Goal: Information Seeking & Learning: Learn about a topic

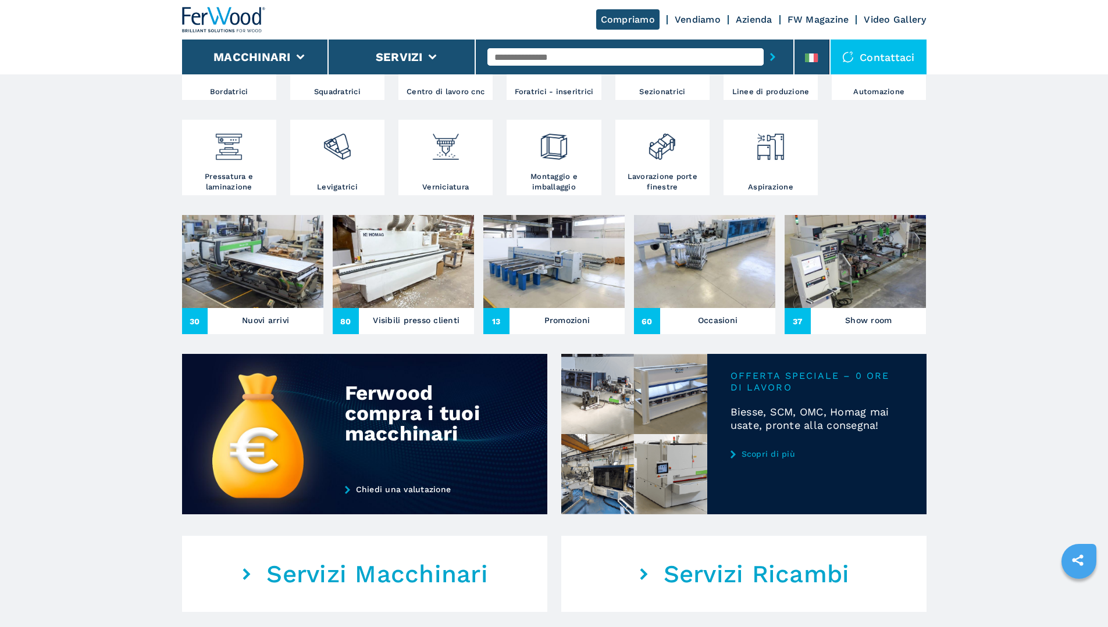
click at [562, 328] on h3 "Promozioni" at bounding box center [567, 320] width 46 height 16
click at [573, 328] on h3 "Promozioni" at bounding box center [567, 320] width 46 height 16
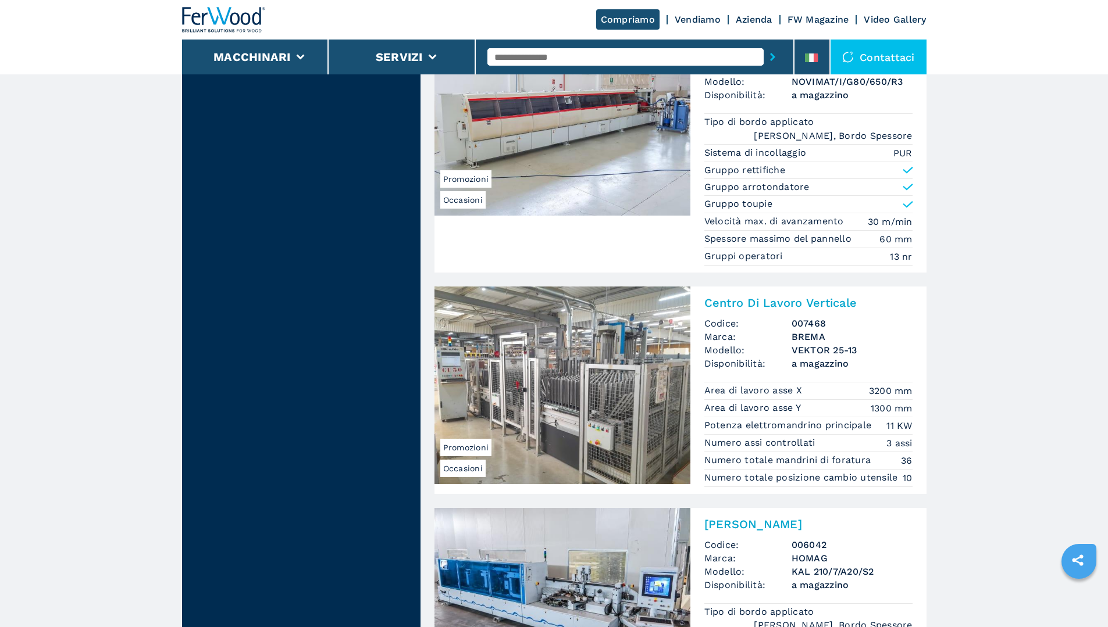
scroll to position [1046, 0]
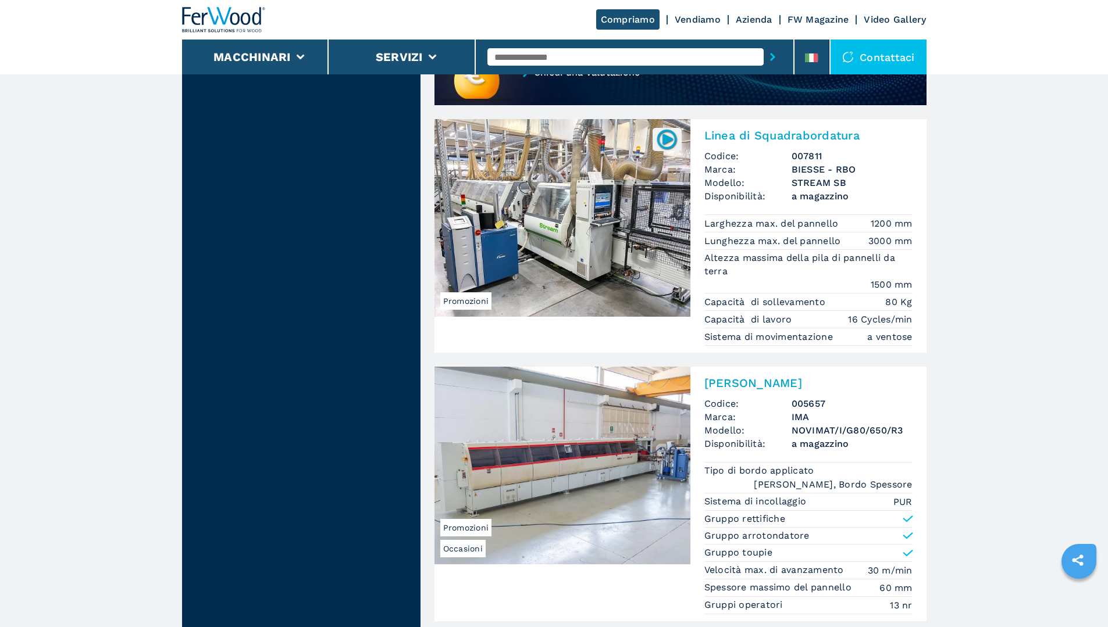
click at [612, 202] on img at bounding box center [562, 218] width 256 height 198
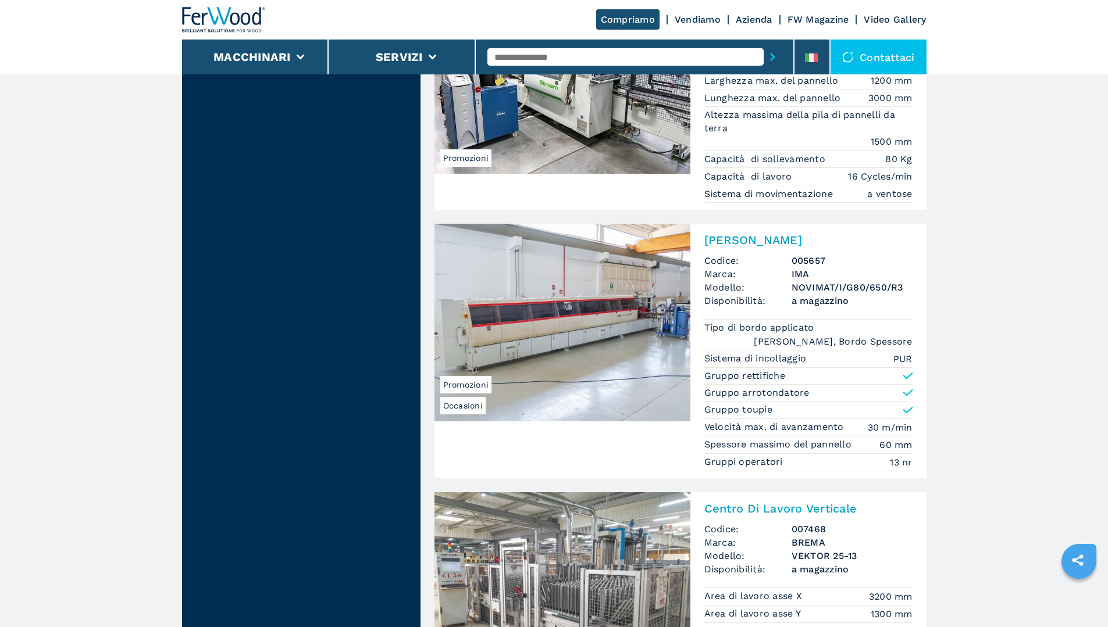
scroll to position [1279, 0]
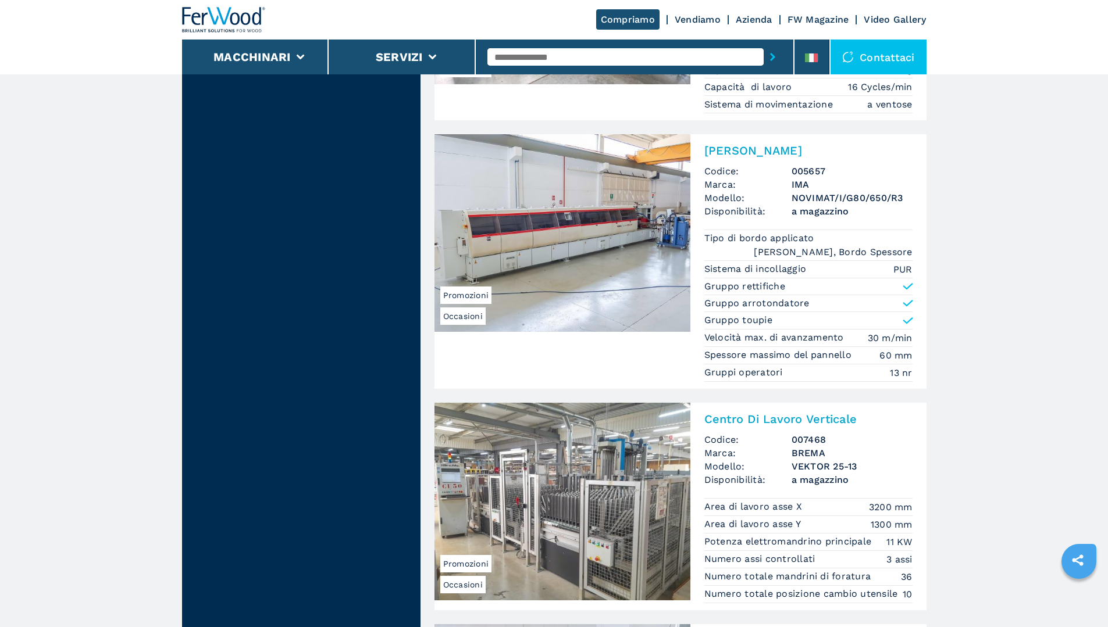
click at [576, 248] on img at bounding box center [562, 233] width 256 height 198
click at [581, 207] on img at bounding box center [562, 233] width 256 height 198
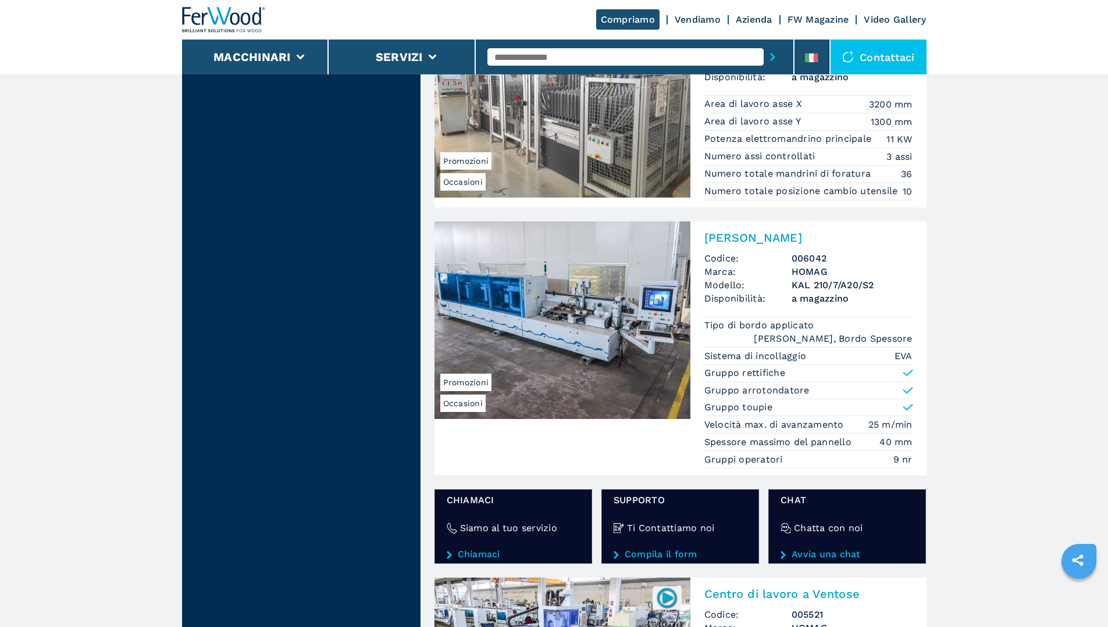
scroll to position [1686, 0]
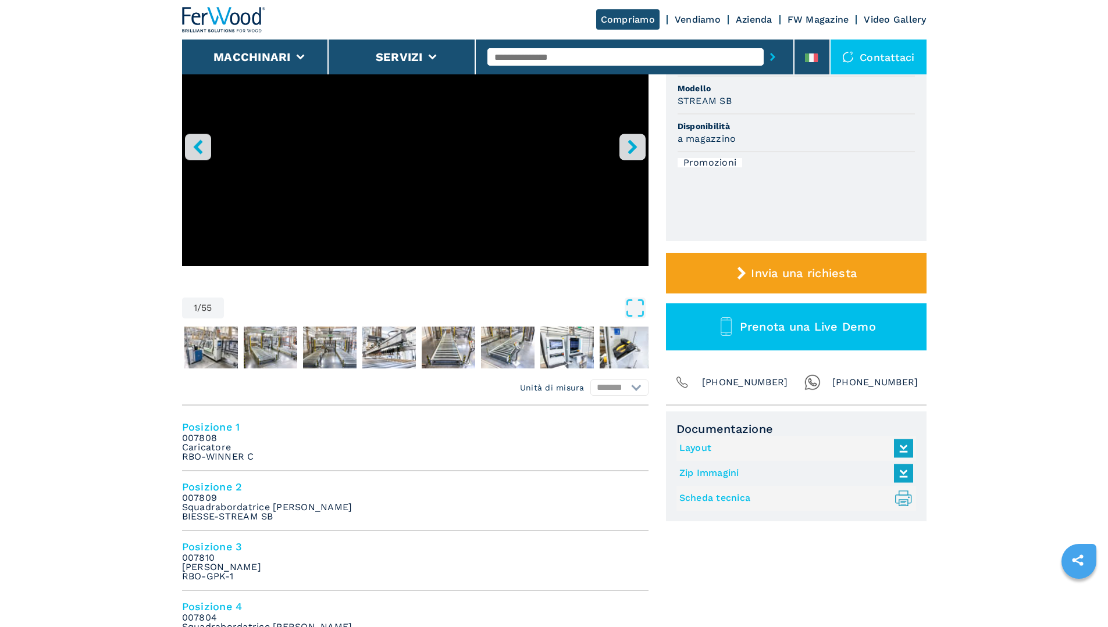
scroll to position [349, 0]
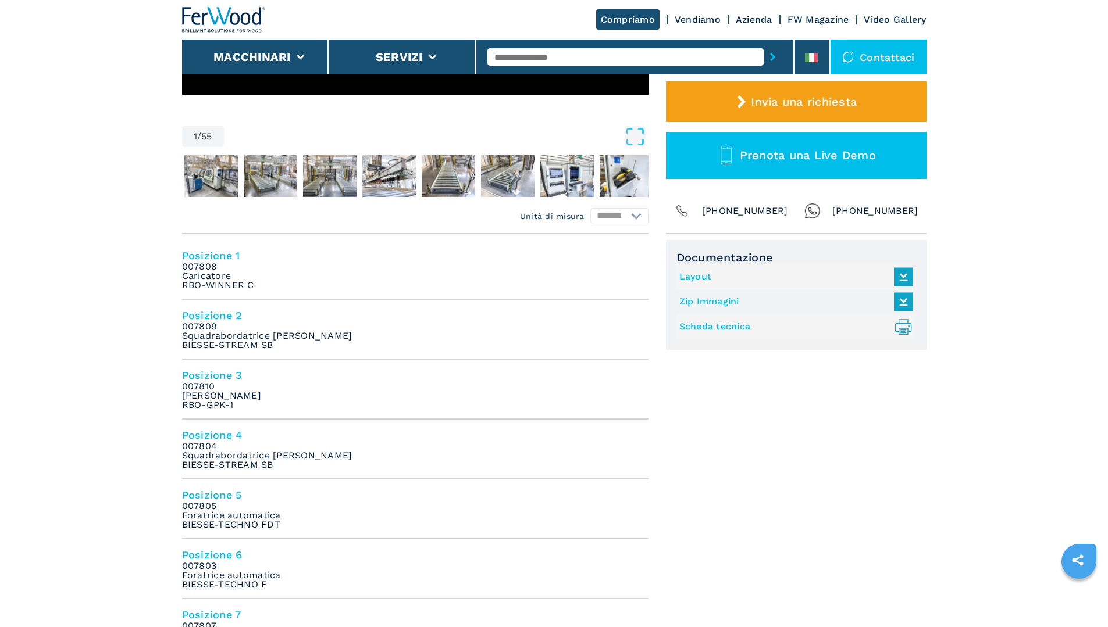
click at [703, 275] on link "Layout" at bounding box center [793, 276] width 228 height 19
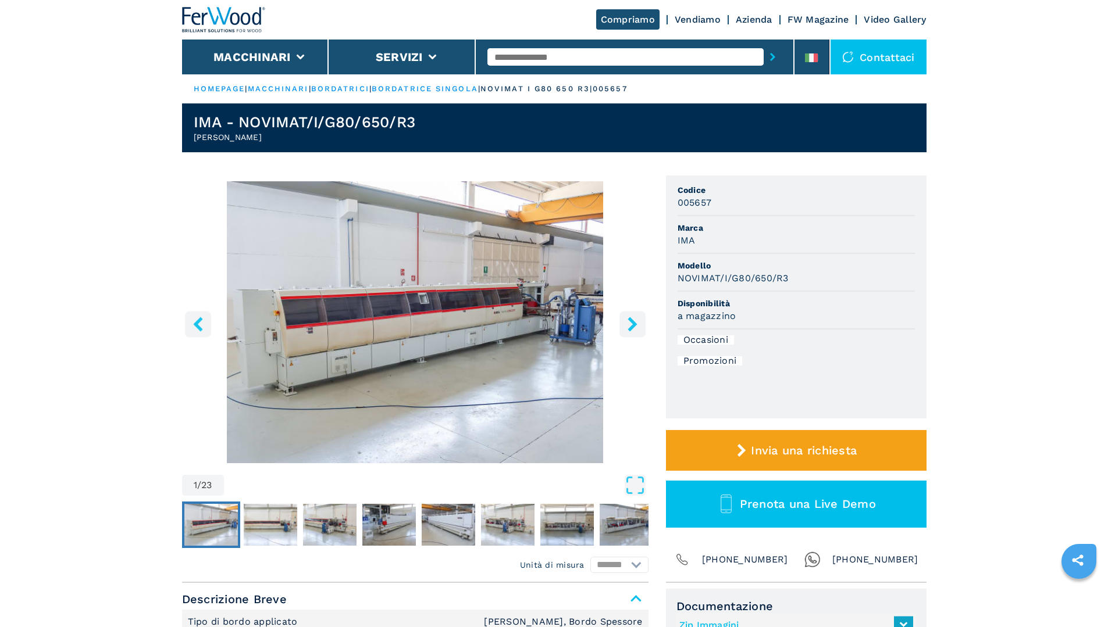
click at [630, 327] on icon "right-button" at bounding box center [632, 324] width 15 height 15
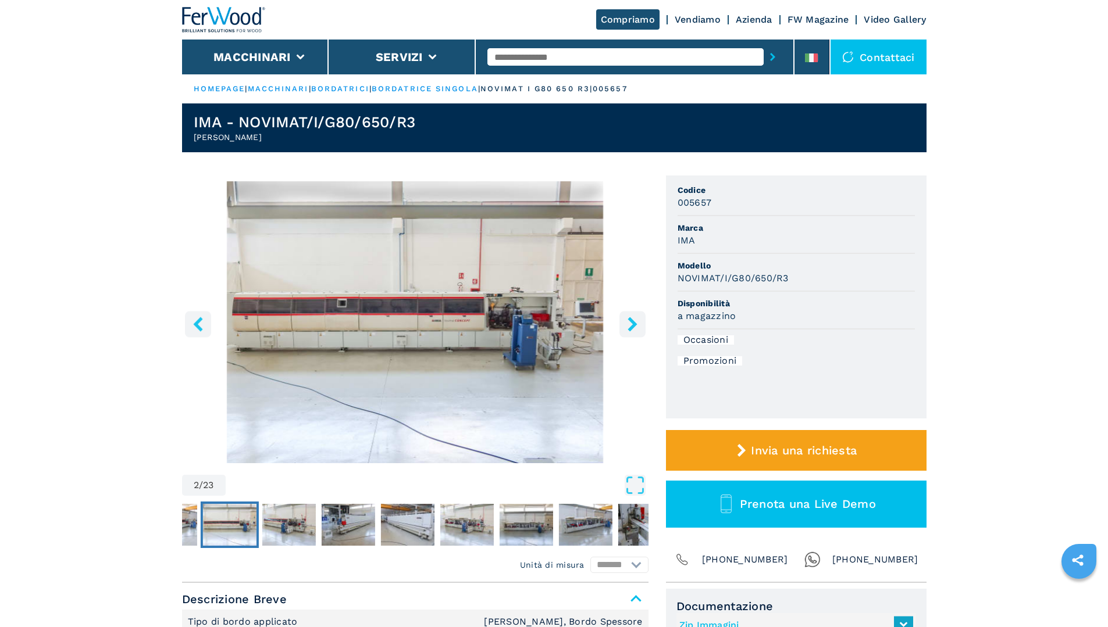
click at [630, 327] on icon "right-button" at bounding box center [632, 324] width 15 height 15
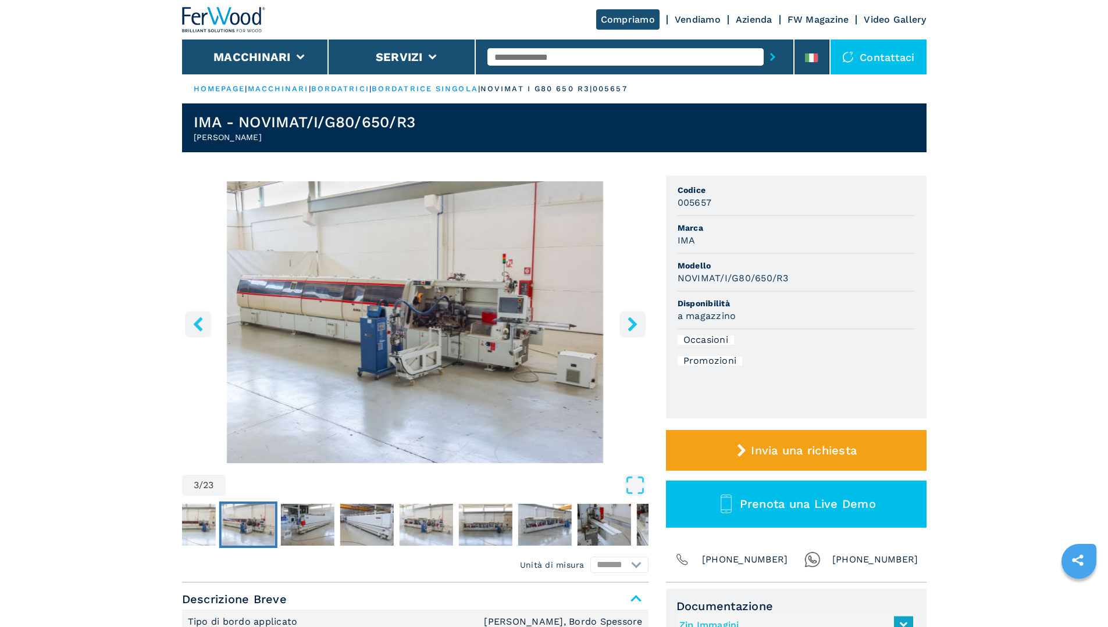
click at [630, 327] on icon "right-button" at bounding box center [632, 324] width 15 height 15
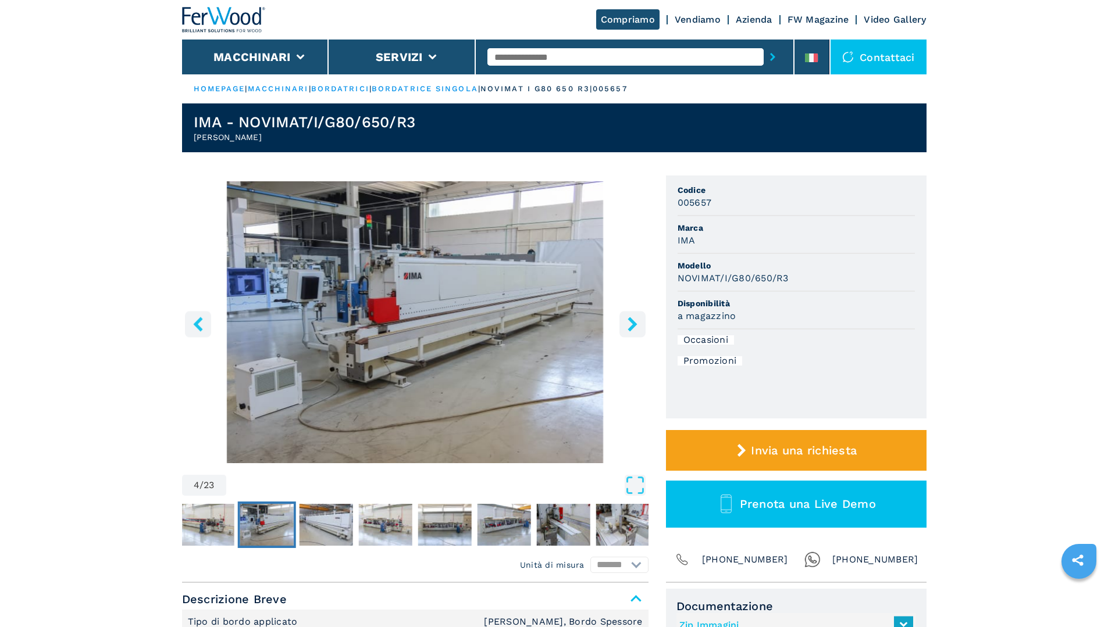
click at [630, 327] on icon "right-button" at bounding box center [632, 324] width 15 height 15
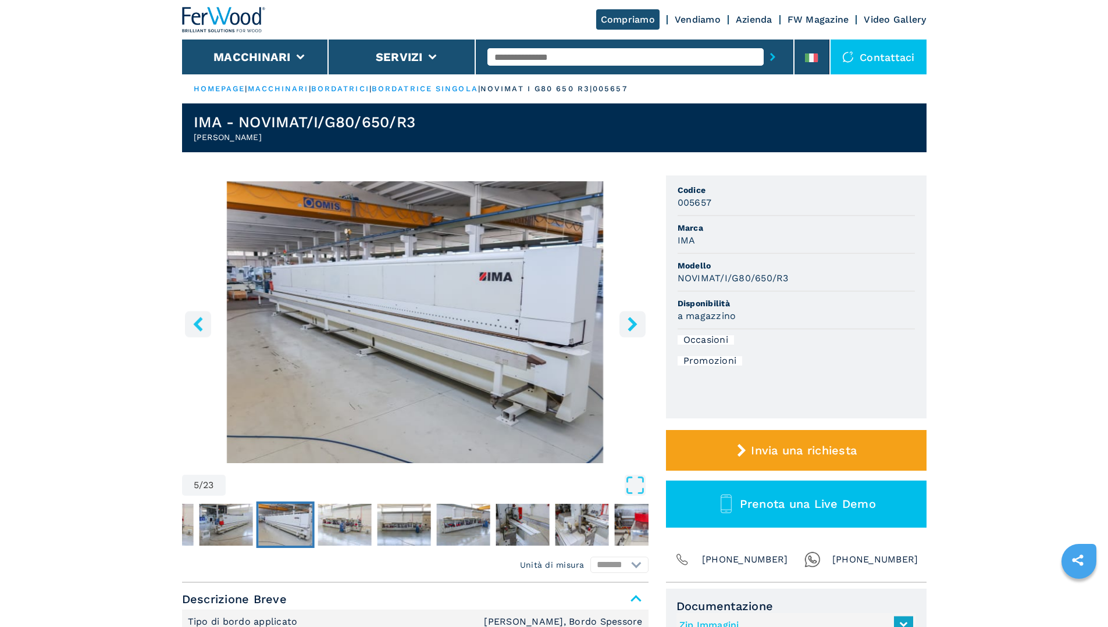
click at [630, 327] on icon "right-button" at bounding box center [632, 324] width 15 height 15
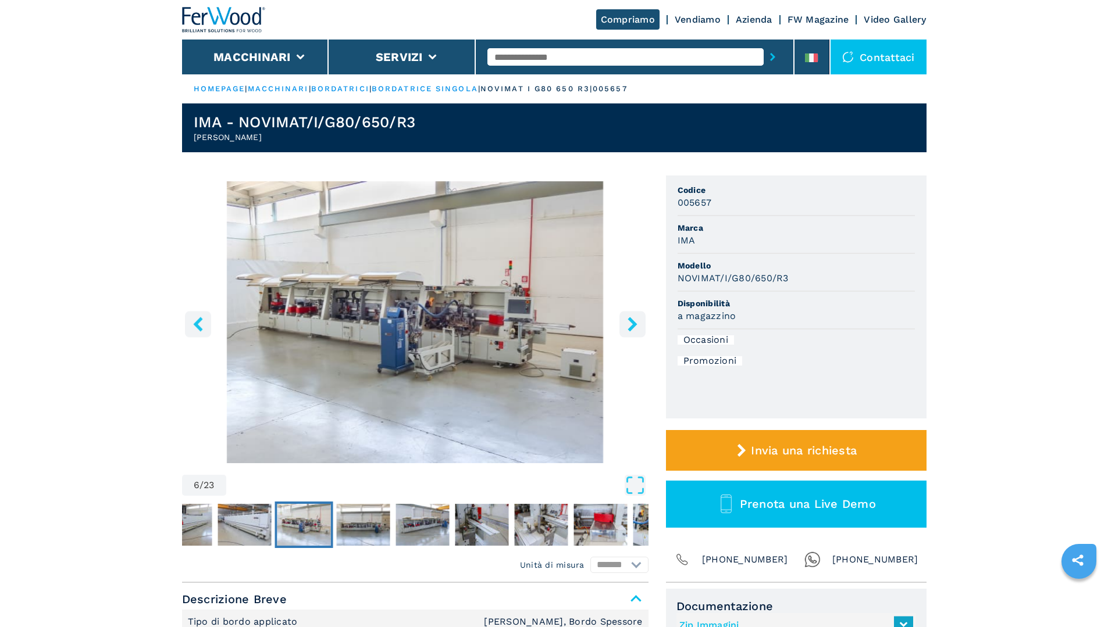
click at [630, 327] on icon "right-button" at bounding box center [632, 324] width 15 height 15
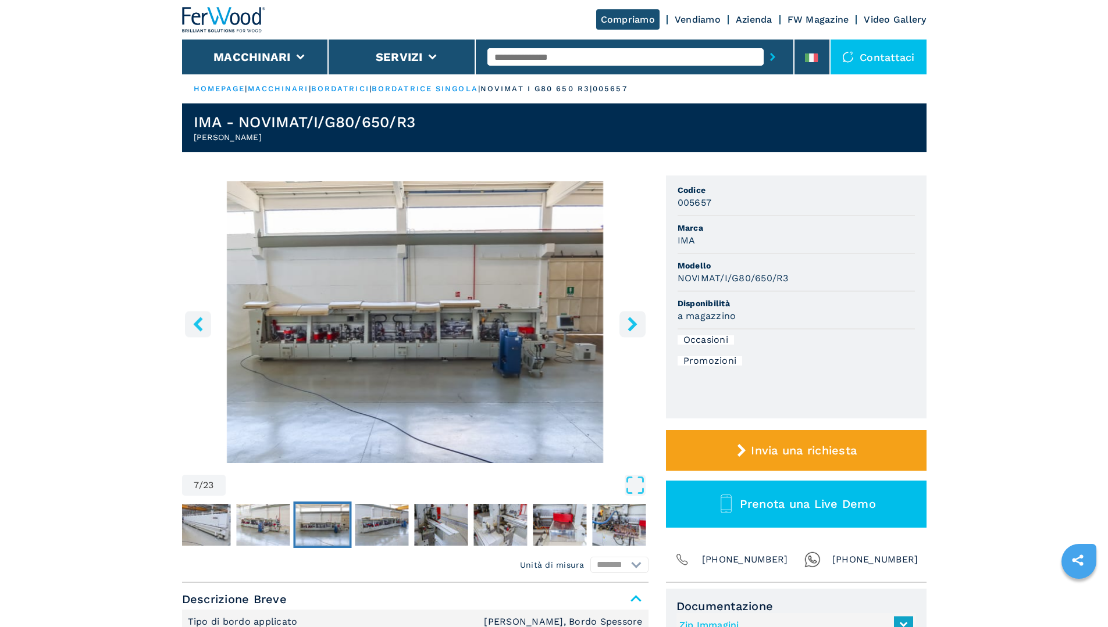
click at [630, 327] on icon "right-button" at bounding box center [632, 324] width 15 height 15
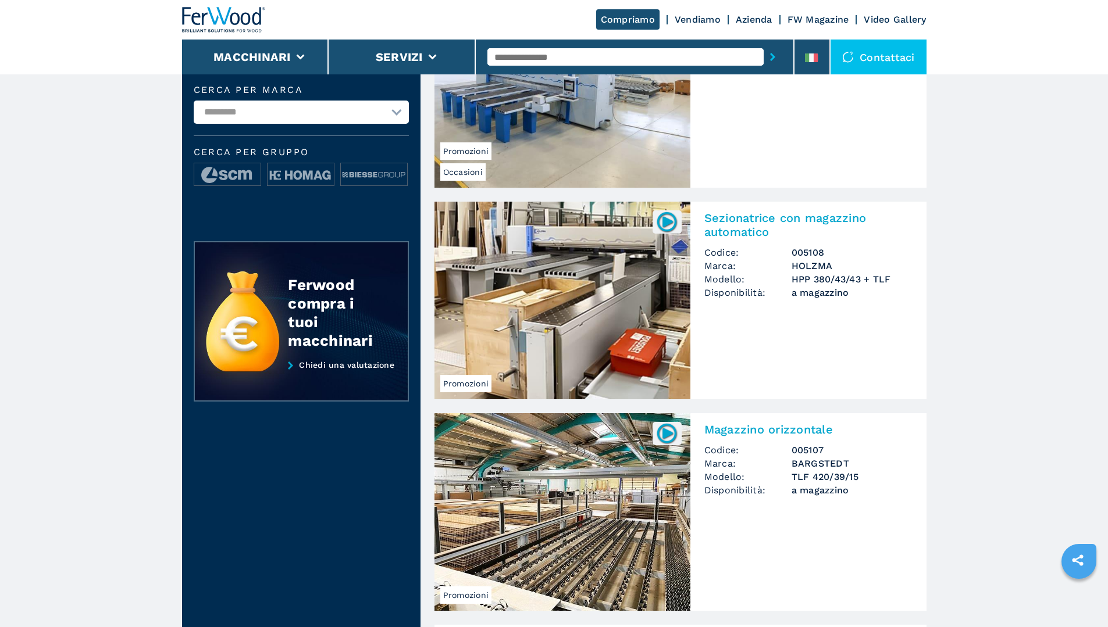
scroll to position [291, 0]
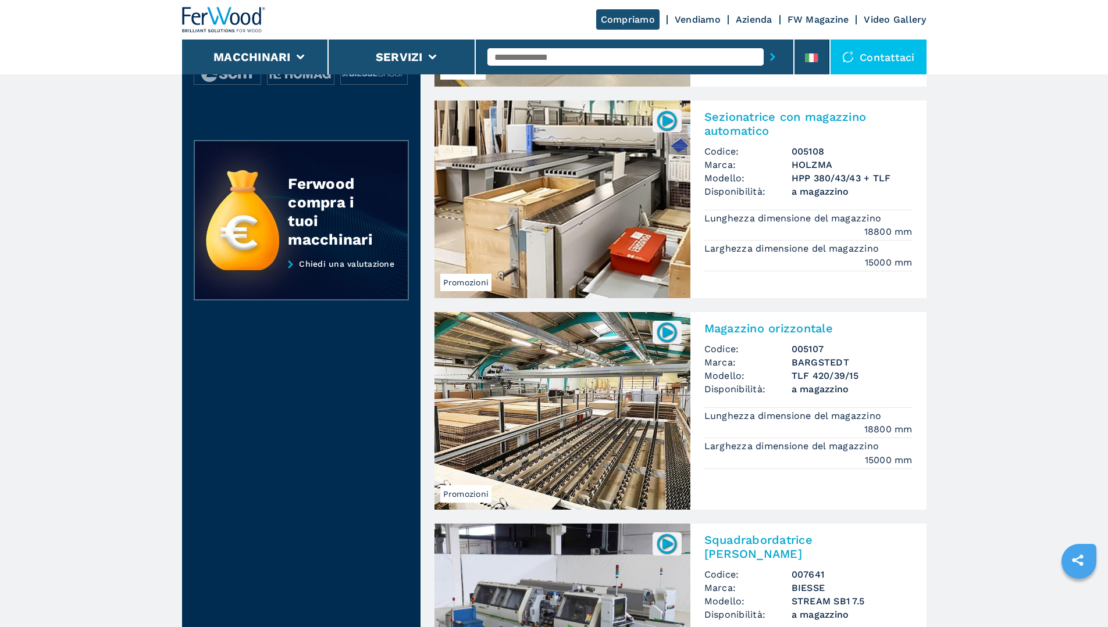
click at [617, 201] on img at bounding box center [562, 200] width 256 height 198
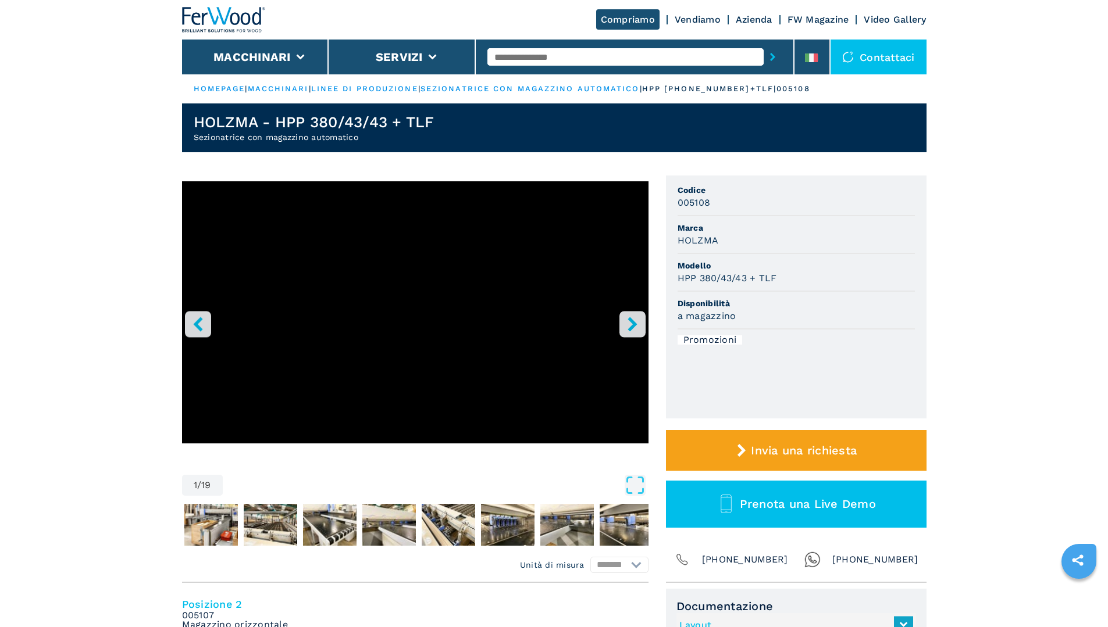
scroll to position [174, 0]
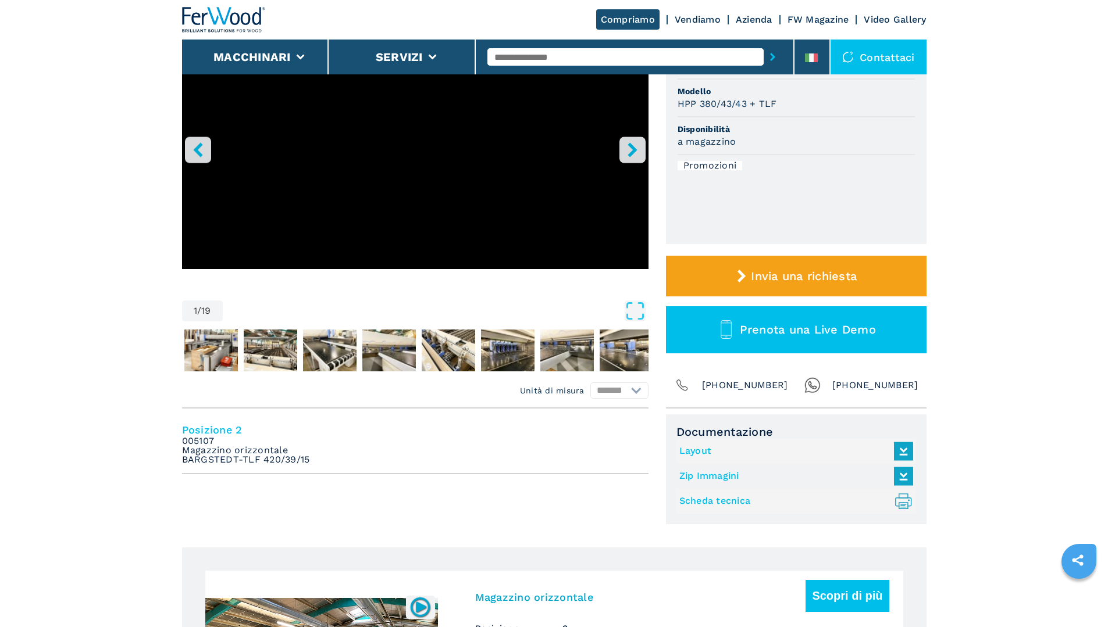
click at [696, 451] on link "Layout" at bounding box center [793, 451] width 228 height 19
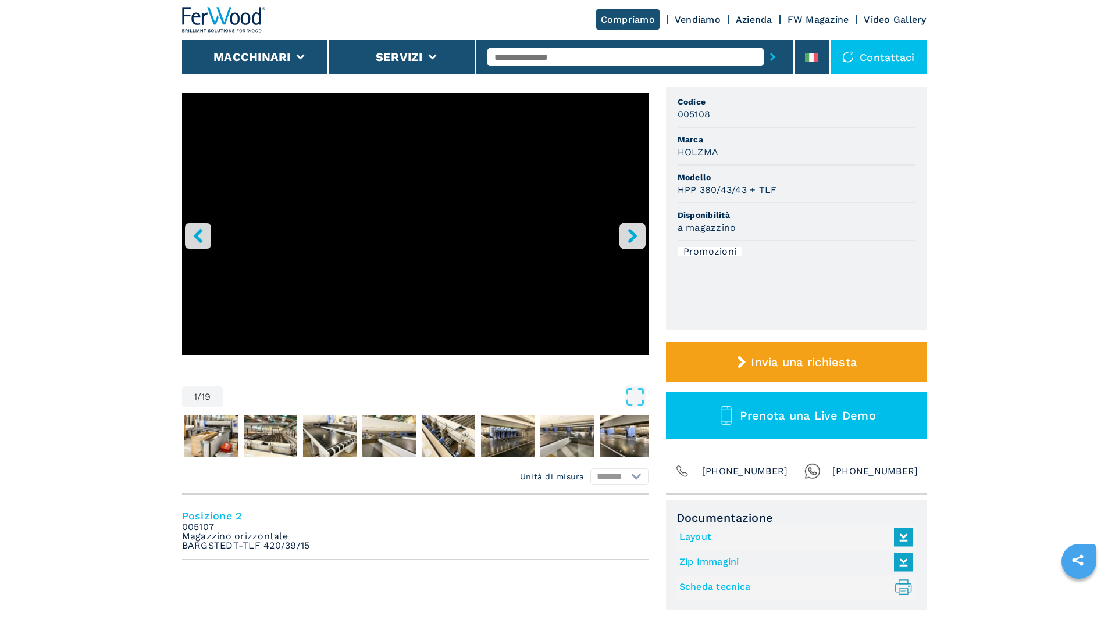
scroll to position [116, 0]
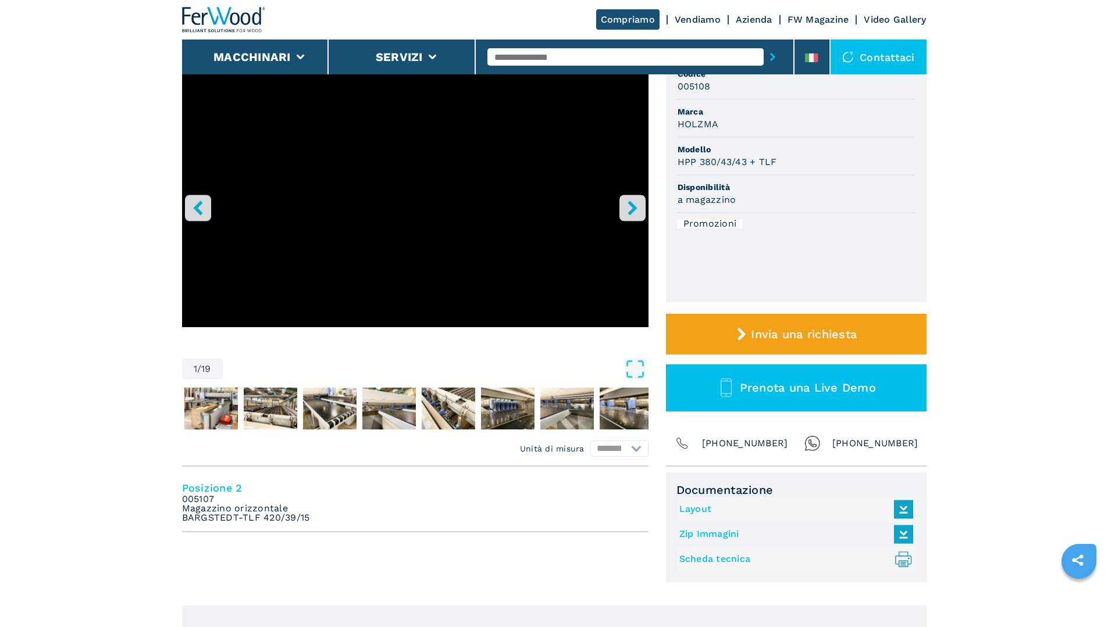
click at [628, 216] on button "right-button" at bounding box center [632, 208] width 26 height 26
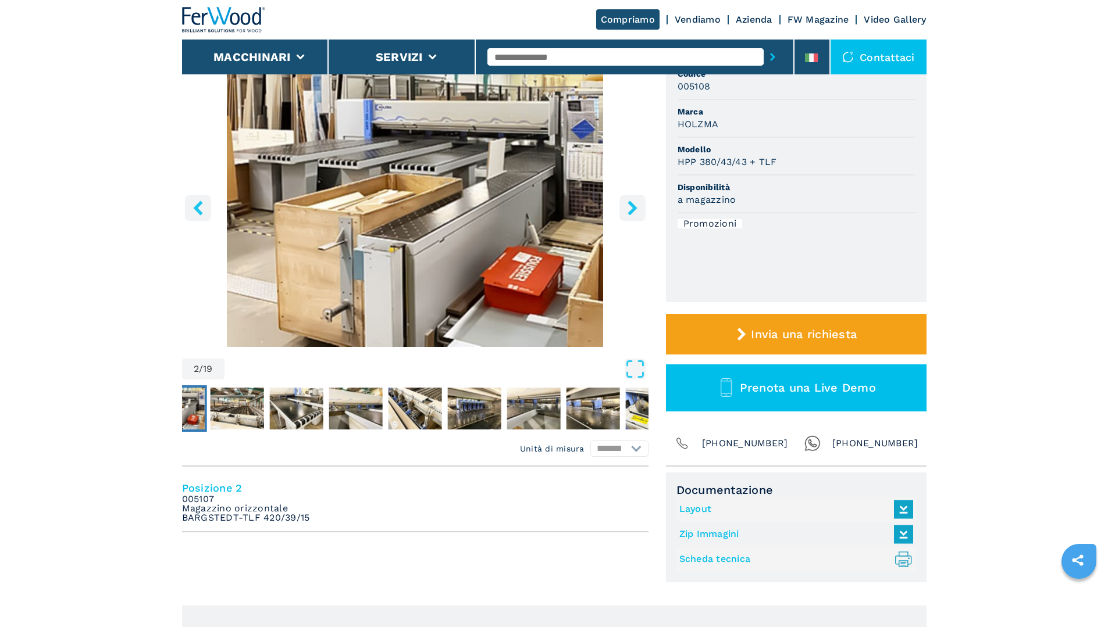
click at [628, 216] on button "right-button" at bounding box center [632, 208] width 26 height 26
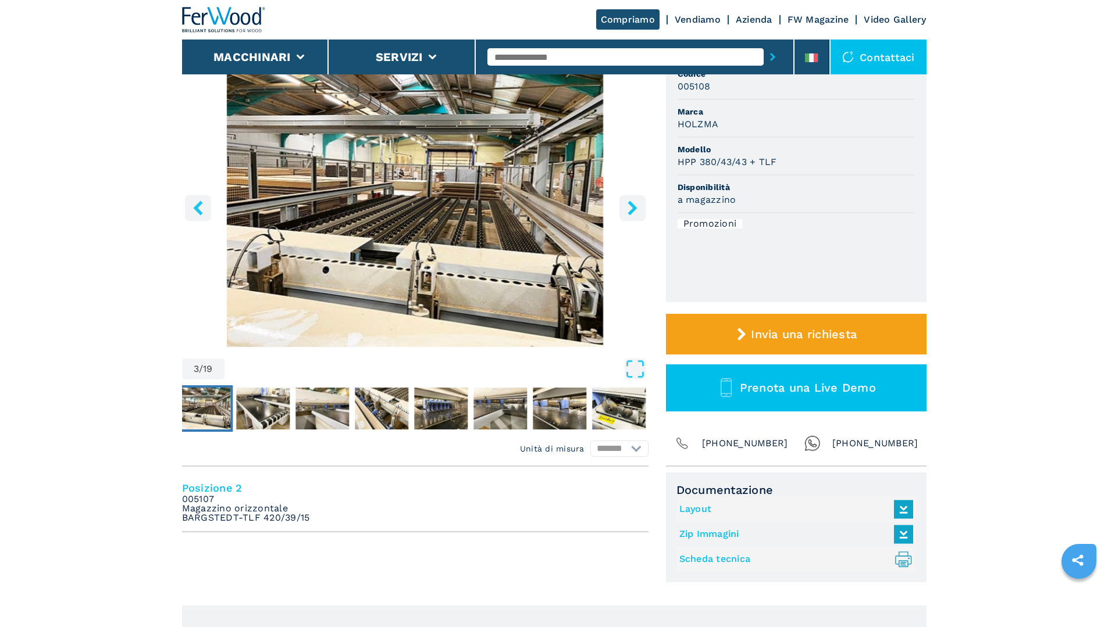
click at [628, 216] on button "right-button" at bounding box center [632, 208] width 26 height 26
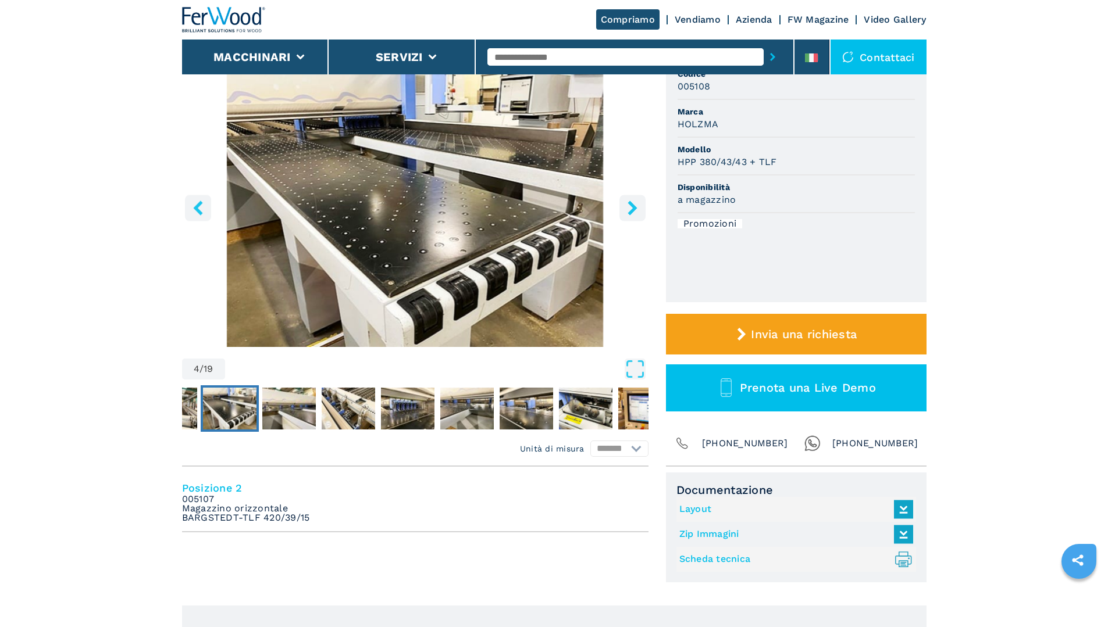
click at [628, 216] on button "right-button" at bounding box center [632, 208] width 26 height 26
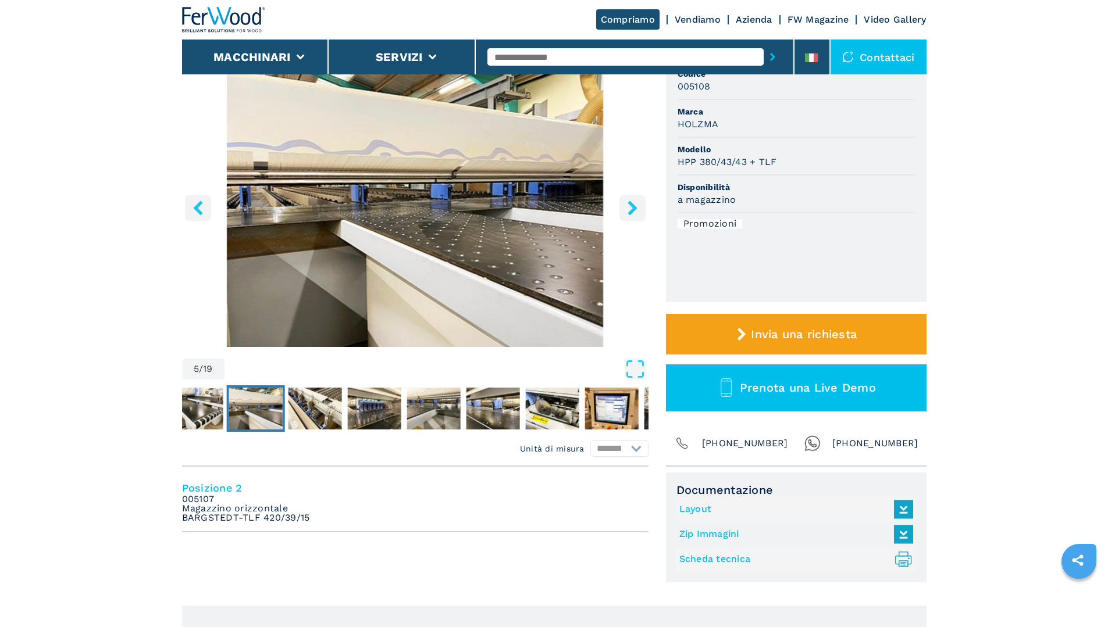
click at [628, 216] on button "right-button" at bounding box center [632, 208] width 26 height 26
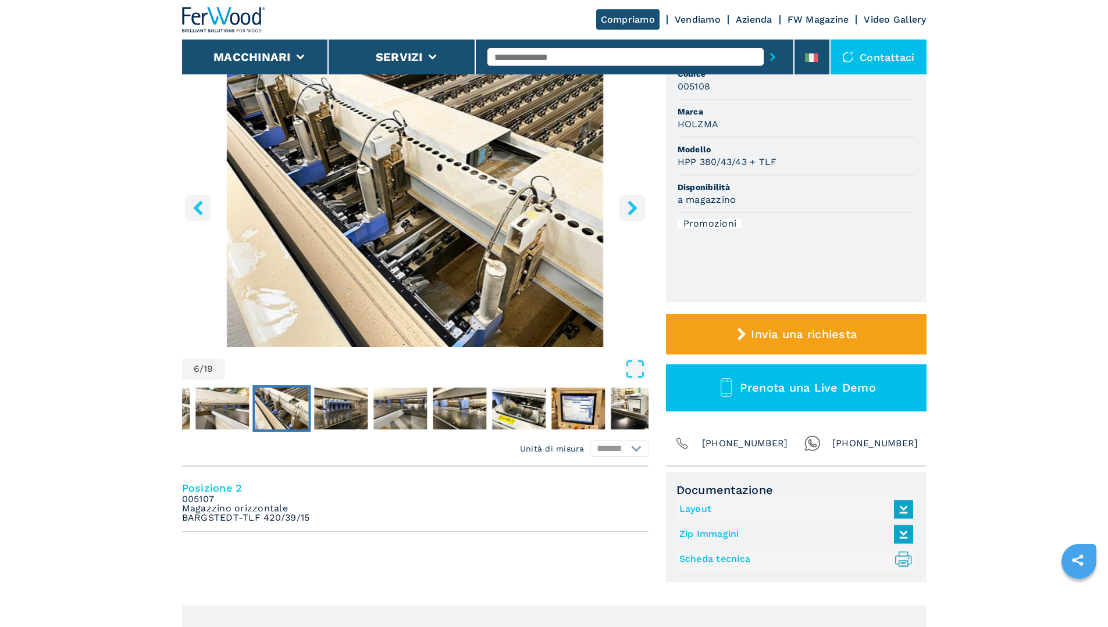
click at [628, 216] on button "right-button" at bounding box center [632, 208] width 26 height 26
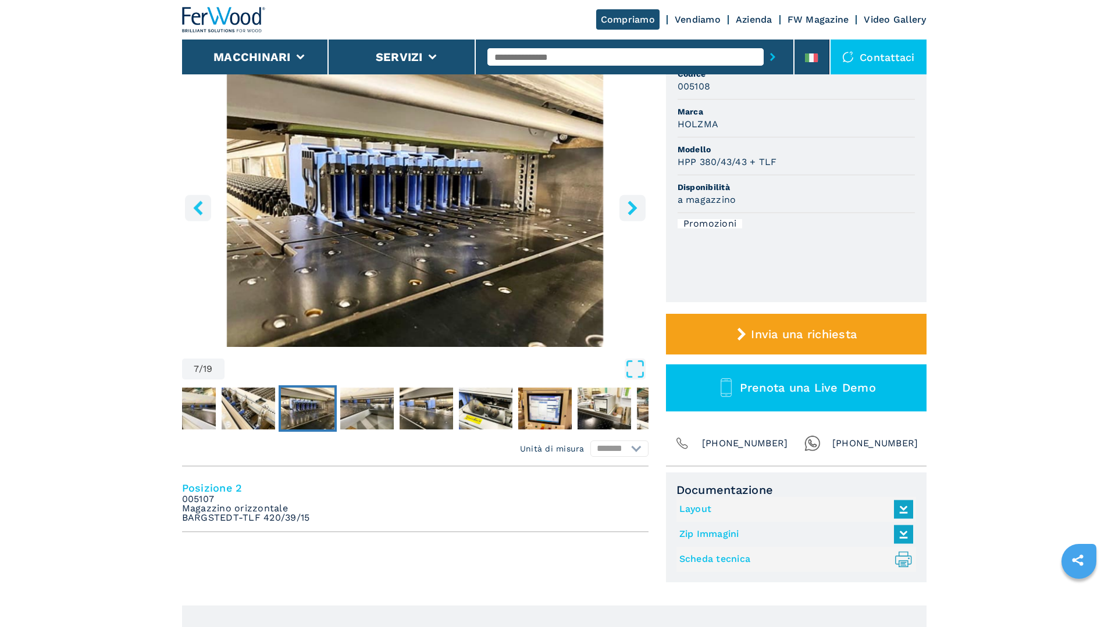
click at [628, 216] on button "right-button" at bounding box center [632, 208] width 26 height 26
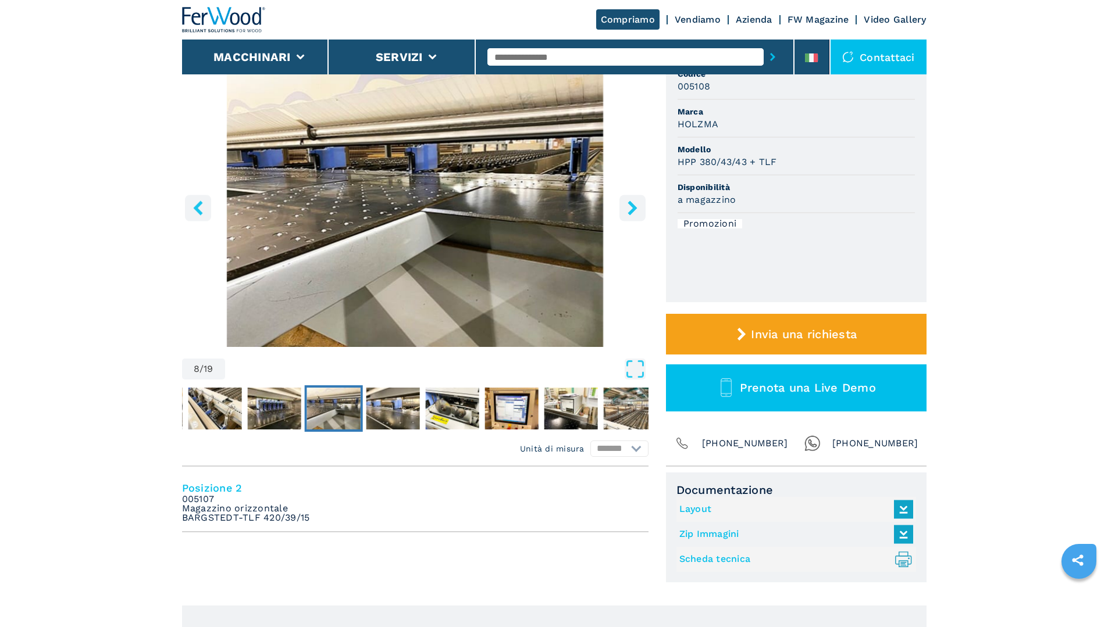
click at [628, 216] on button "right-button" at bounding box center [632, 208] width 26 height 26
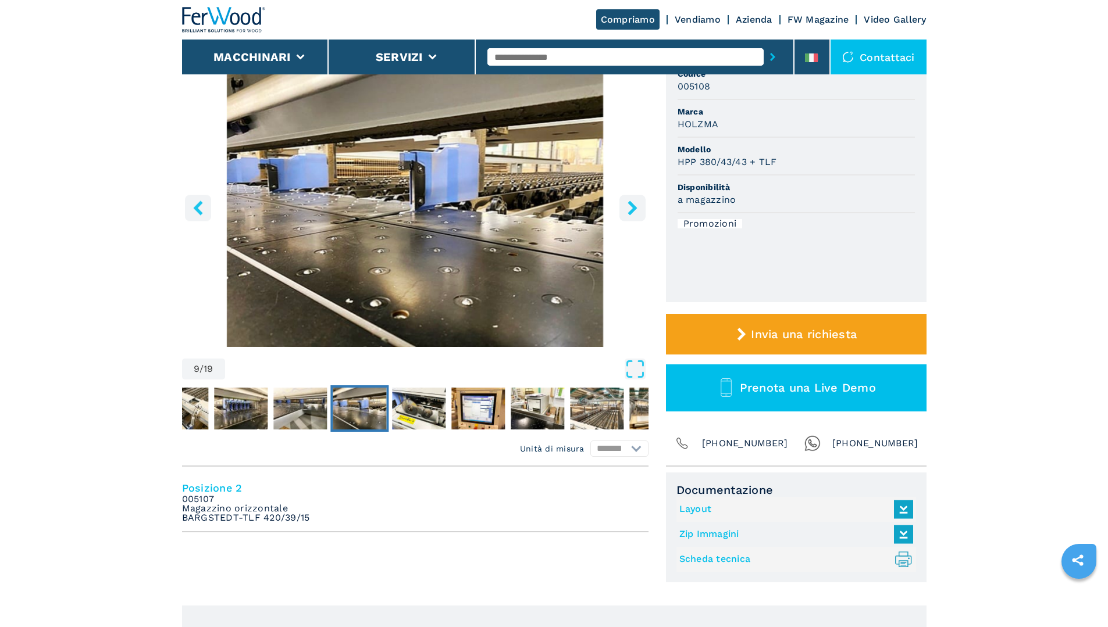
click at [628, 216] on button "right-button" at bounding box center [632, 208] width 26 height 26
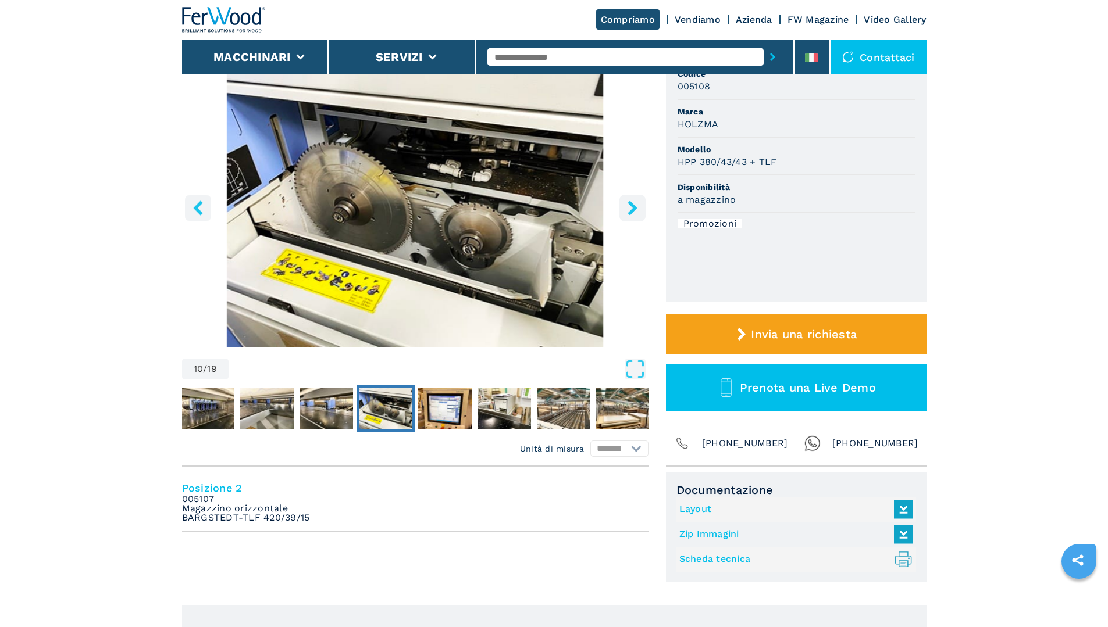
click at [628, 216] on button "right-button" at bounding box center [632, 208] width 26 height 26
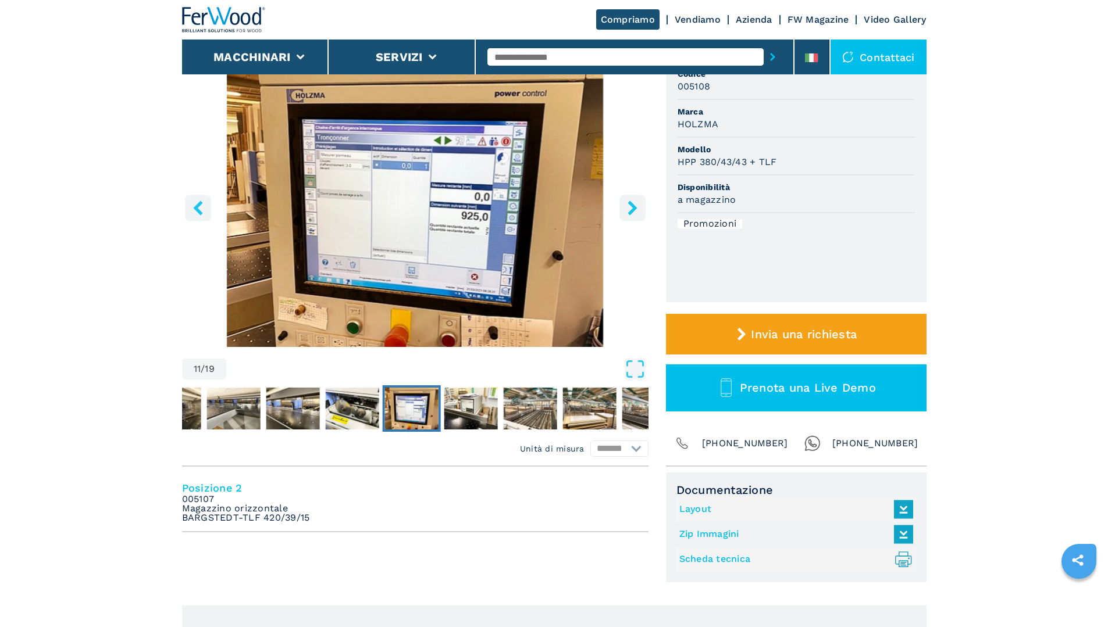
click at [628, 216] on button "right-button" at bounding box center [632, 208] width 26 height 26
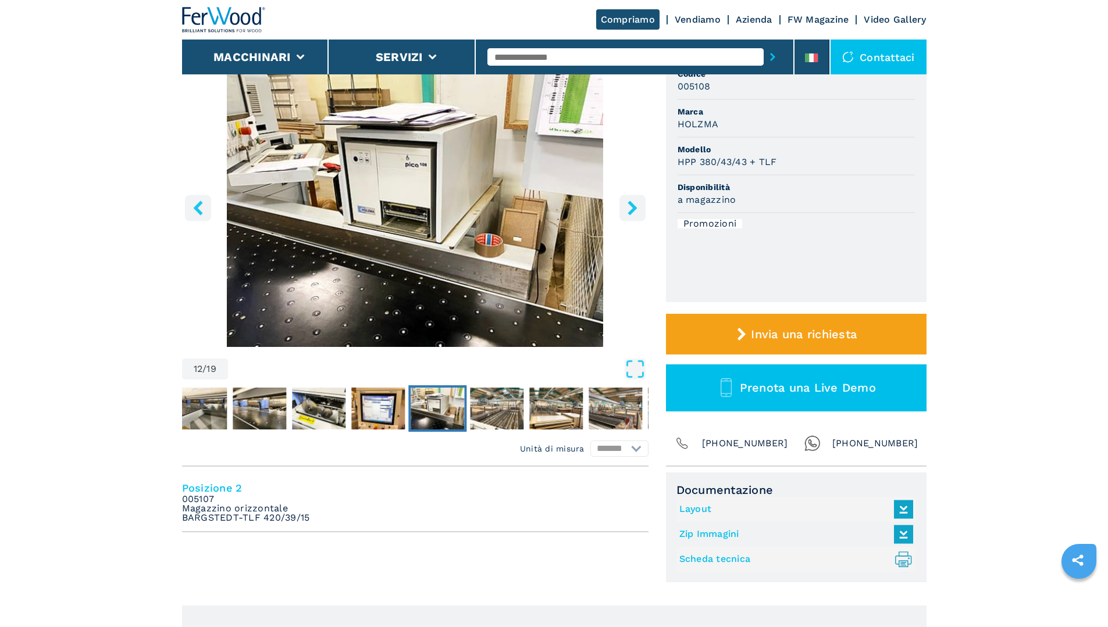
click at [628, 216] on button "right-button" at bounding box center [632, 208] width 26 height 26
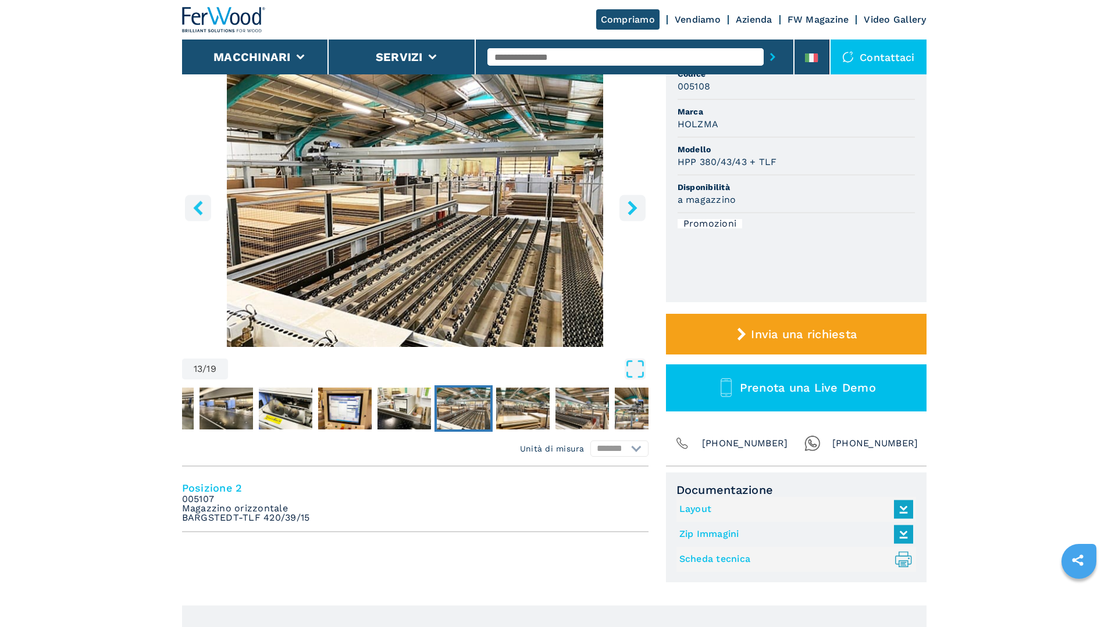
click at [628, 216] on button "right-button" at bounding box center [632, 208] width 26 height 26
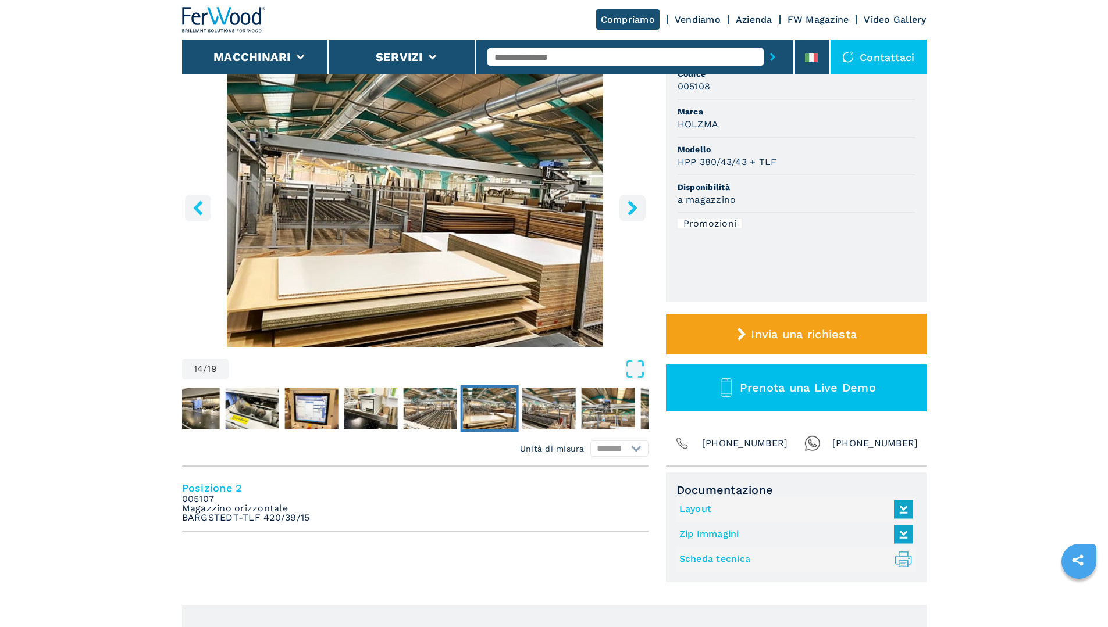
click at [628, 216] on button "right-button" at bounding box center [632, 208] width 26 height 26
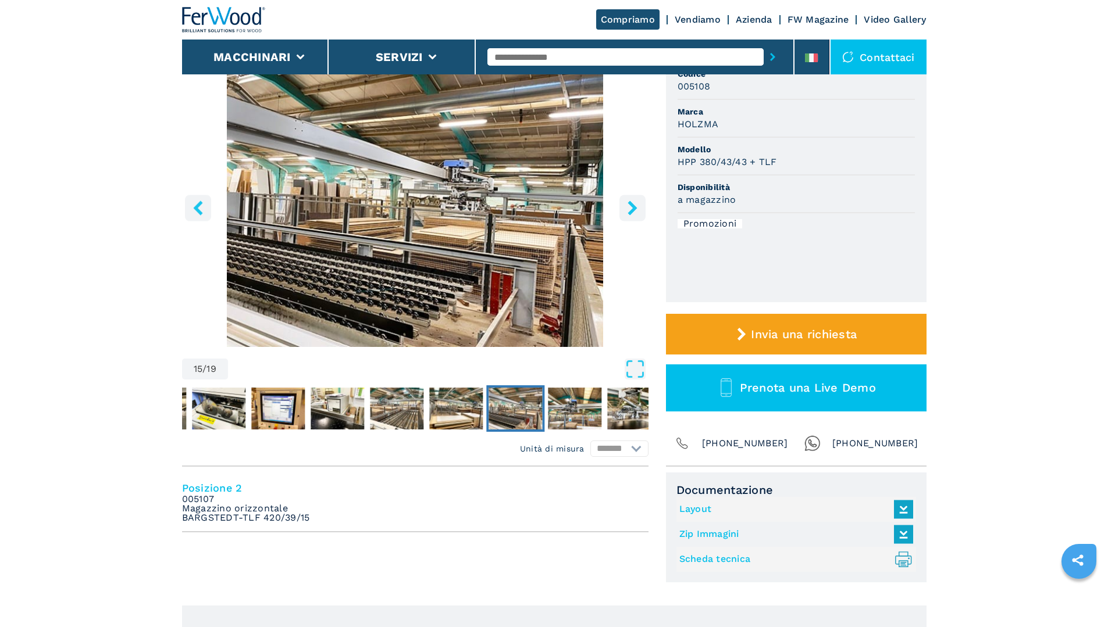
click at [628, 216] on button "right-button" at bounding box center [632, 208] width 26 height 26
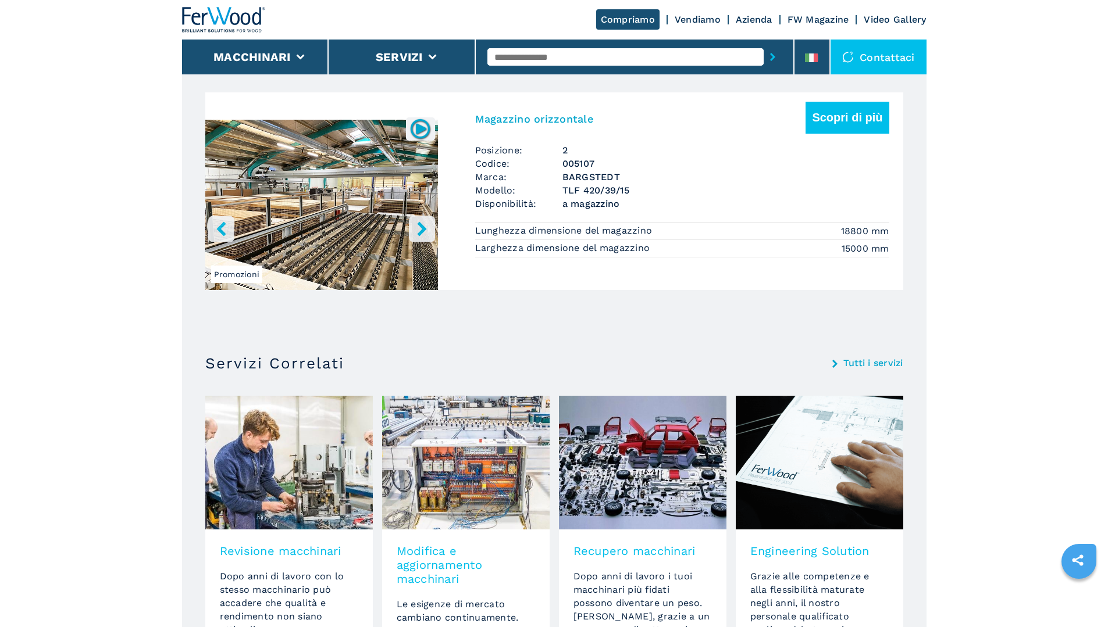
scroll to position [581, 0]
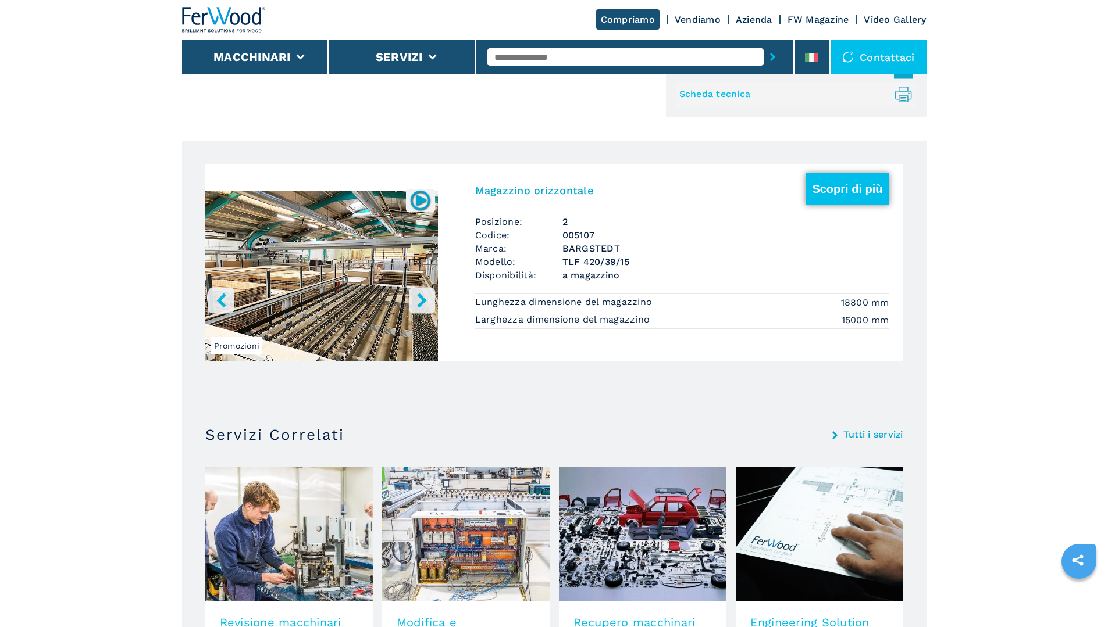
click at [837, 198] on button "Scopri di più" at bounding box center [846, 189] width 83 height 32
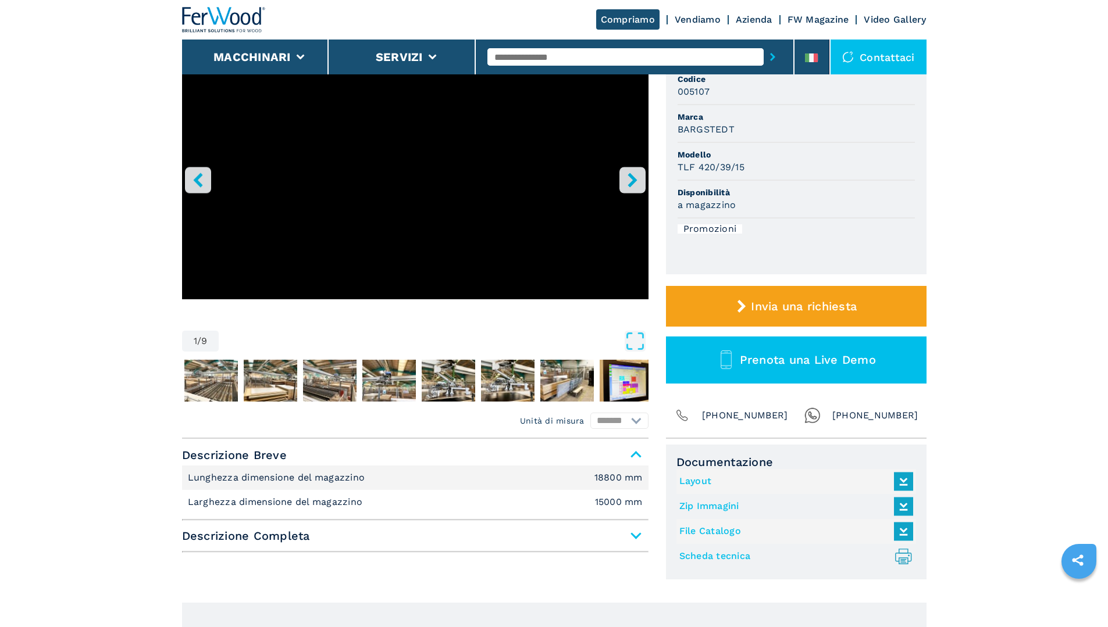
scroll to position [174, 0]
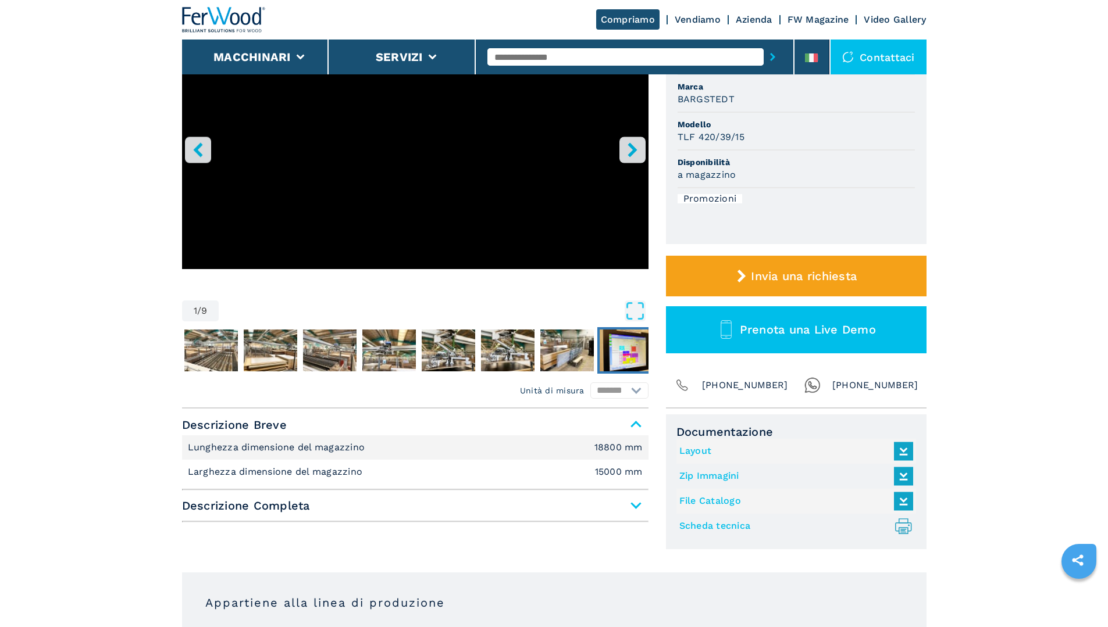
click at [627, 347] on img "Go to Slide 9" at bounding box center [625, 351] width 53 height 42
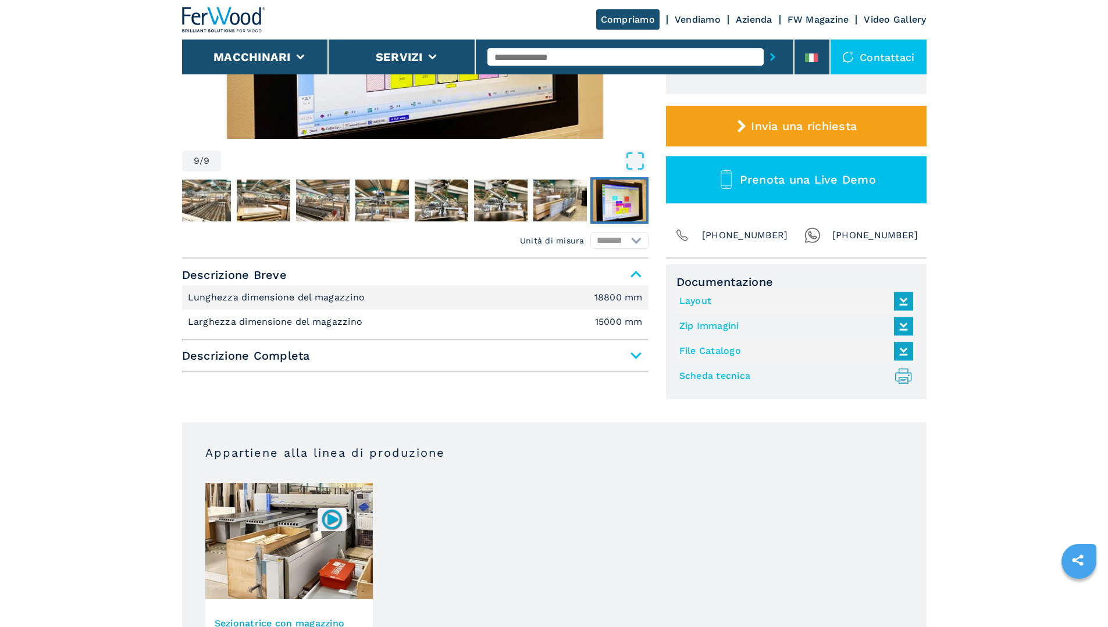
scroll to position [349, 0]
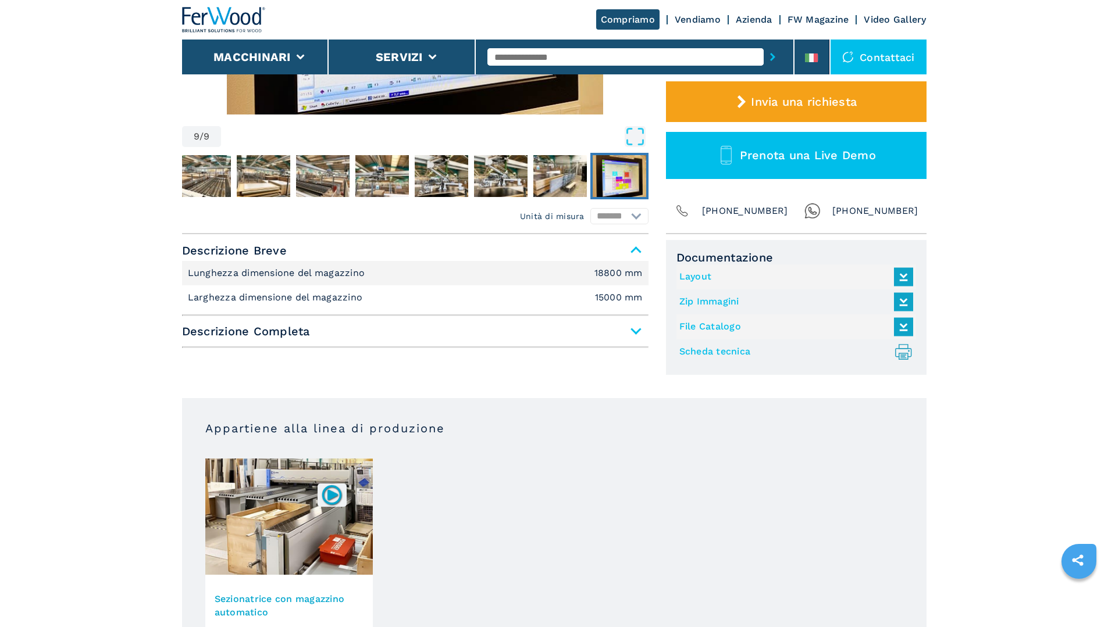
click at [625, 330] on span "Descrizione Completa" at bounding box center [415, 331] width 466 height 21
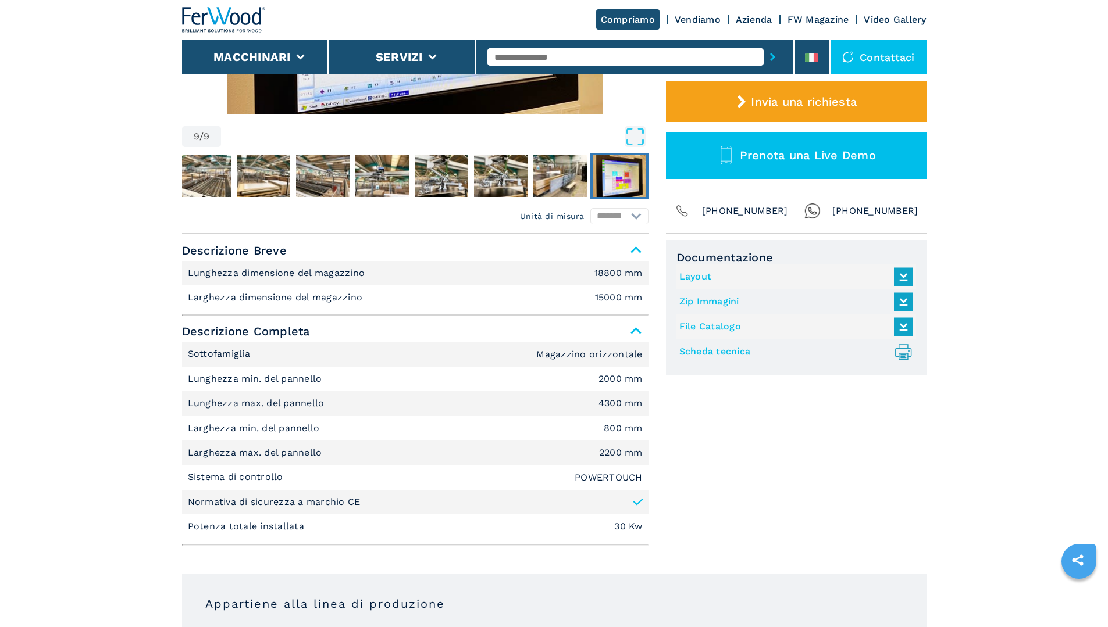
click at [696, 278] on link "Layout" at bounding box center [793, 276] width 228 height 19
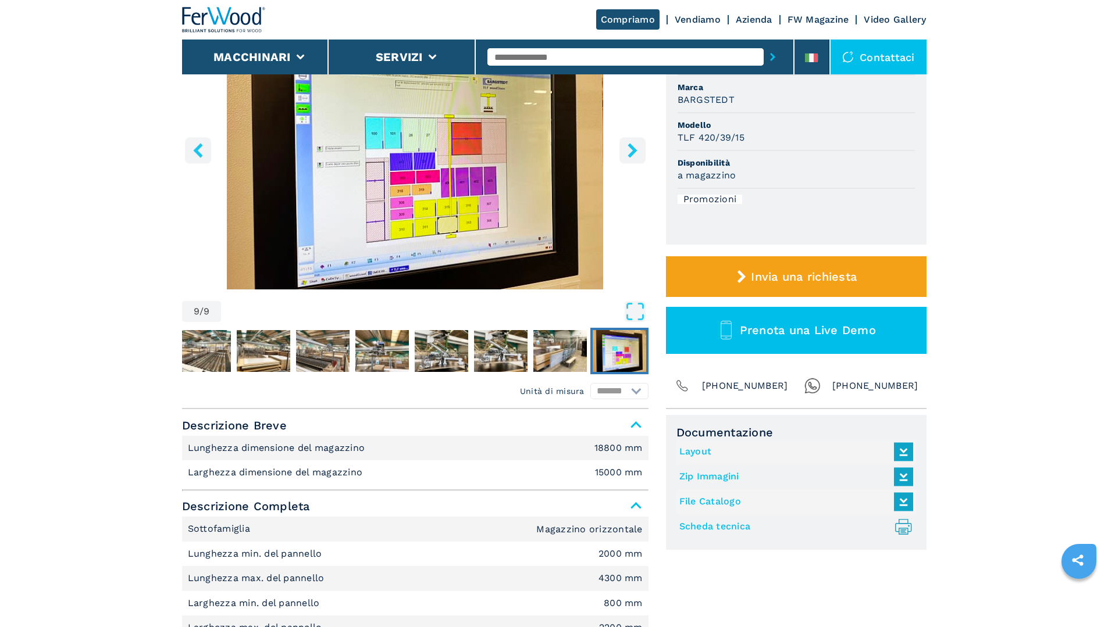
scroll to position [0, 0]
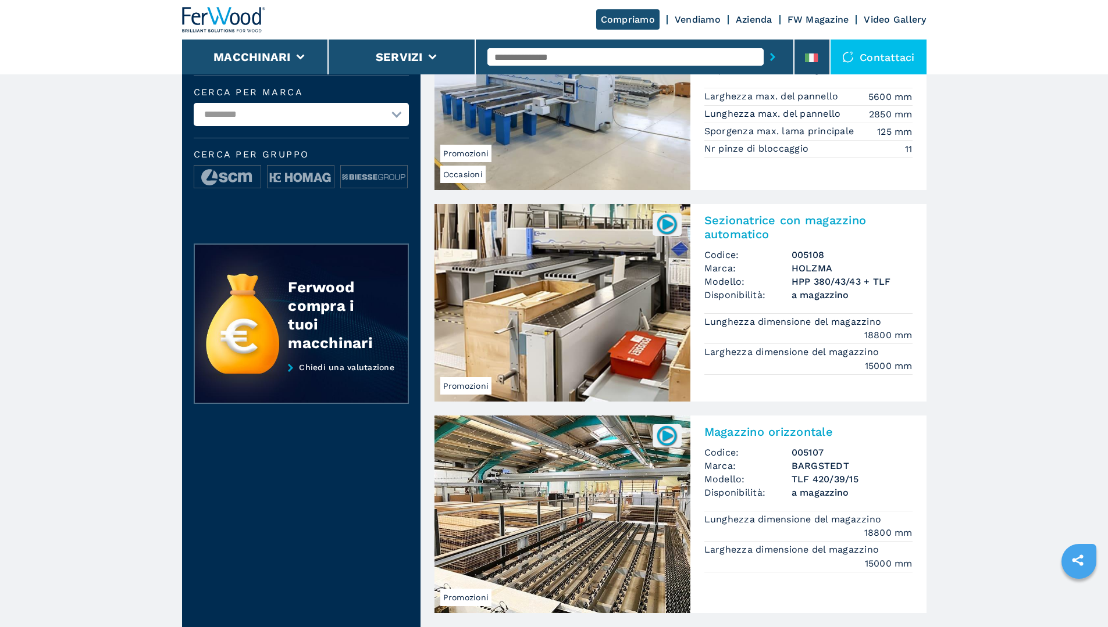
scroll to position [174, 0]
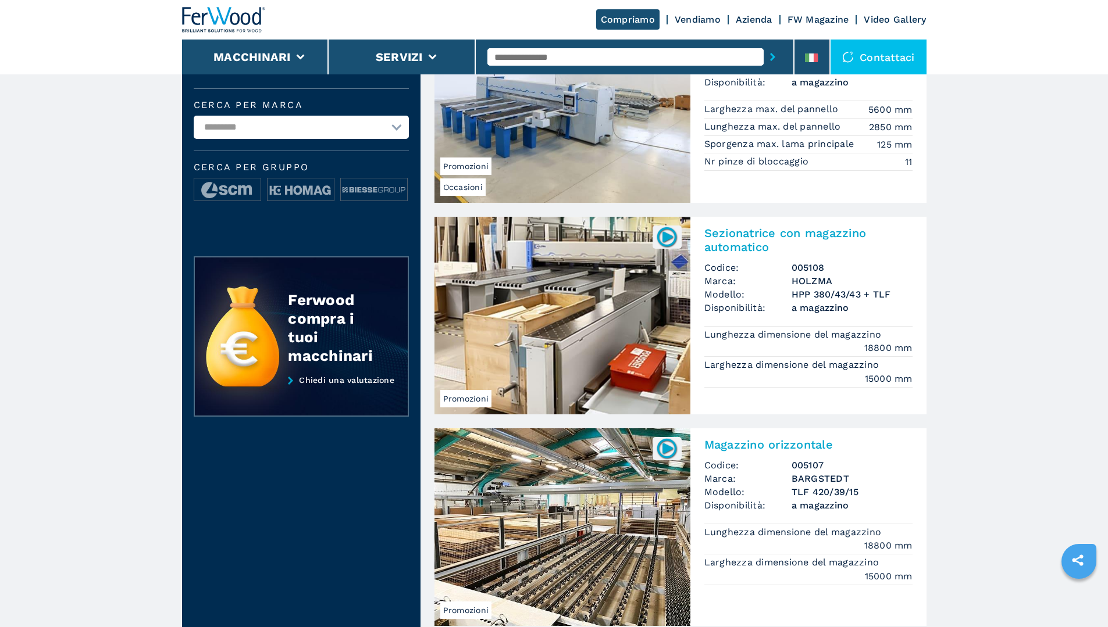
click at [745, 235] on h2 "Sezionatrice con magazzino automatico" at bounding box center [808, 240] width 208 height 28
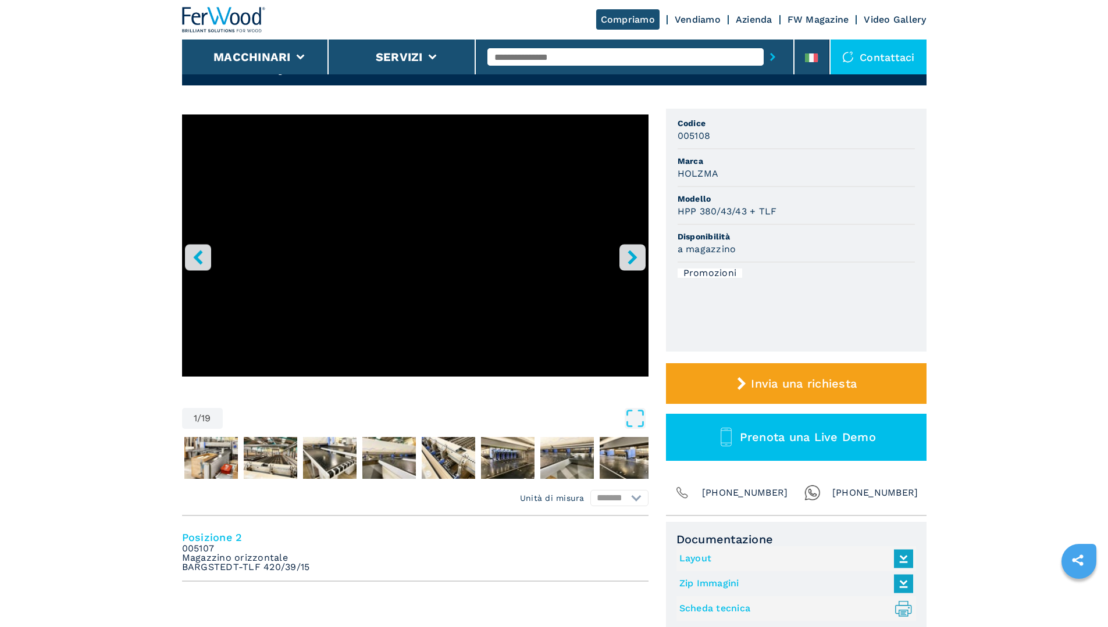
scroll to position [55, 0]
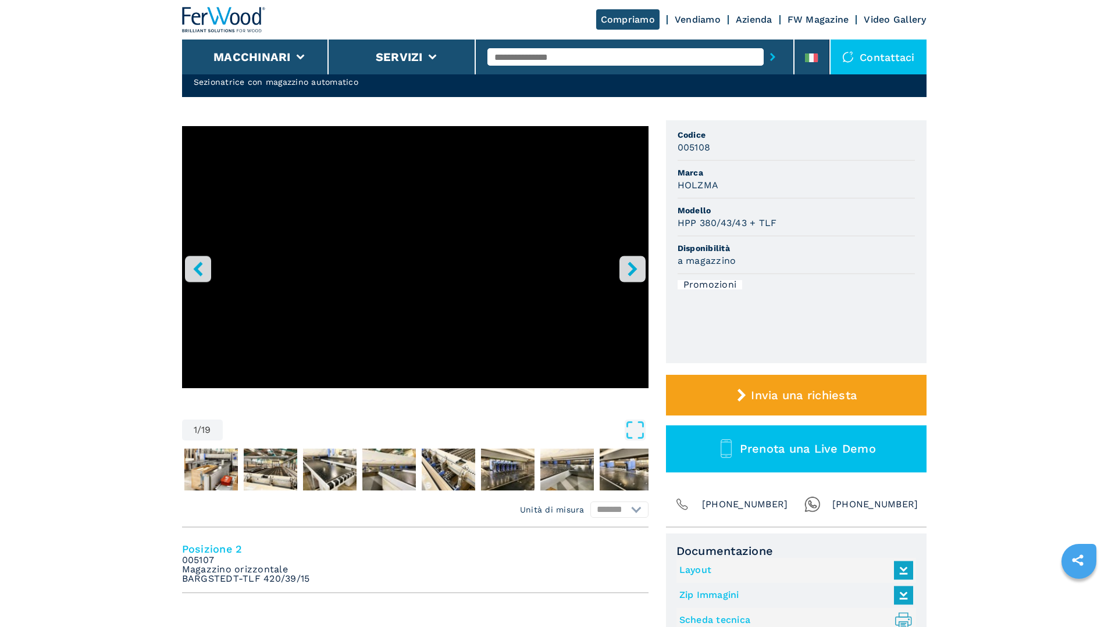
click at [638, 262] on icon "right-button" at bounding box center [632, 269] width 15 height 15
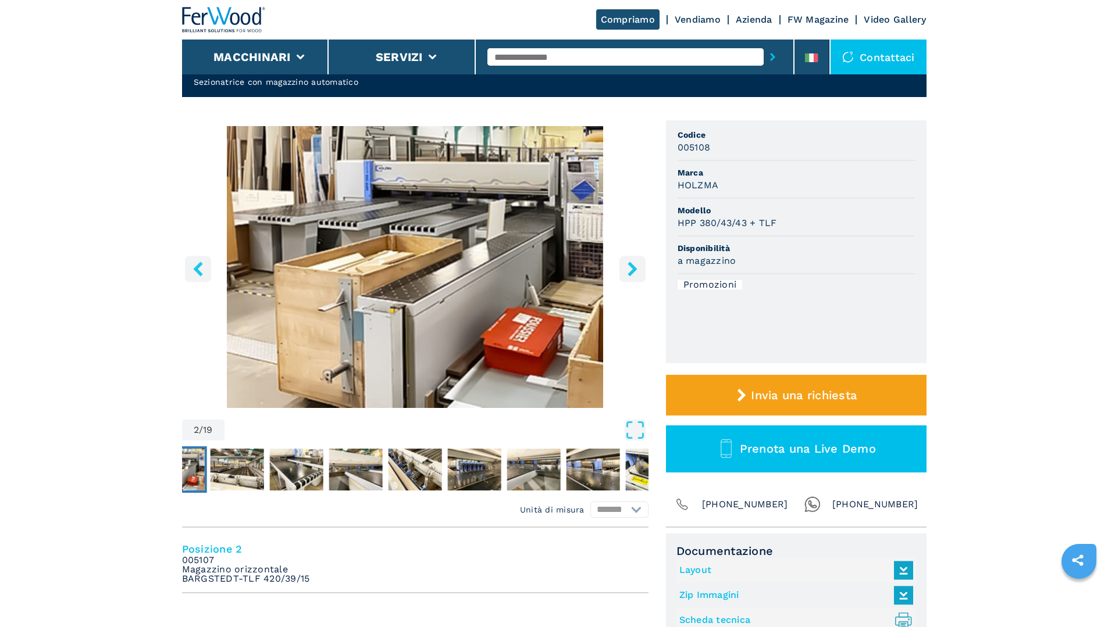
click at [638, 262] on icon "right-button" at bounding box center [632, 269] width 15 height 15
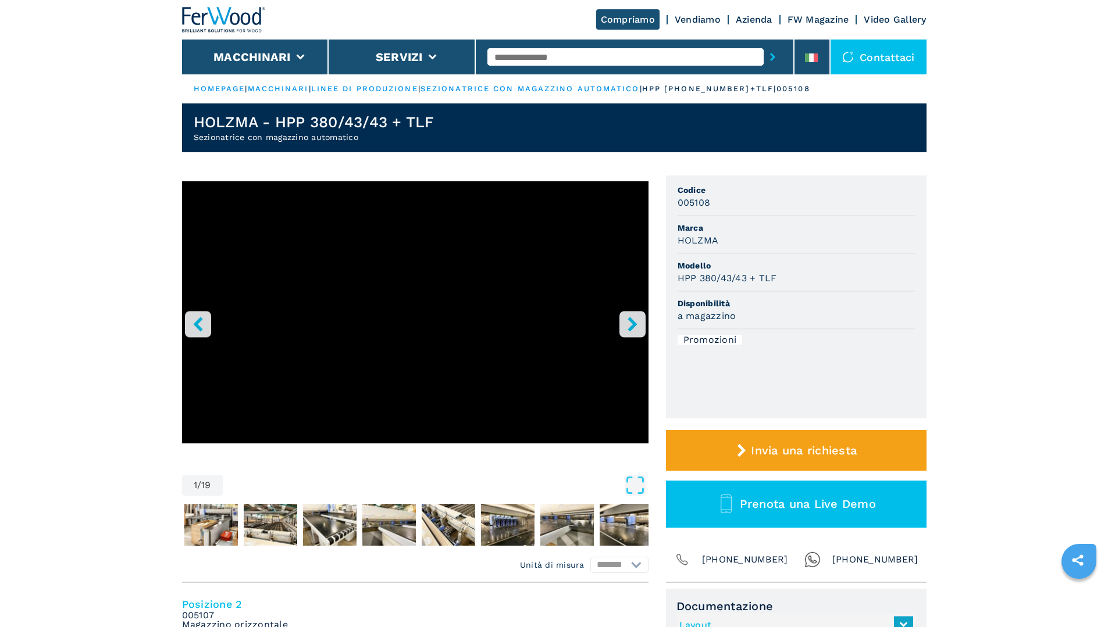
click at [290, 87] on link "macchinari" at bounding box center [278, 88] width 61 height 9
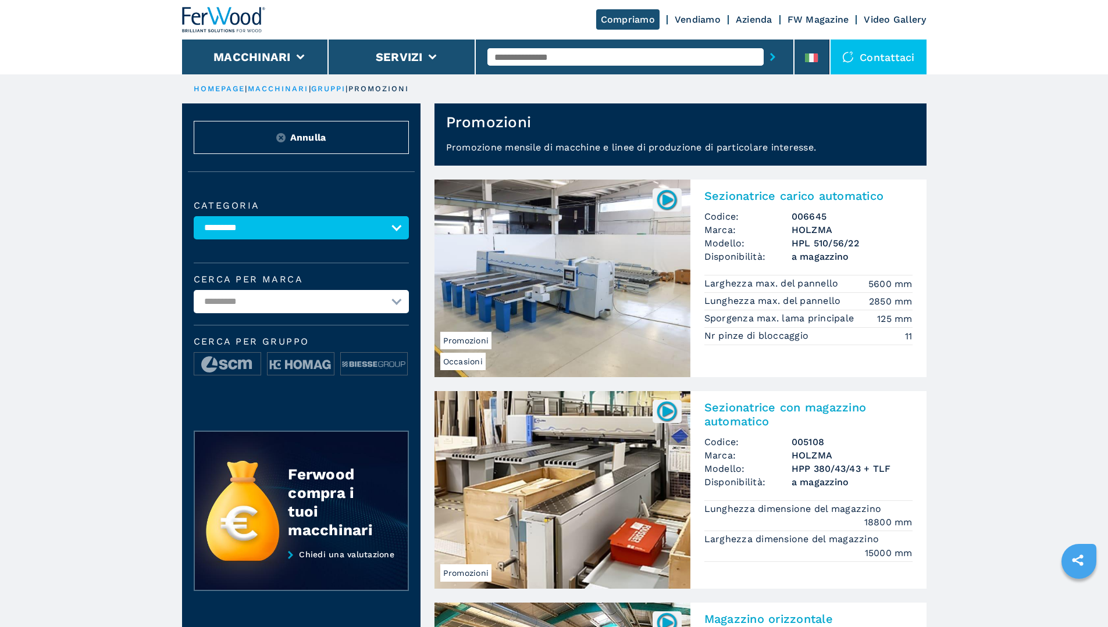
click at [287, 85] on link "macchinari" at bounding box center [278, 88] width 61 height 9
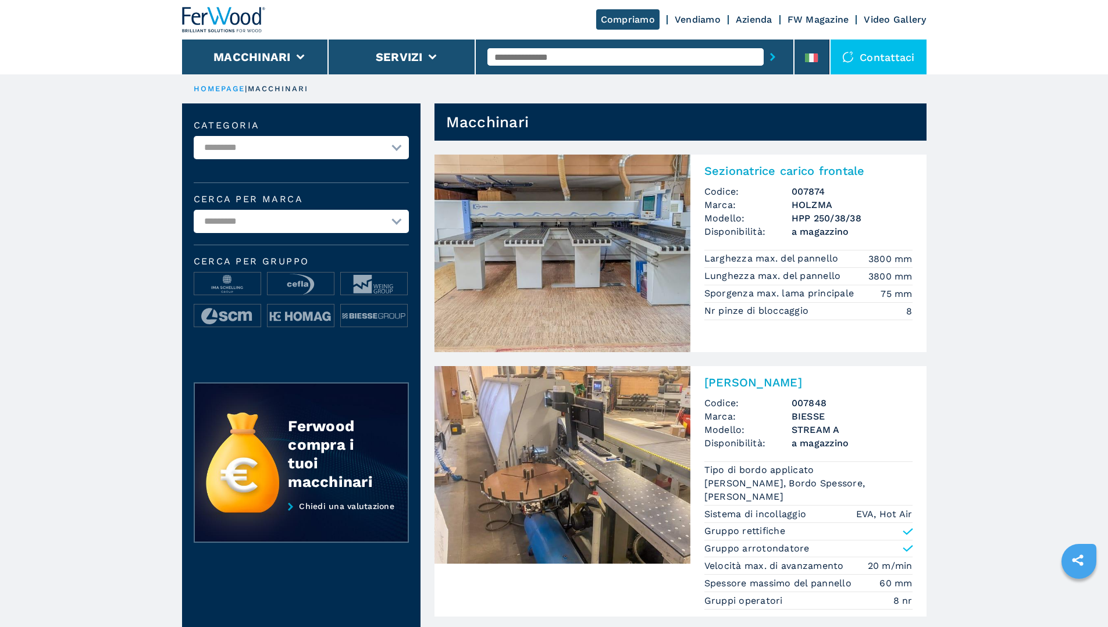
click at [294, 141] on select "**********" at bounding box center [301, 147] width 215 height 23
select select "**********"
click at [194, 136] on select "**********" at bounding box center [301, 147] width 215 height 23
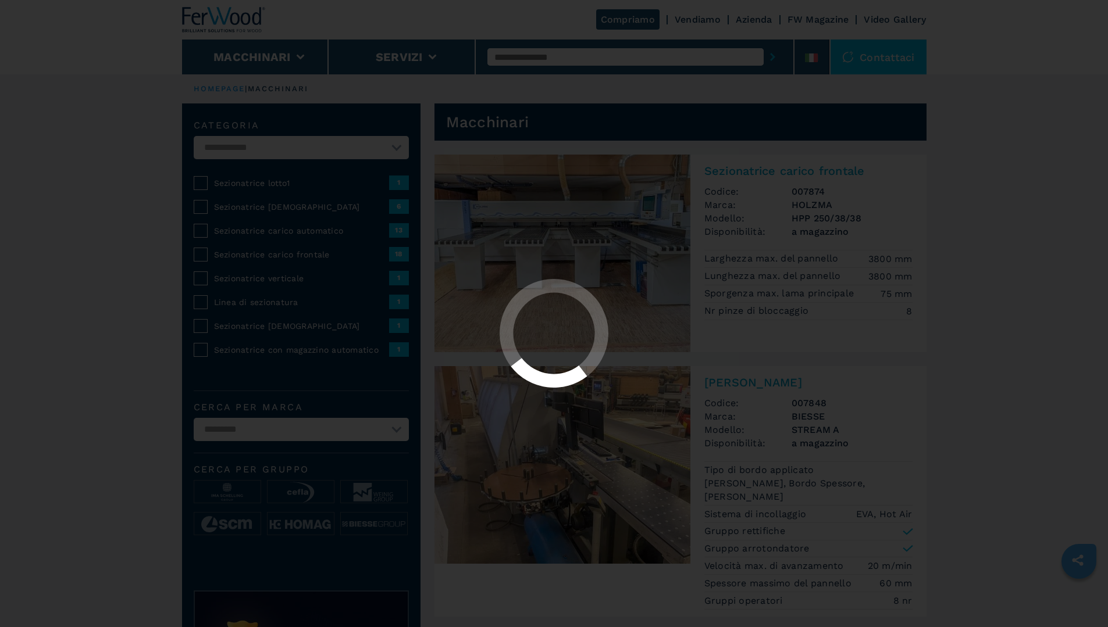
select select "**********"
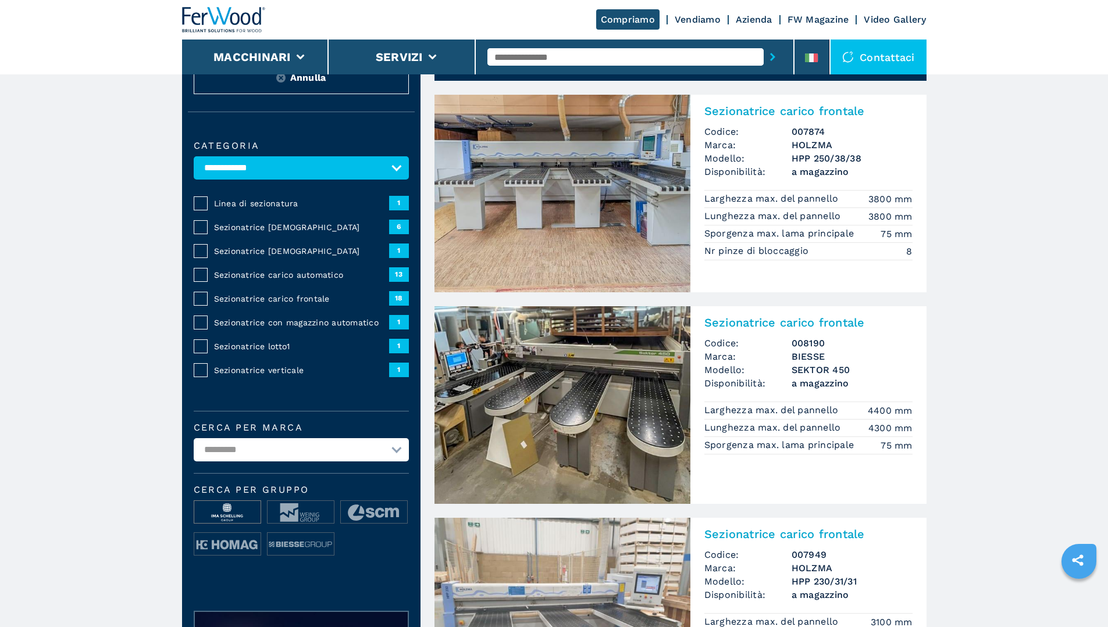
scroll to position [116, 0]
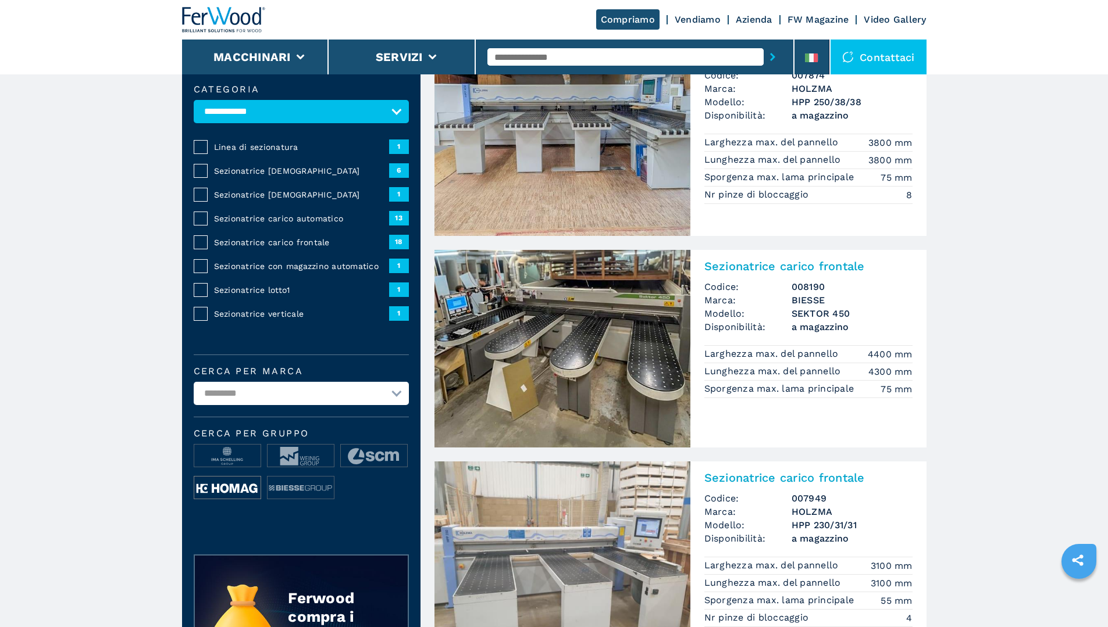
click at [225, 494] on img at bounding box center [227, 488] width 66 height 23
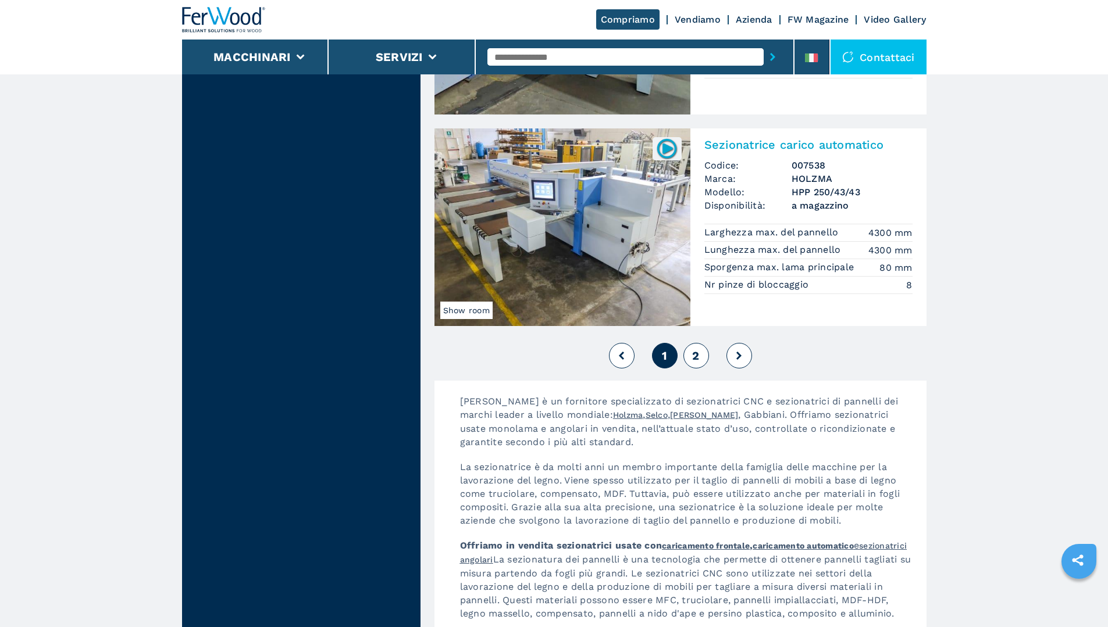
scroll to position [2616, 0]
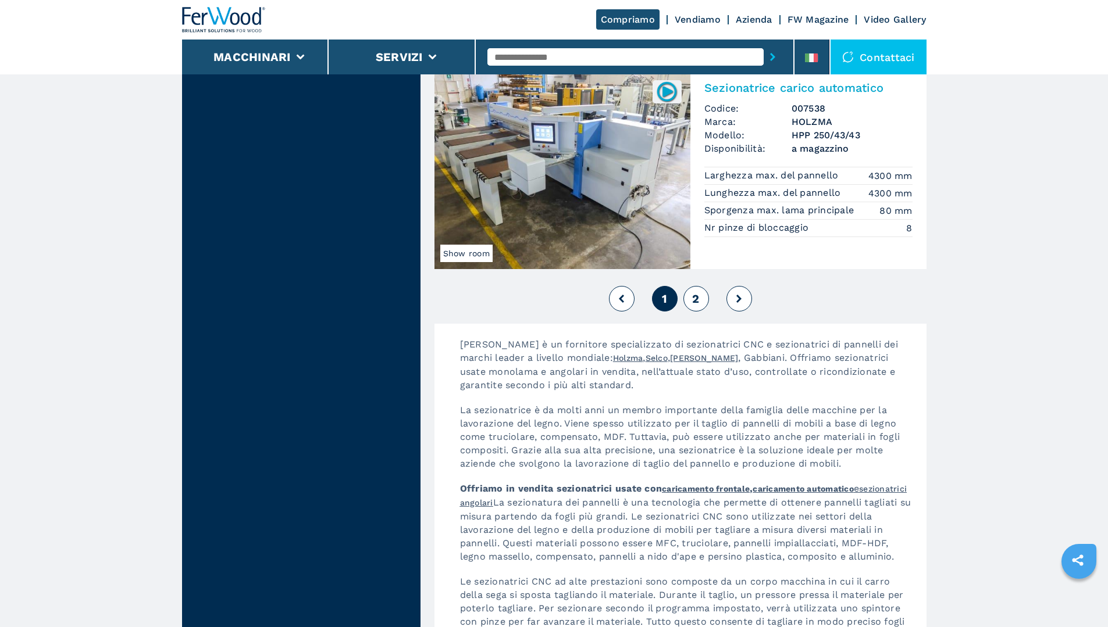
click at [701, 304] on button "2" at bounding box center [696, 299] width 26 height 26
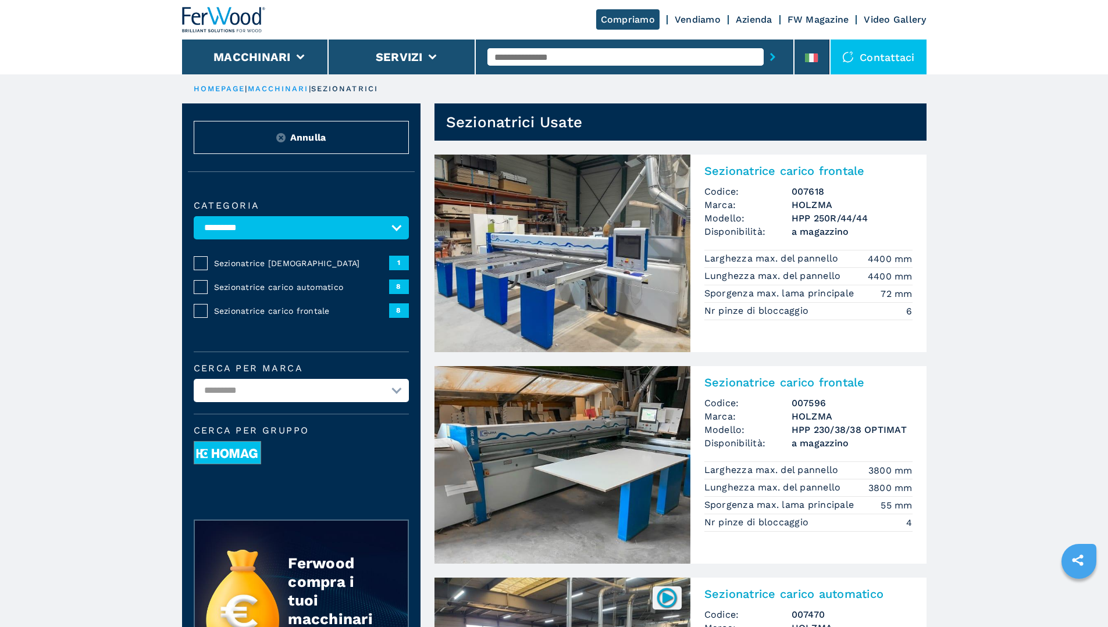
click at [242, 458] on img at bounding box center [227, 453] width 66 height 23
click at [276, 386] on div "**********" at bounding box center [301, 383] width 215 height 38
click at [276, 395] on select "**********" at bounding box center [301, 390] width 215 height 23
click at [194, 387] on select "**********" at bounding box center [301, 390] width 215 height 23
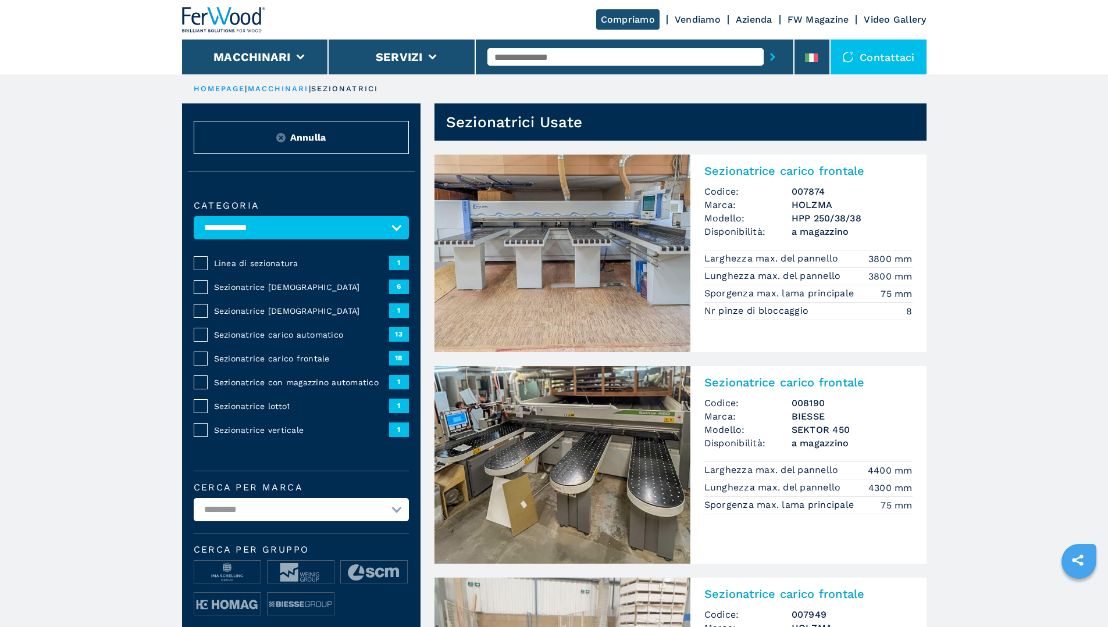
click at [219, 388] on span "Sezionatrice con magazzino automatico" at bounding box center [301, 383] width 175 height 12
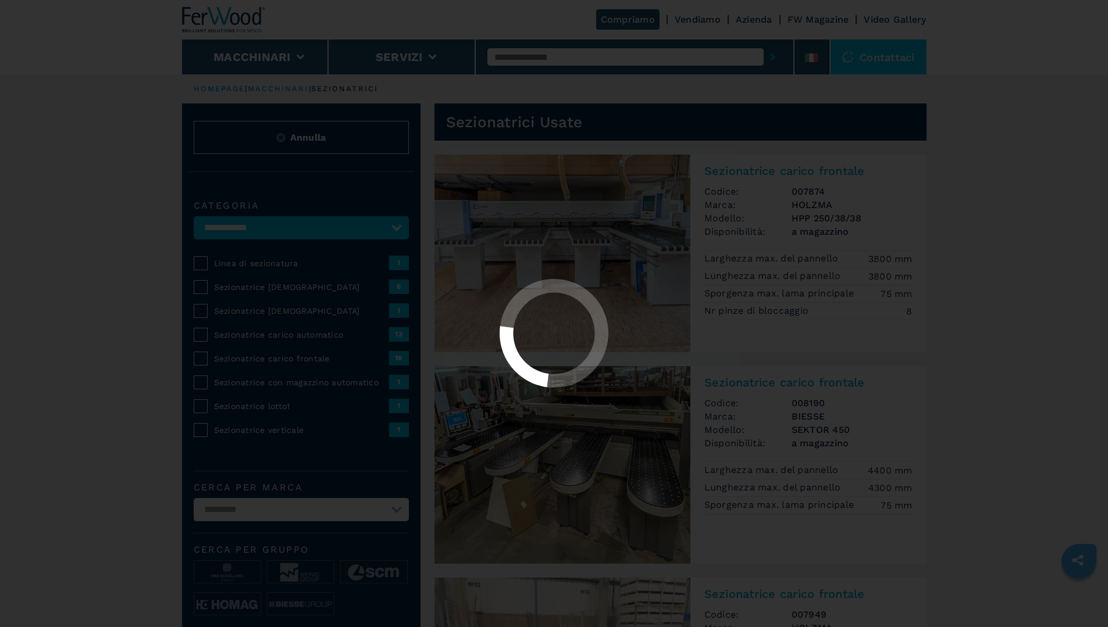
click at [199, 387] on div at bounding box center [553, 334] width 1087 height 110
select select "**********"
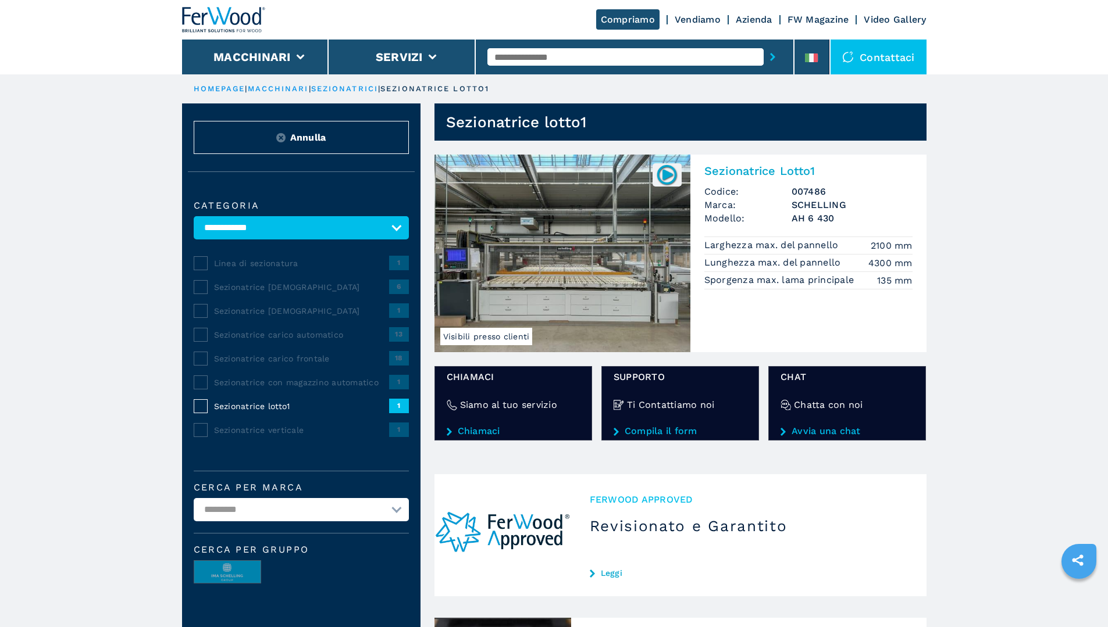
click at [279, 341] on span "Sezionatrice carico automatico" at bounding box center [301, 335] width 175 height 12
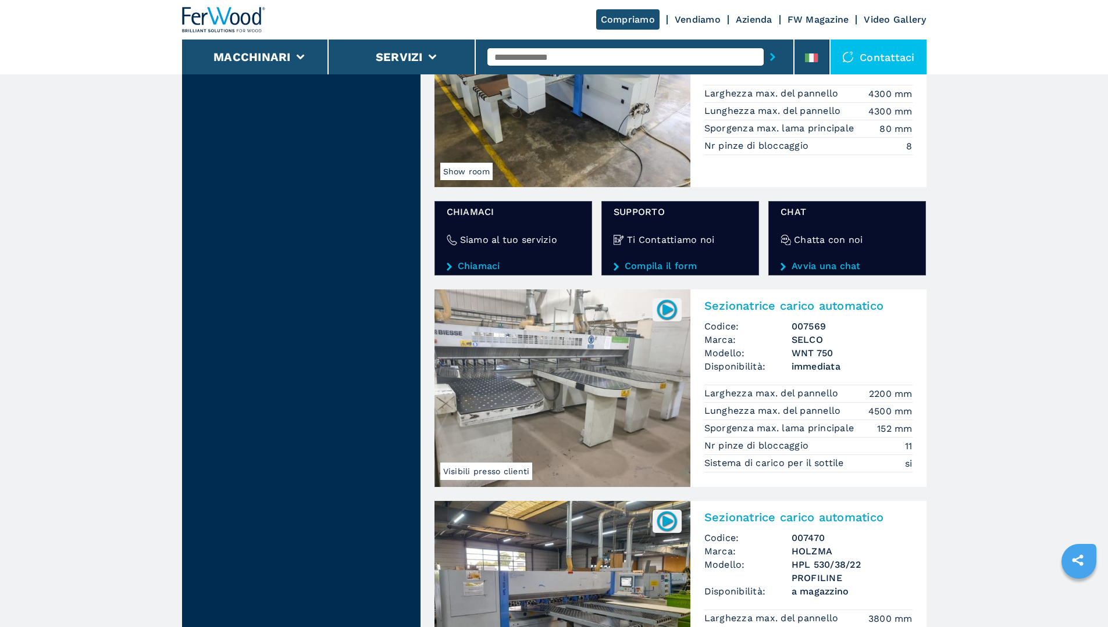
scroll to position [1802, 0]
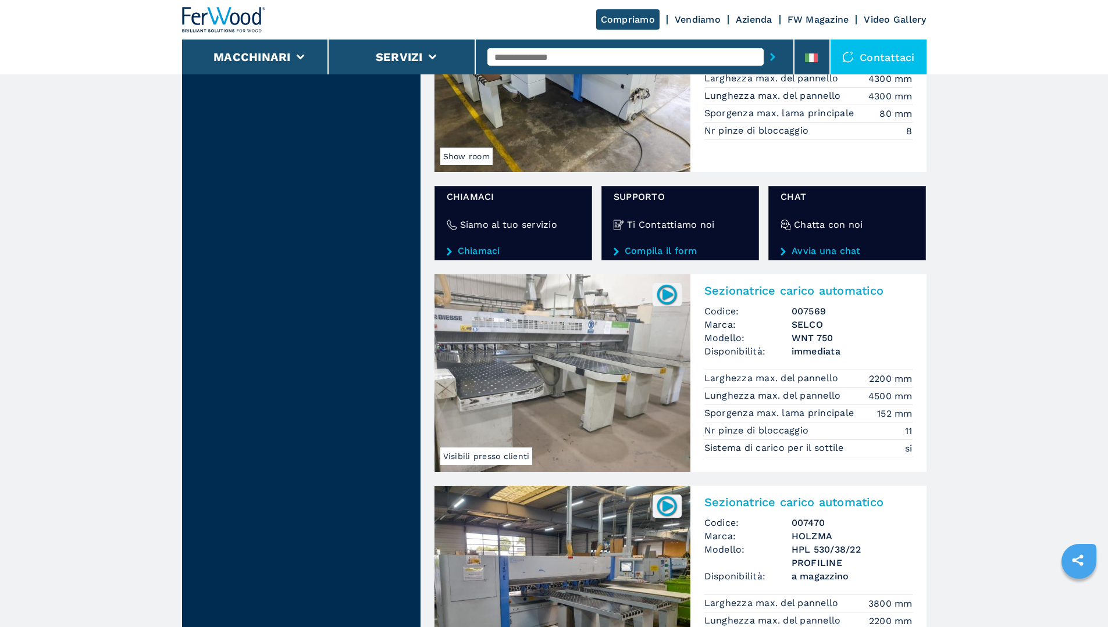
click at [558, 381] on img at bounding box center [562, 373] width 256 height 198
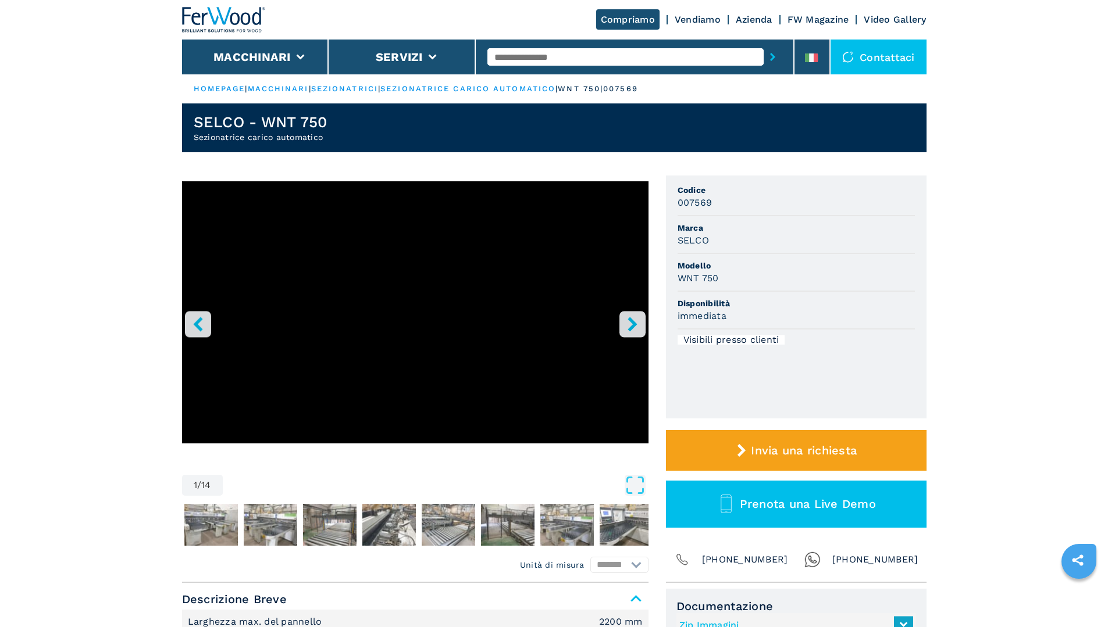
click at [640, 326] on button "right-button" at bounding box center [632, 324] width 26 height 26
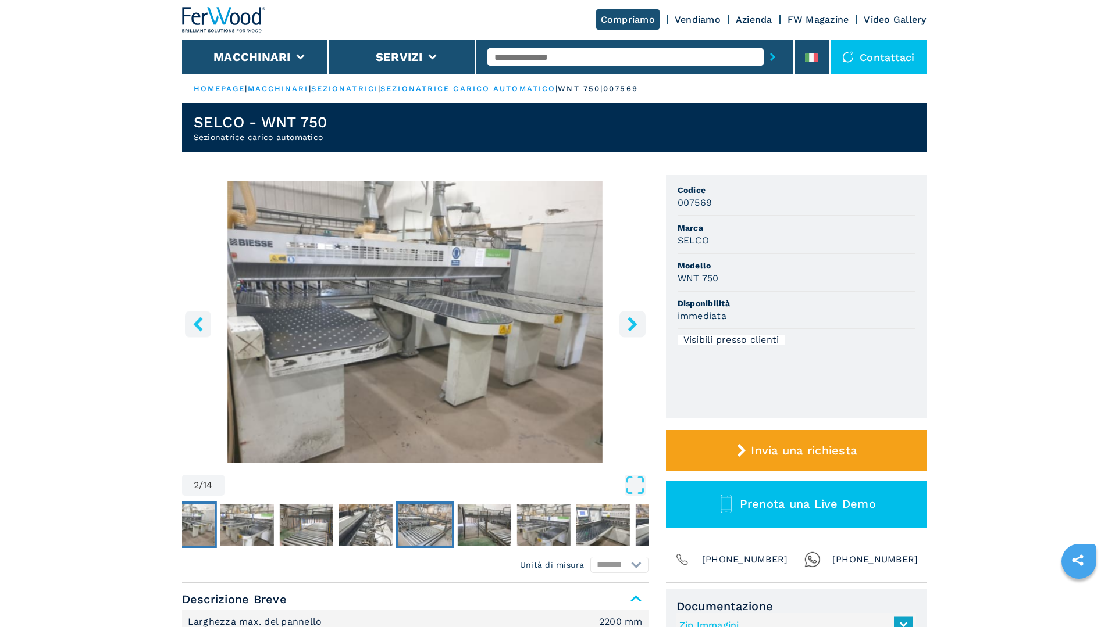
click at [417, 521] on img "Go to Slide 6" at bounding box center [424, 525] width 53 height 42
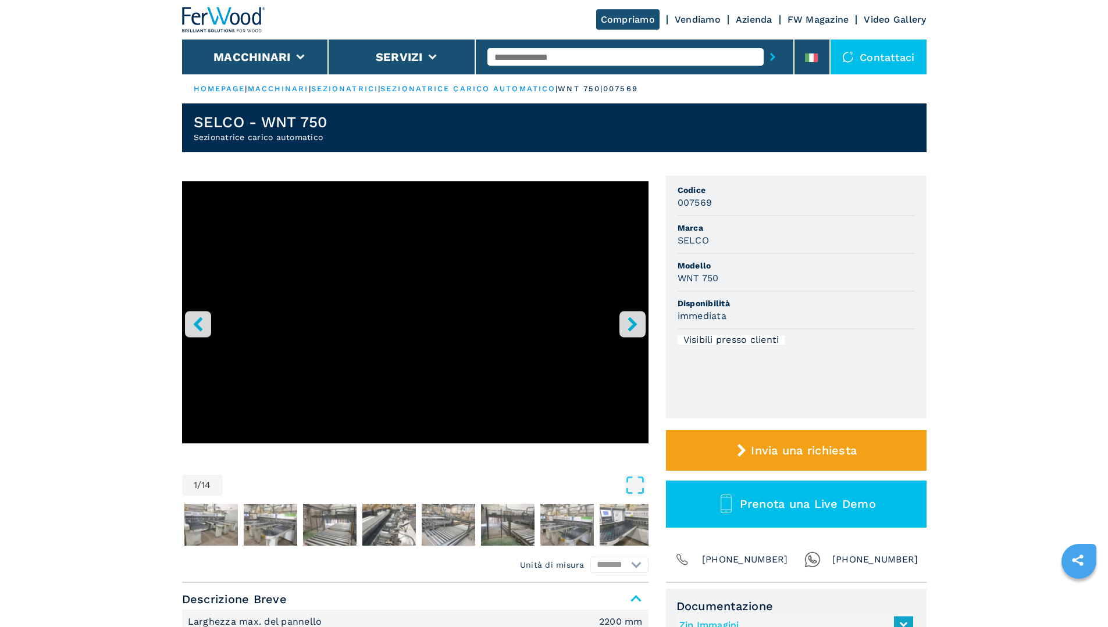
scroll to position [291, 0]
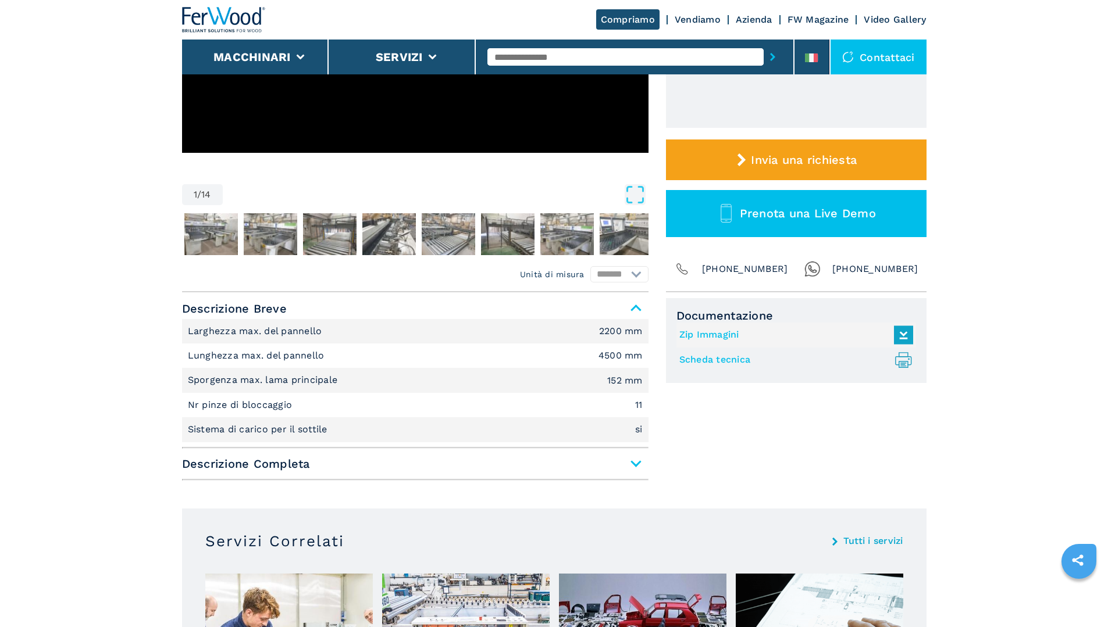
select select "**********"
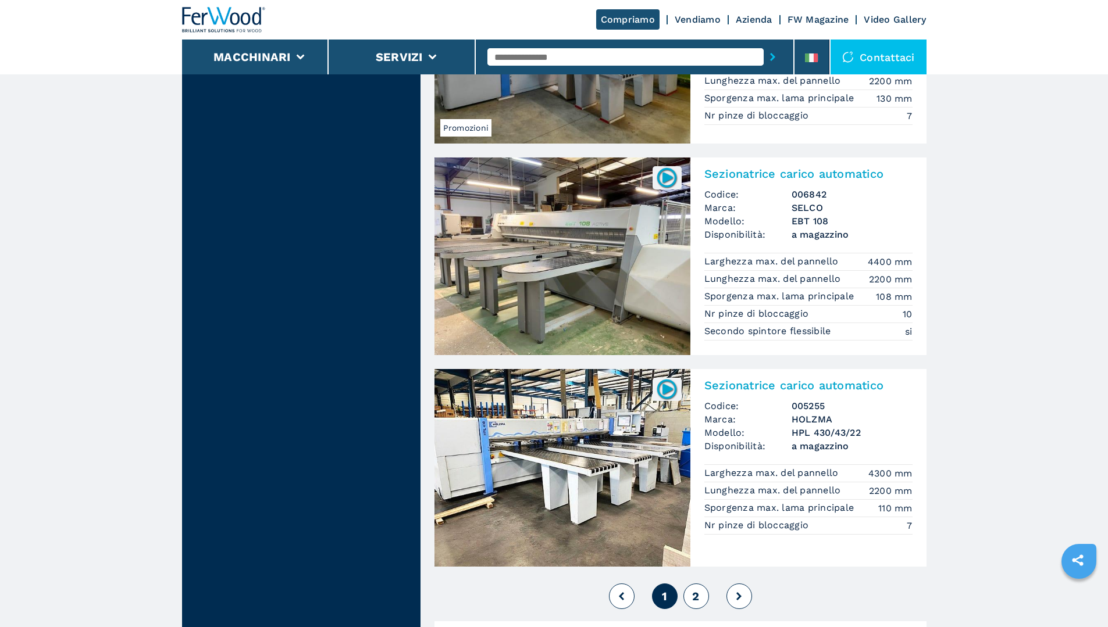
scroll to position [2411, 0]
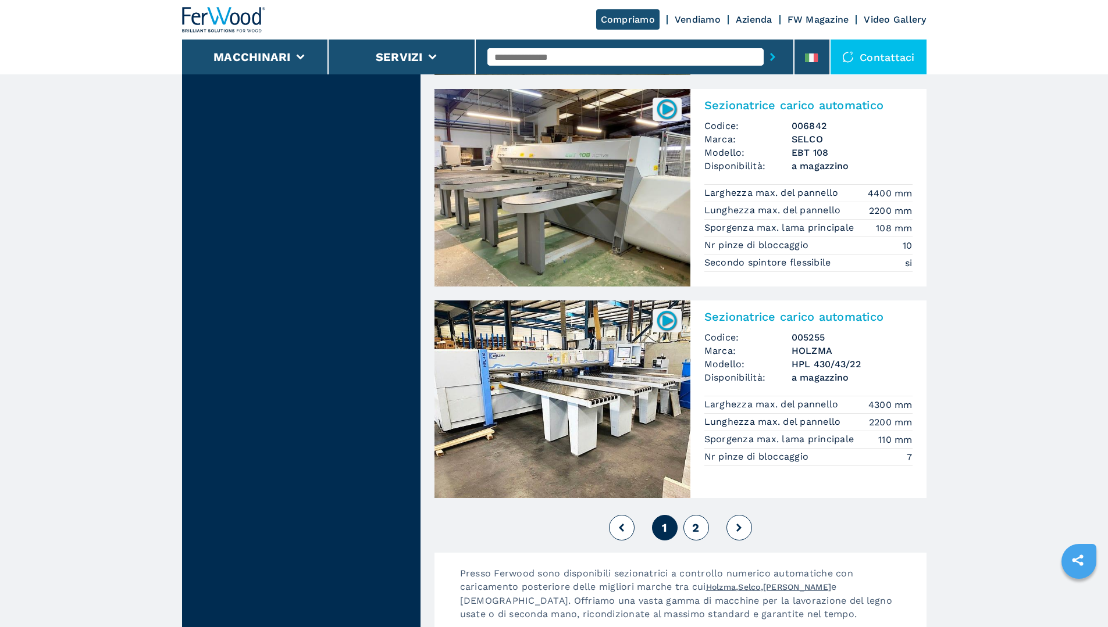
click at [698, 529] on span "2" at bounding box center [695, 528] width 7 height 14
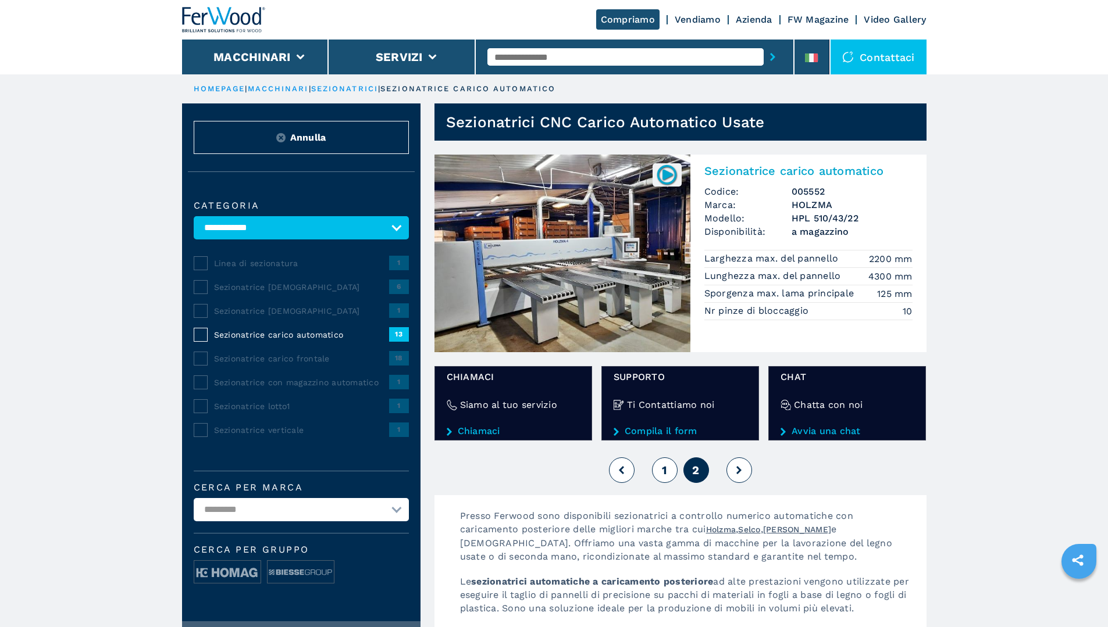
click at [226, 82] on ul "HOMEPAGE | macchinari | sezionatrici | sezionatrice carico automatico" at bounding box center [554, 88] width 744 height 29
click at [228, 89] on link "HOMEPAGE" at bounding box center [220, 88] width 52 height 9
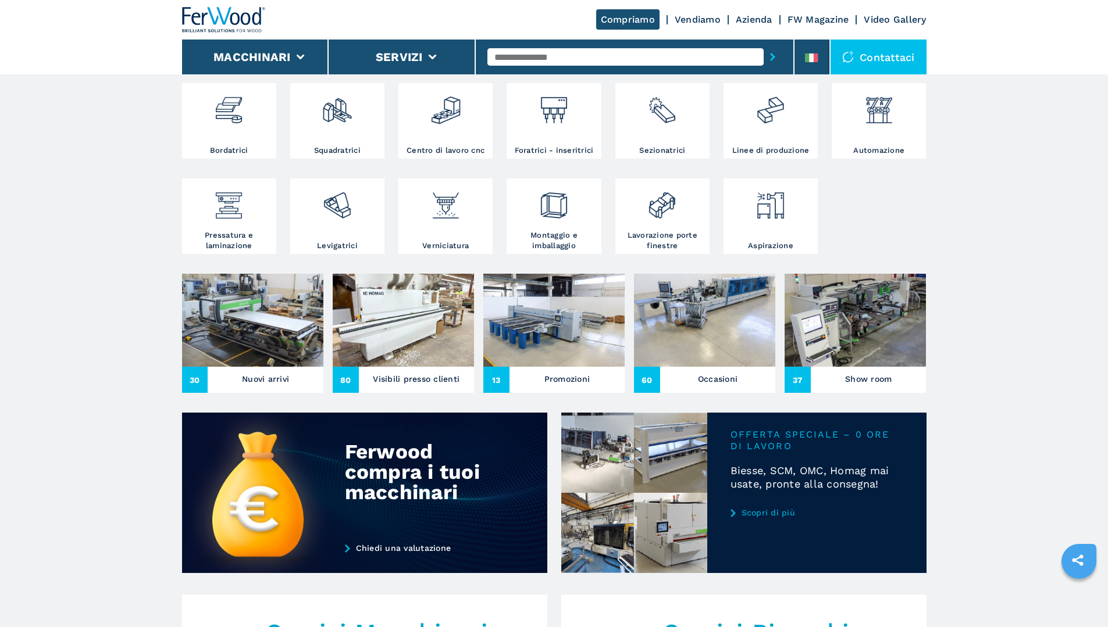
scroll to position [233, 0]
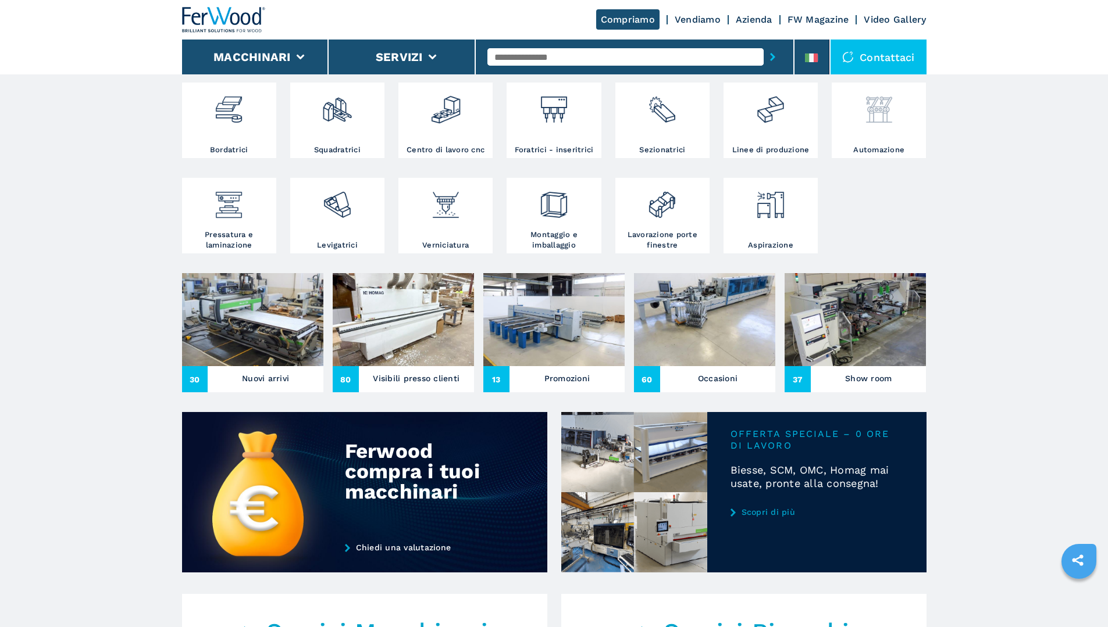
click at [885, 130] on div at bounding box center [878, 114] width 88 height 59
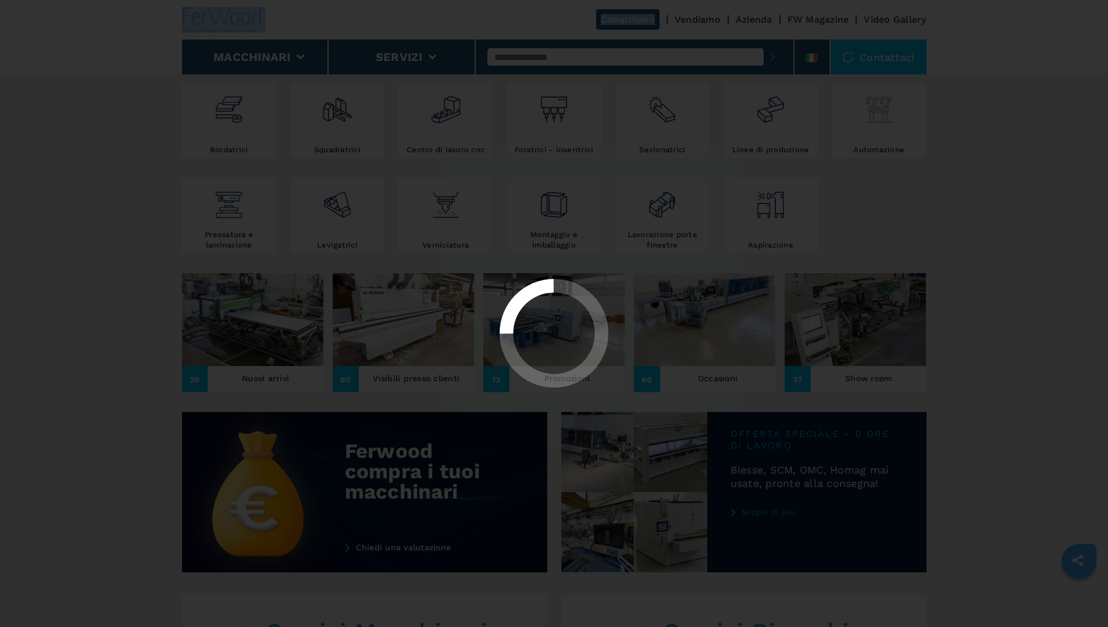
click at [885, 130] on div at bounding box center [554, 313] width 1108 height 627
select select "**********"
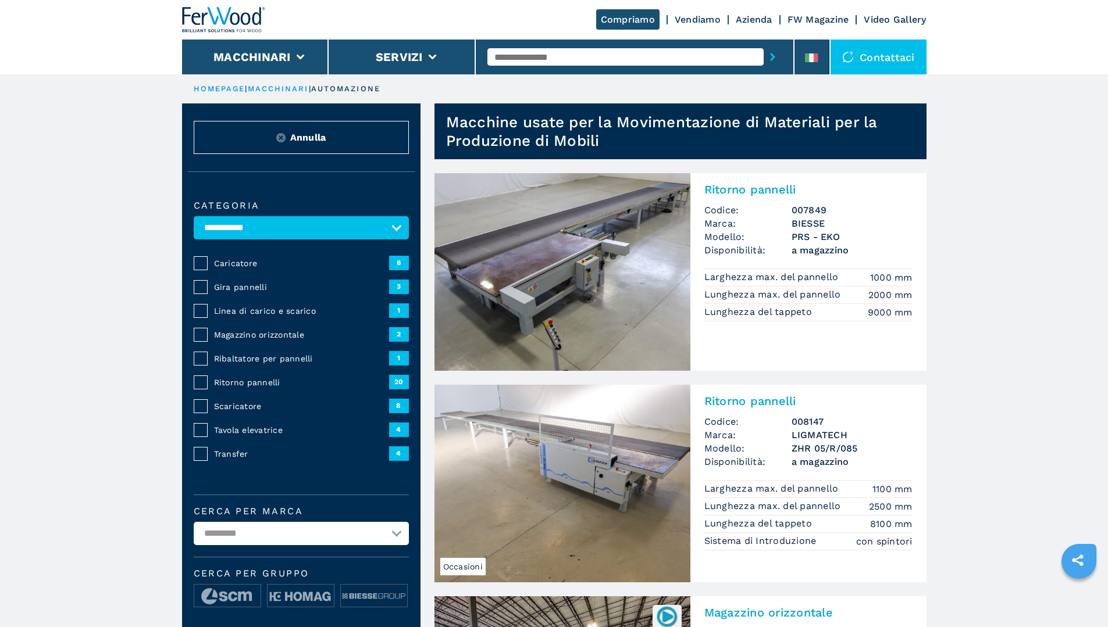
click at [248, 341] on span "Magazzino orizzontale" at bounding box center [301, 335] width 175 height 12
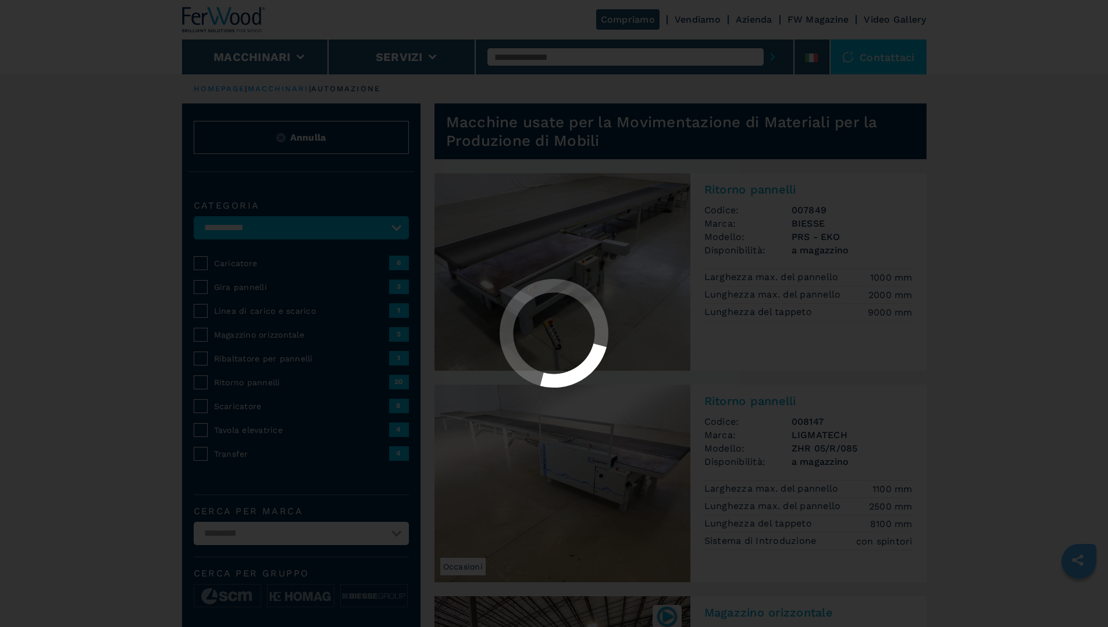
select select "**********"
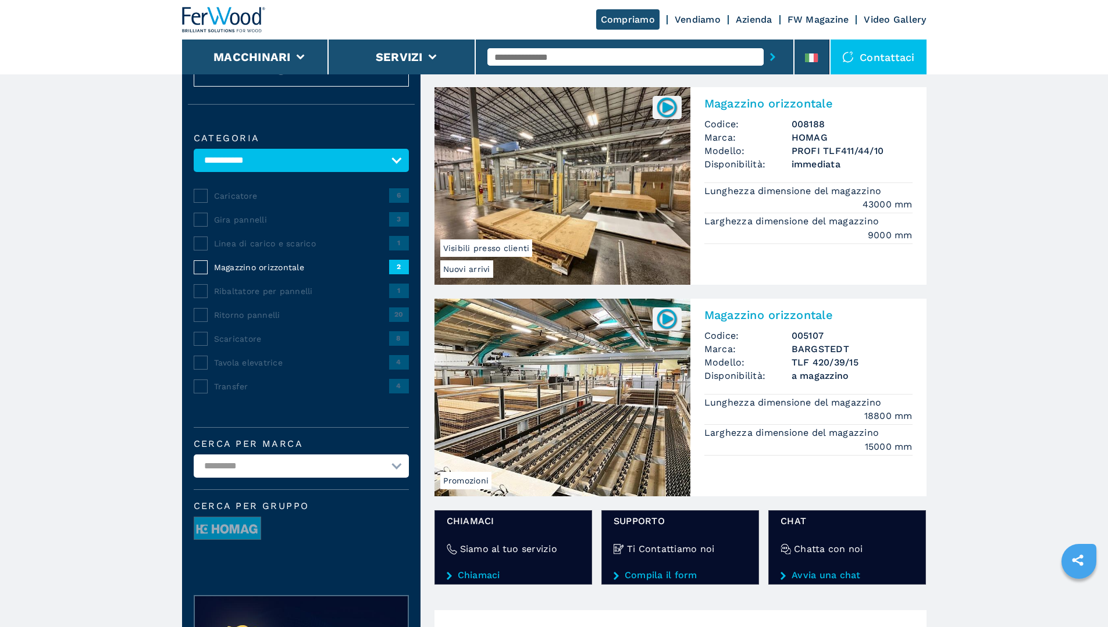
scroll to position [58, 0]
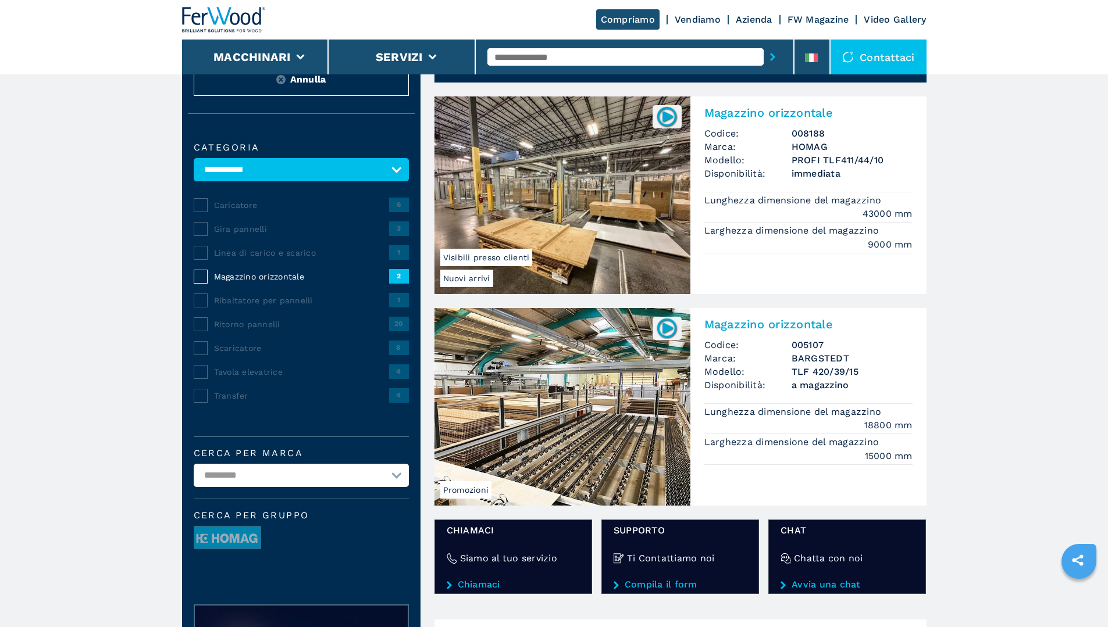
click at [594, 378] on img at bounding box center [562, 407] width 256 height 198
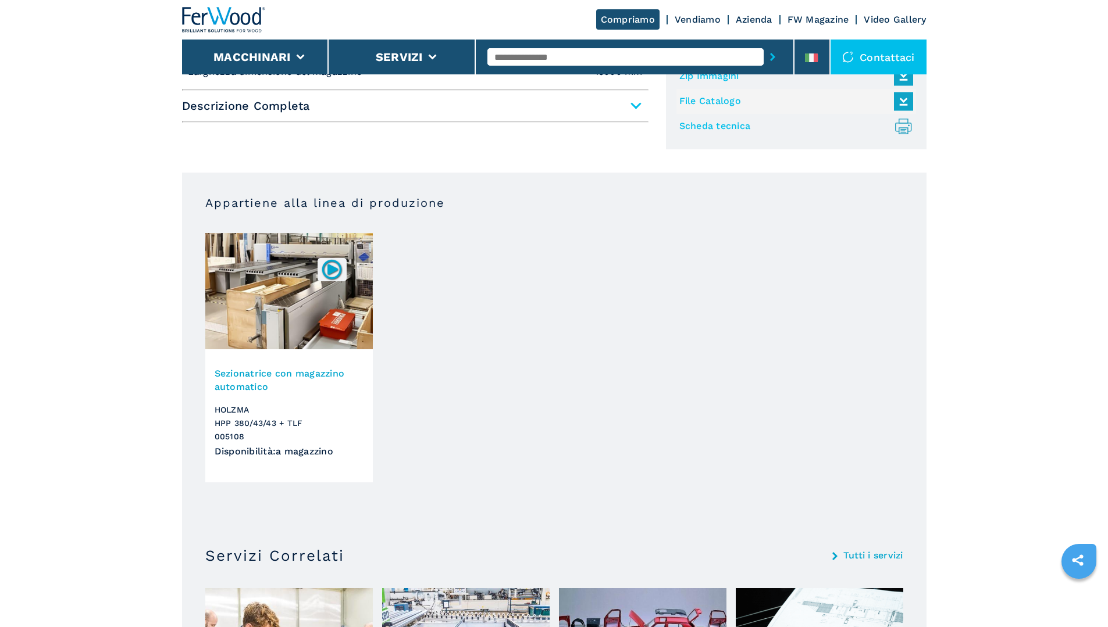
scroll to position [640, 0]
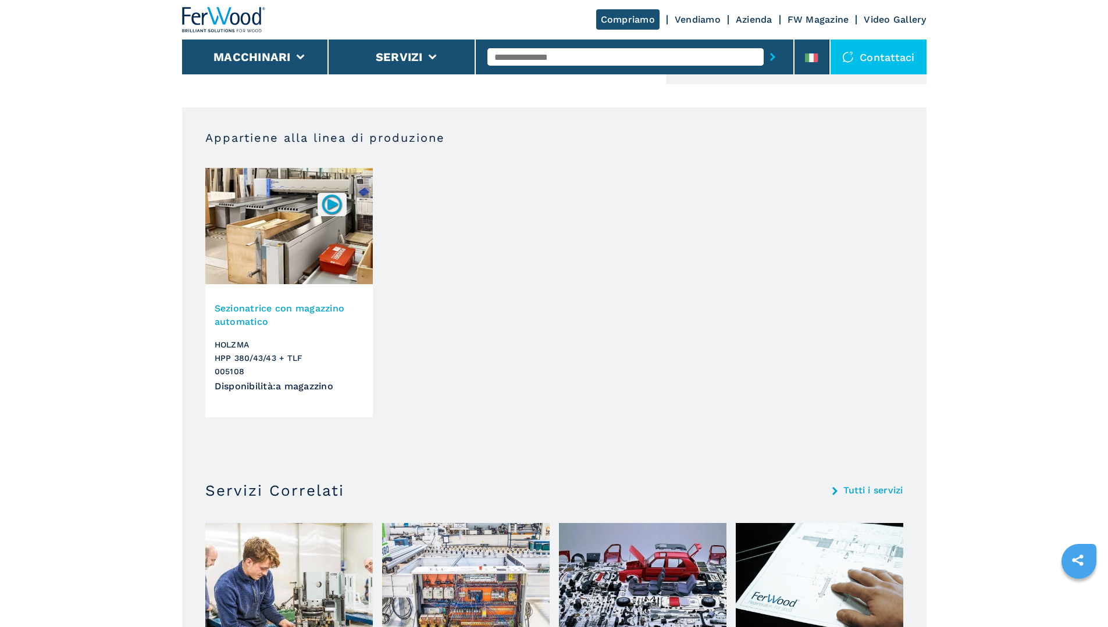
click at [260, 312] on h3 "Sezionatrice con magazzino automatico" at bounding box center [289, 315] width 149 height 27
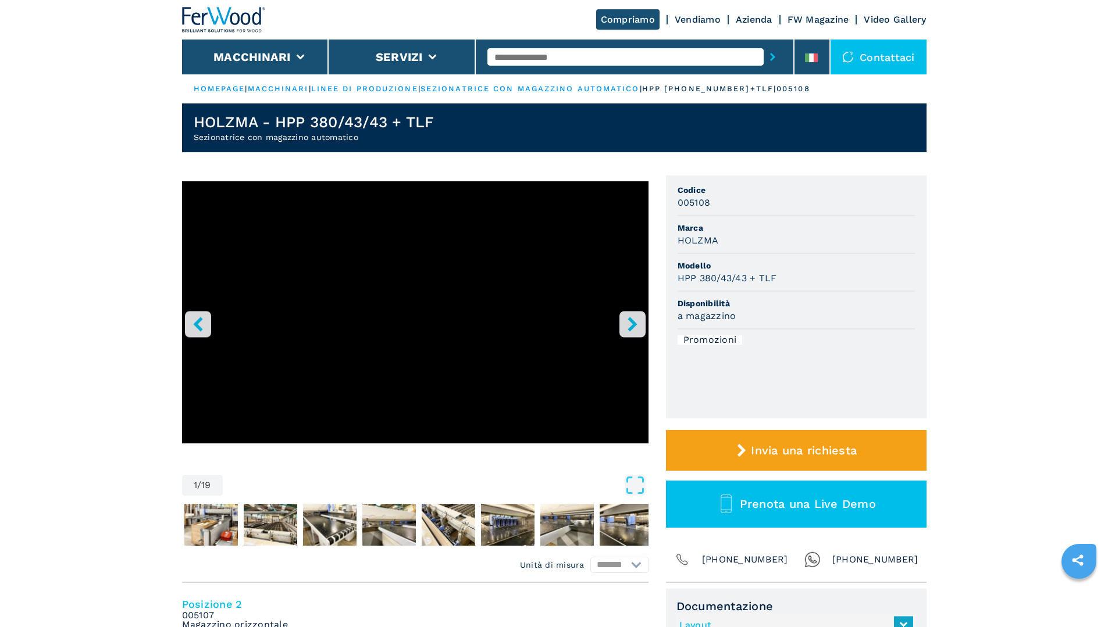
click at [391, 88] on link "linee di produzione" at bounding box center [364, 88] width 107 height 9
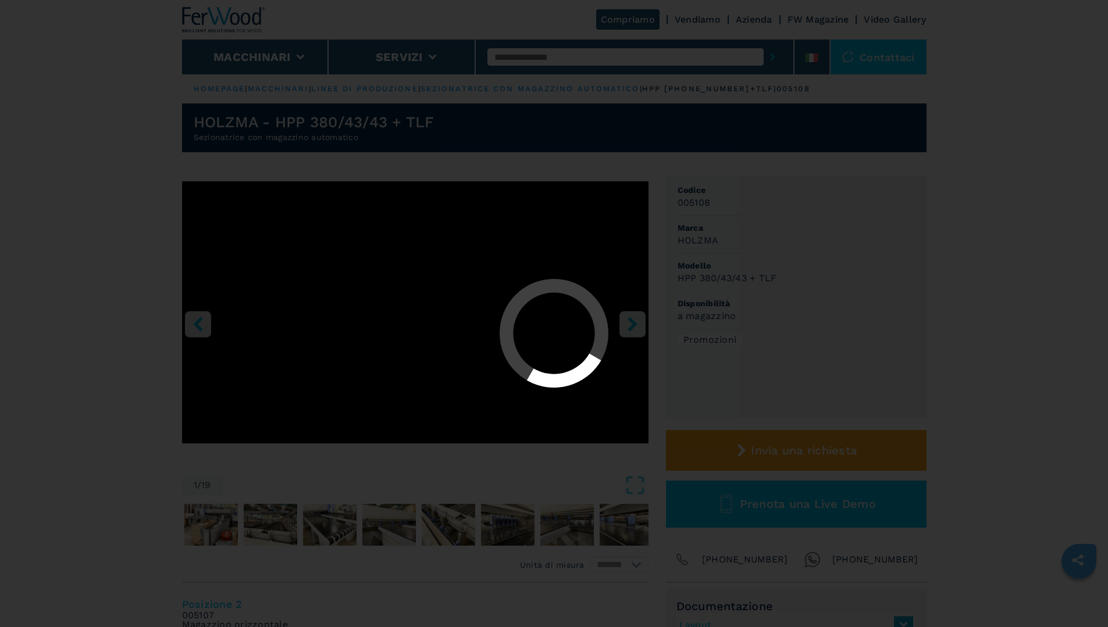
select select "**********"
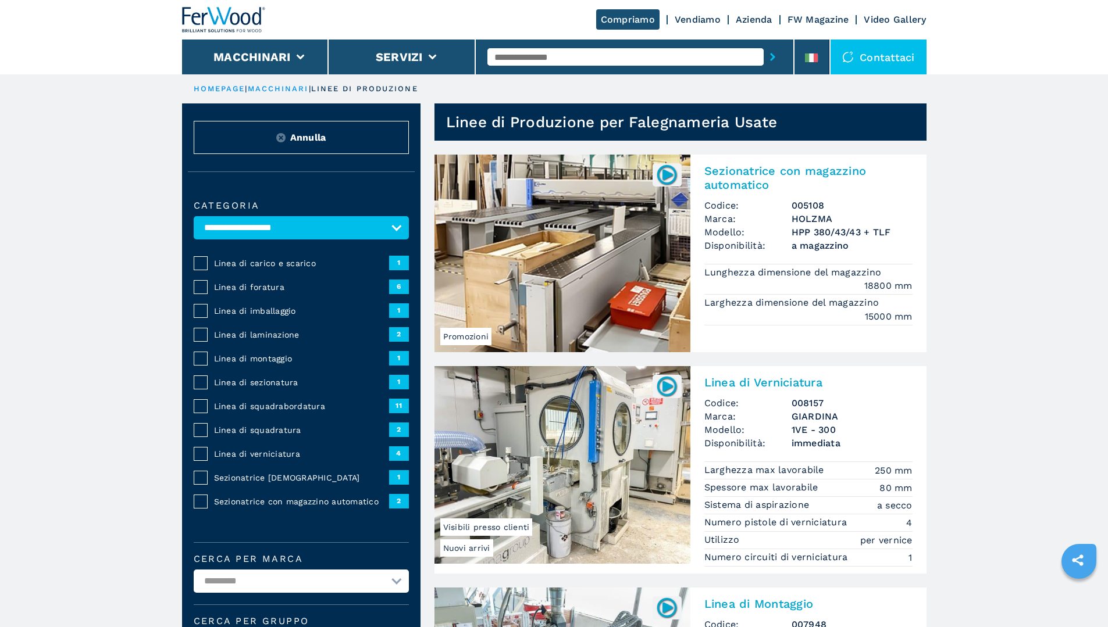
click at [302, 507] on span "Sezionatrice con magazzino automatico" at bounding box center [301, 502] width 175 height 12
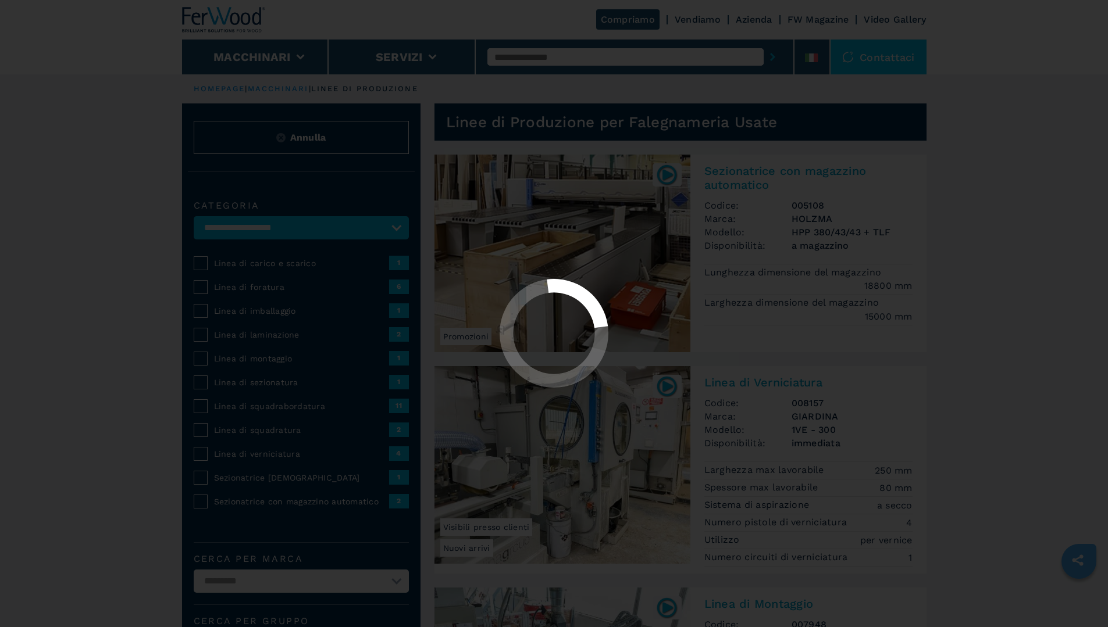
select select "**********"
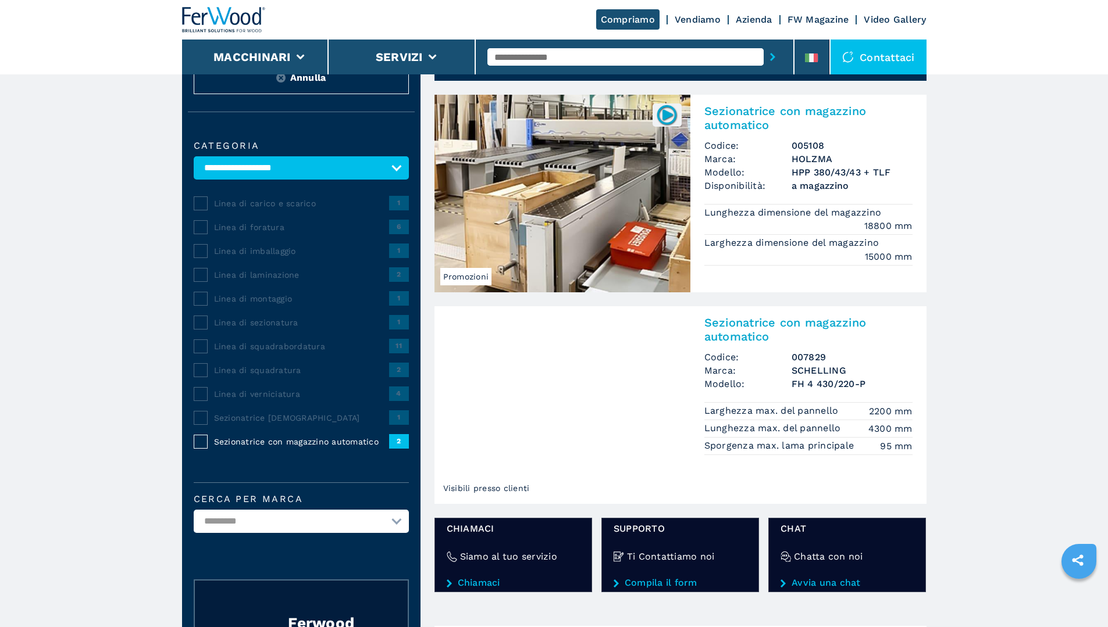
scroll to position [116, 0]
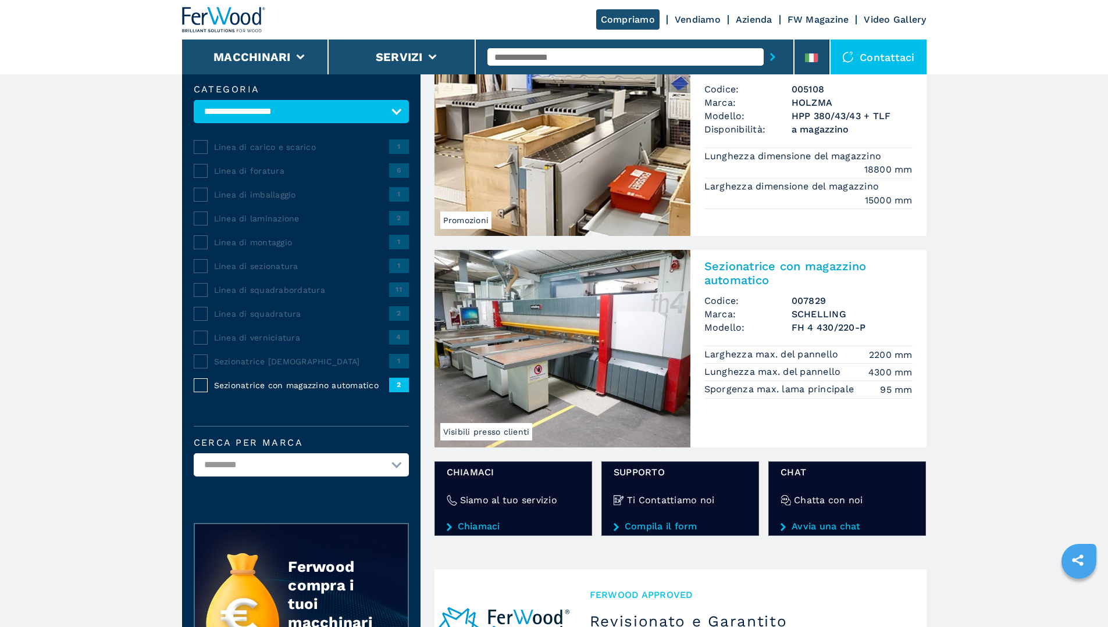
click at [534, 329] on img at bounding box center [562, 349] width 256 height 198
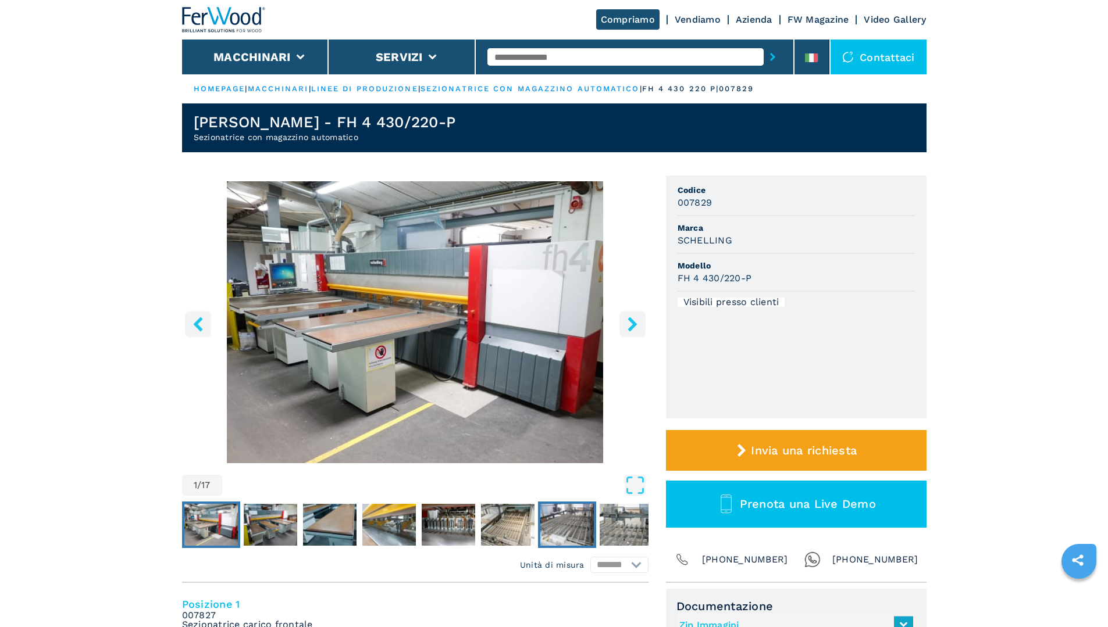
click at [579, 542] on img "Go to Slide 7" at bounding box center [566, 525] width 53 height 42
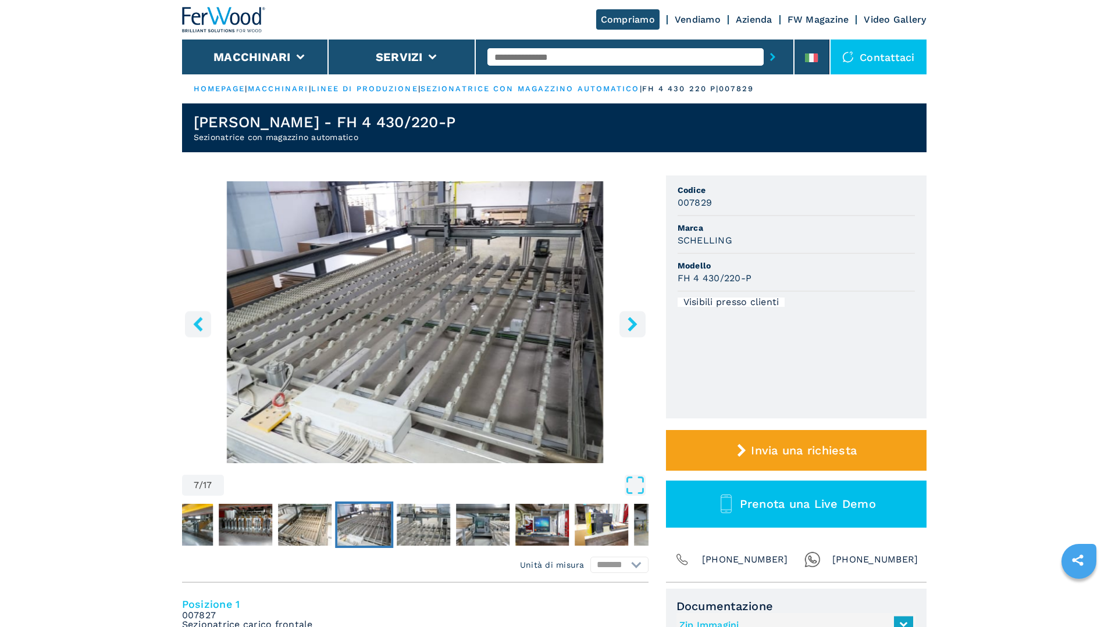
click at [637, 326] on icon "right-button" at bounding box center [632, 324] width 15 height 15
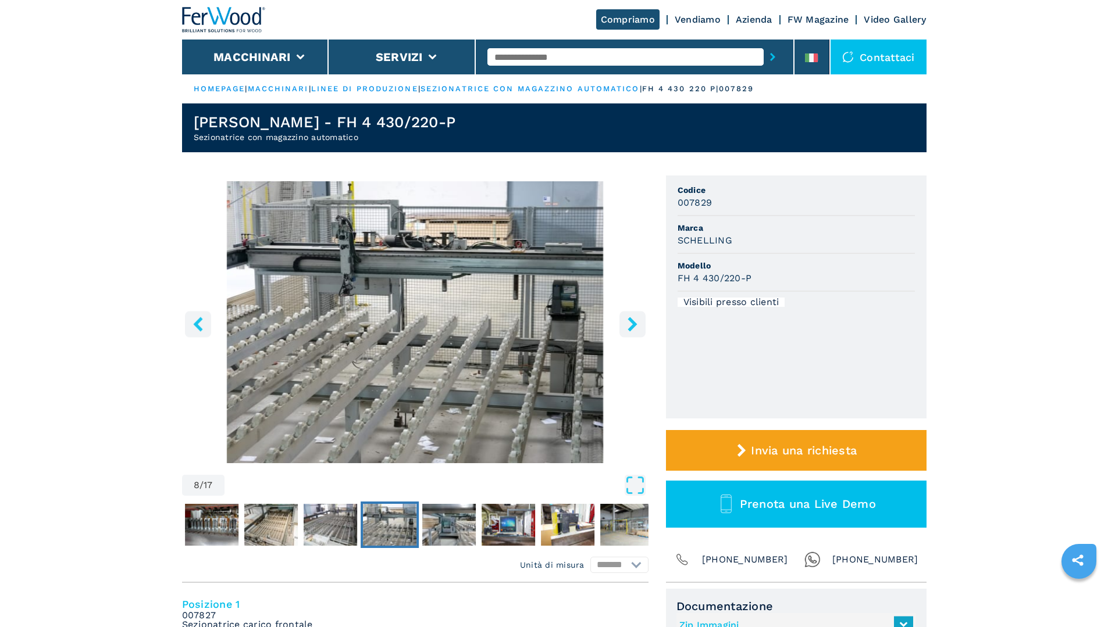
click at [637, 326] on icon "right-button" at bounding box center [632, 324] width 15 height 15
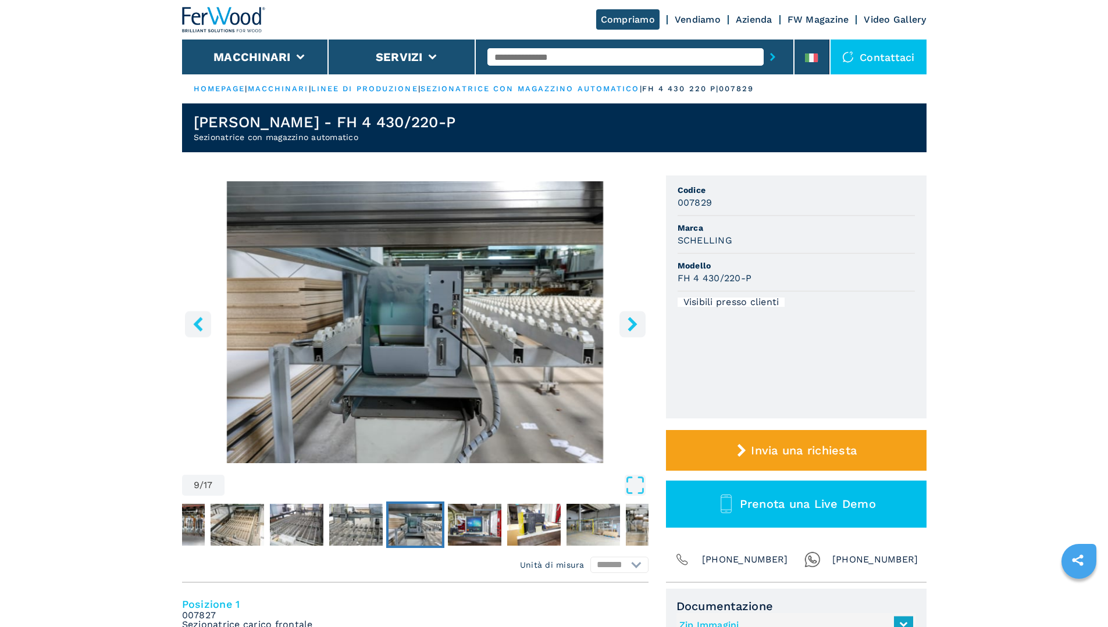
click at [637, 326] on icon "right-button" at bounding box center [632, 324] width 15 height 15
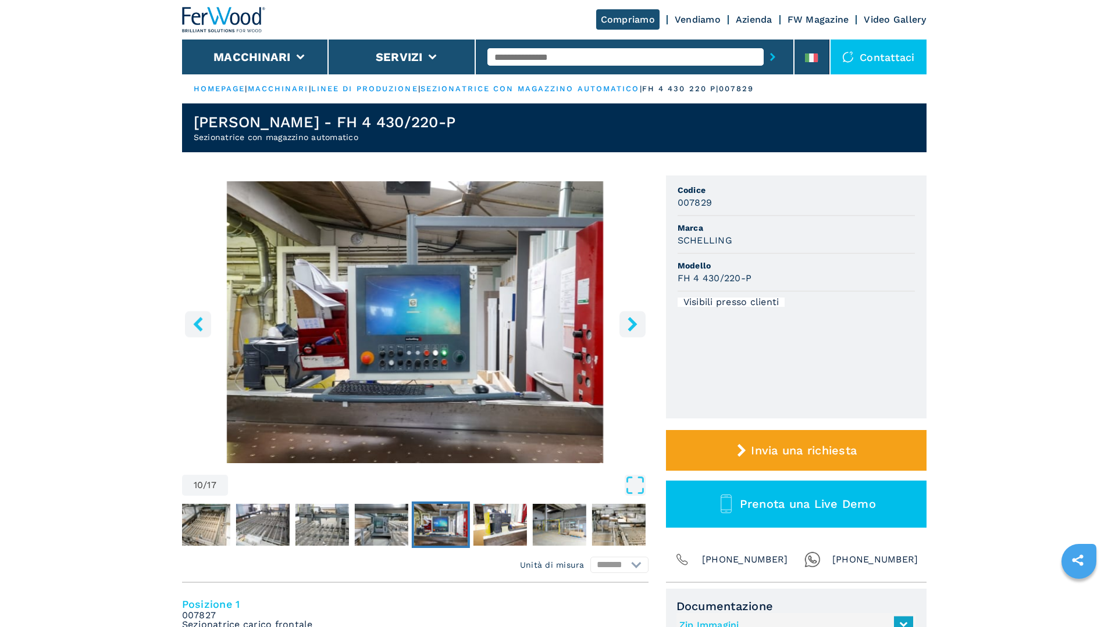
click at [637, 326] on icon "right-button" at bounding box center [632, 324] width 15 height 15
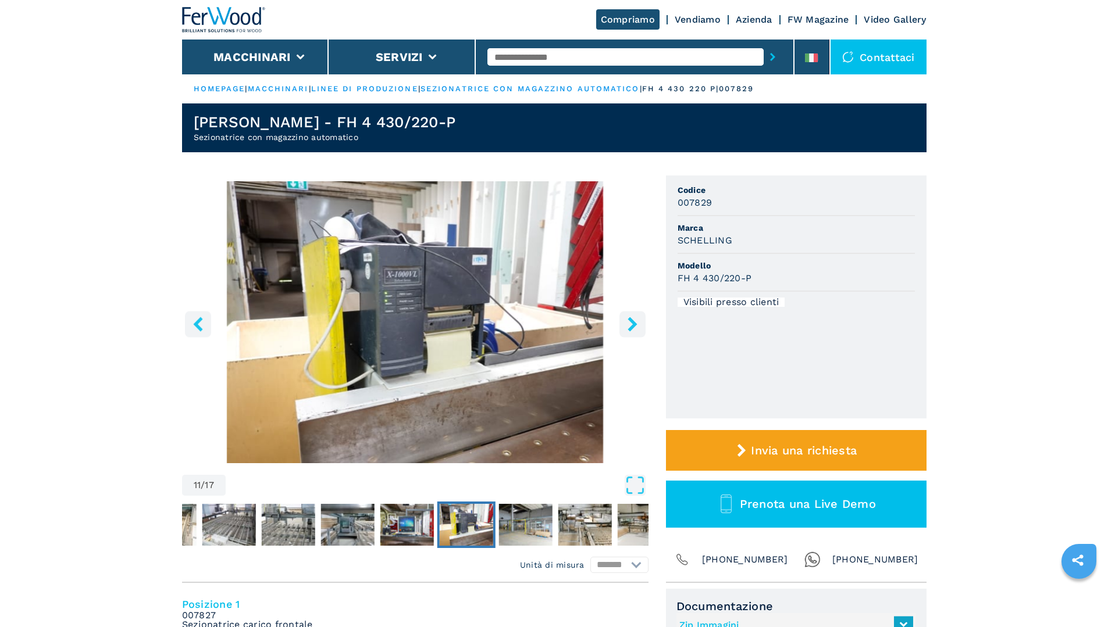
click at [637, 326] on icon "right-button" at bounding box center [632, 324] width 15 height 15
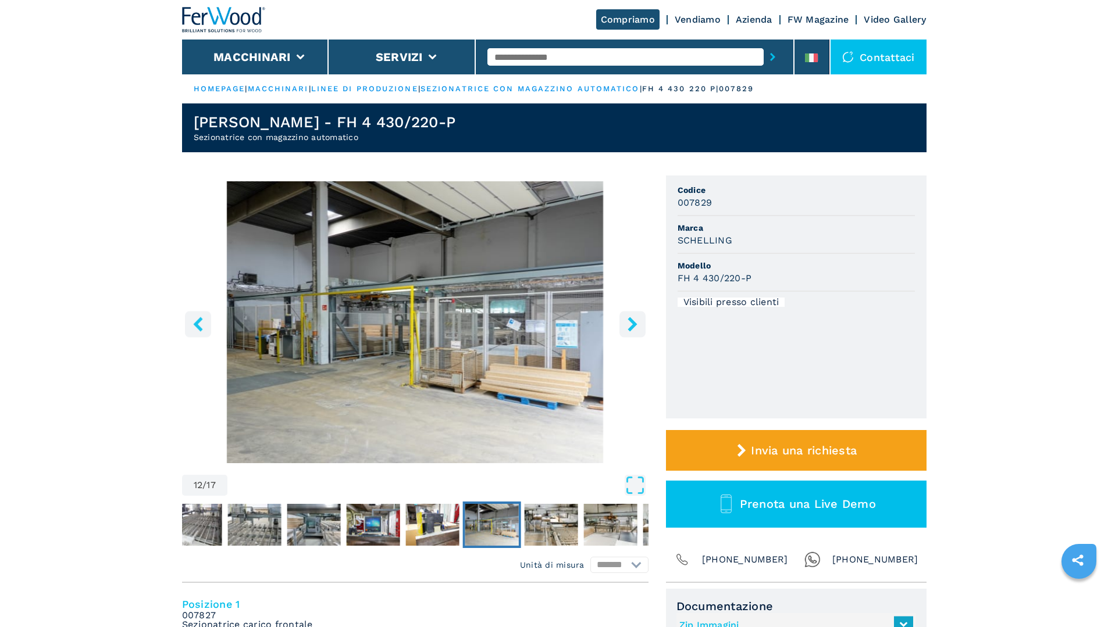
click at [637, 326] on icon "right-button" at bounding box center [632, 324] width 15 height 15
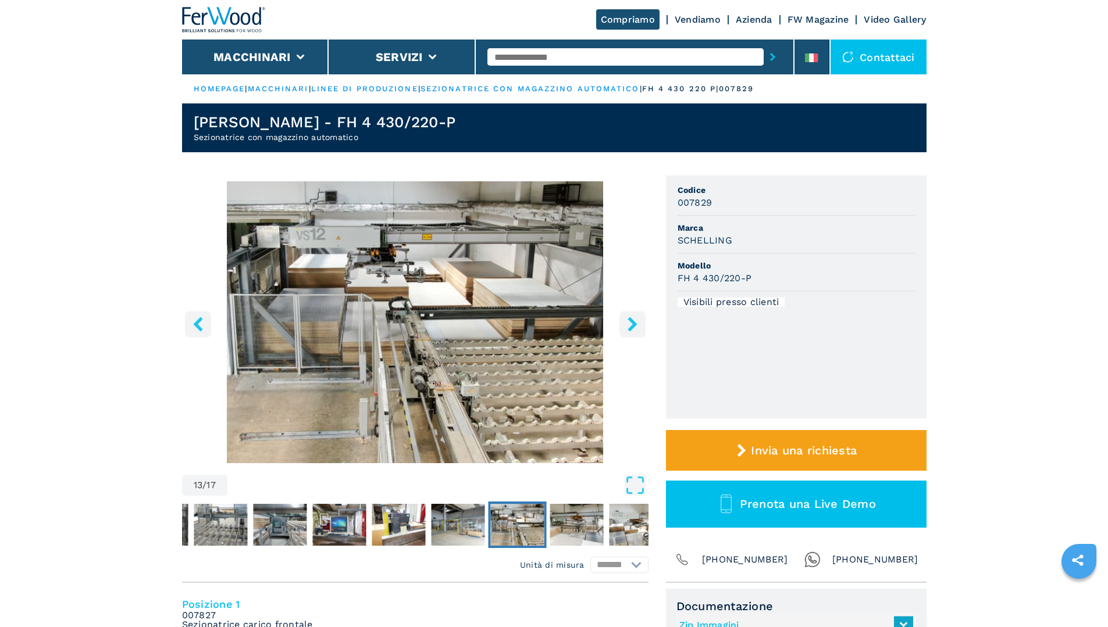
click at [637, 326] on icon "right-button" at bounding box center [632, 324] width 15 height 15
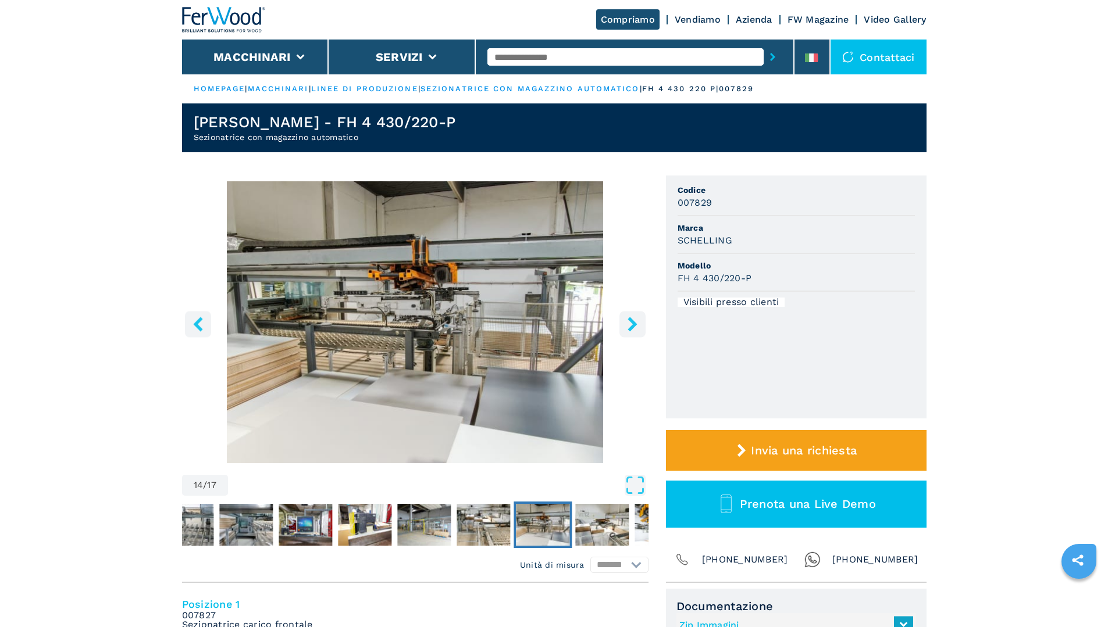
click at [637, 326] on icon "right-button" at bounding box center [632, 324] width 15 height 15
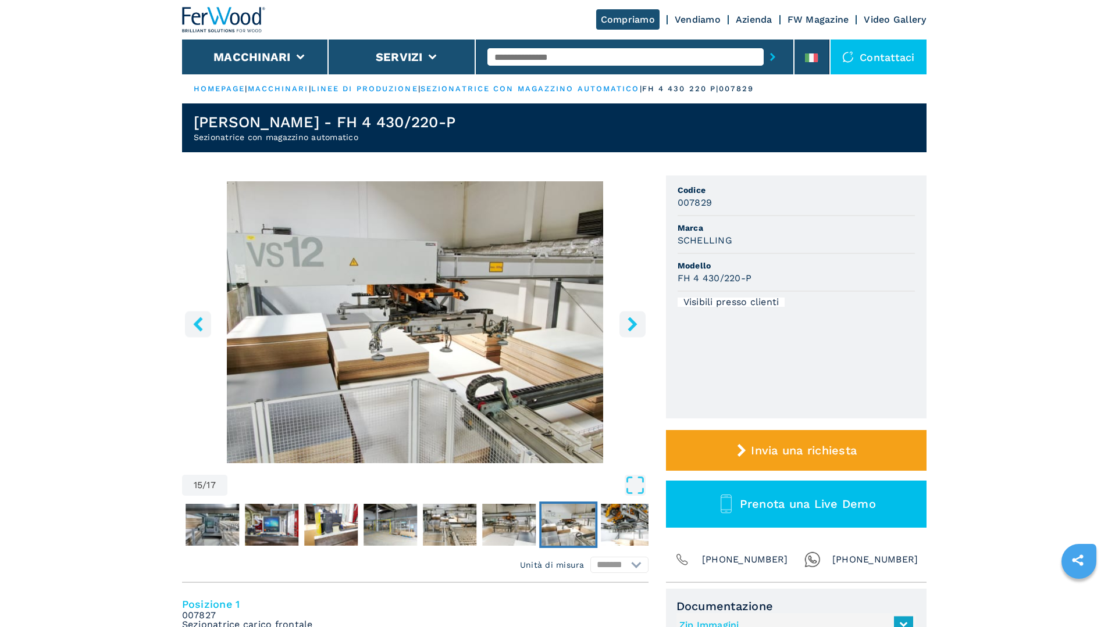
click at [637, 326] on icon "right-button" at bounding box center [632, 324] width 15 height 15
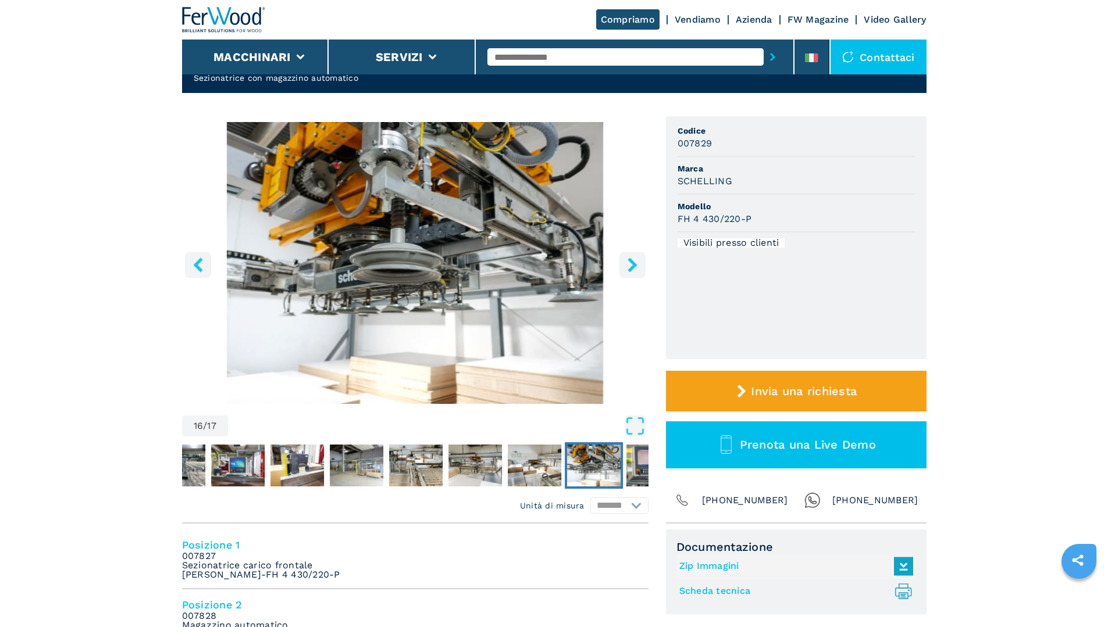
scroll to position [58, 0]
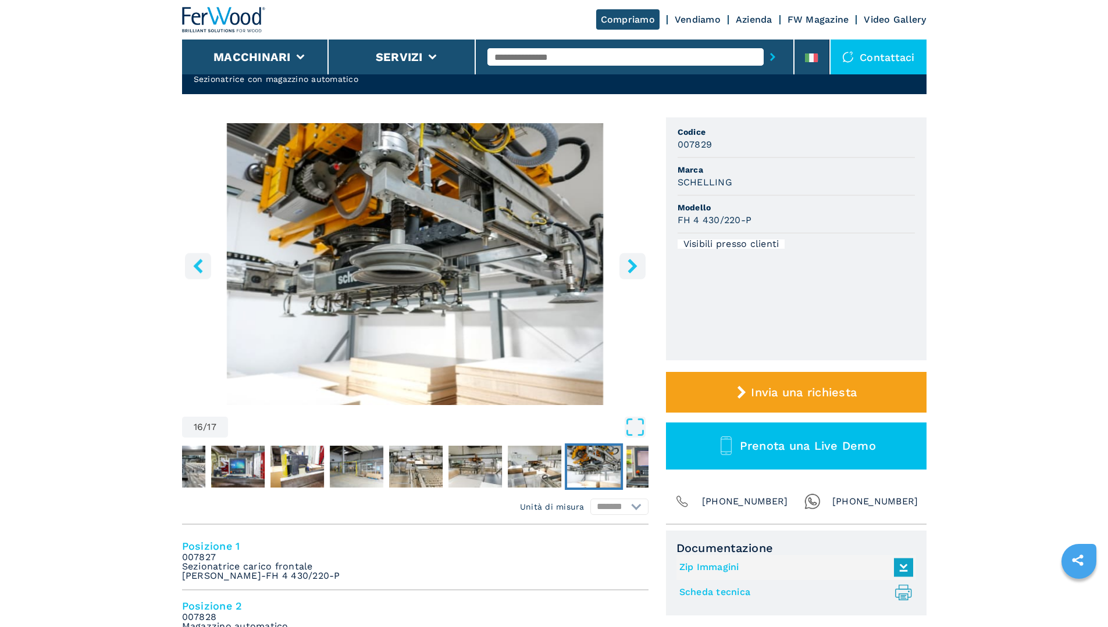
click at [628, 263] on icon "right-button" at bounding box center [632, 266] width 15 height 15
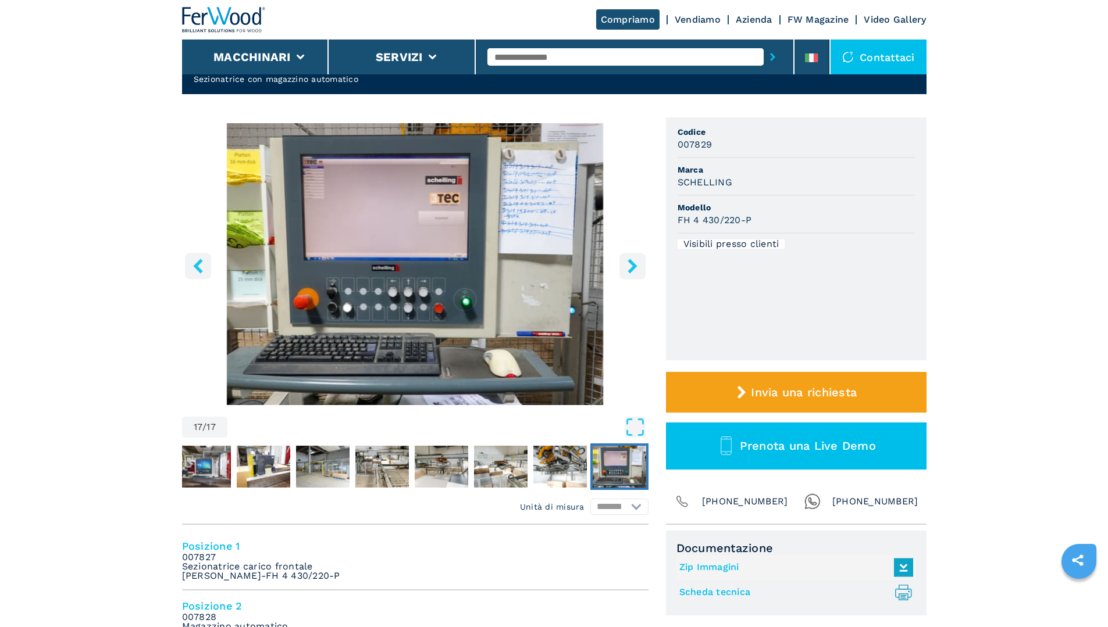
click at [628, 263] on icon "right-button" at bounding box center [632, 266] width 15 height 15
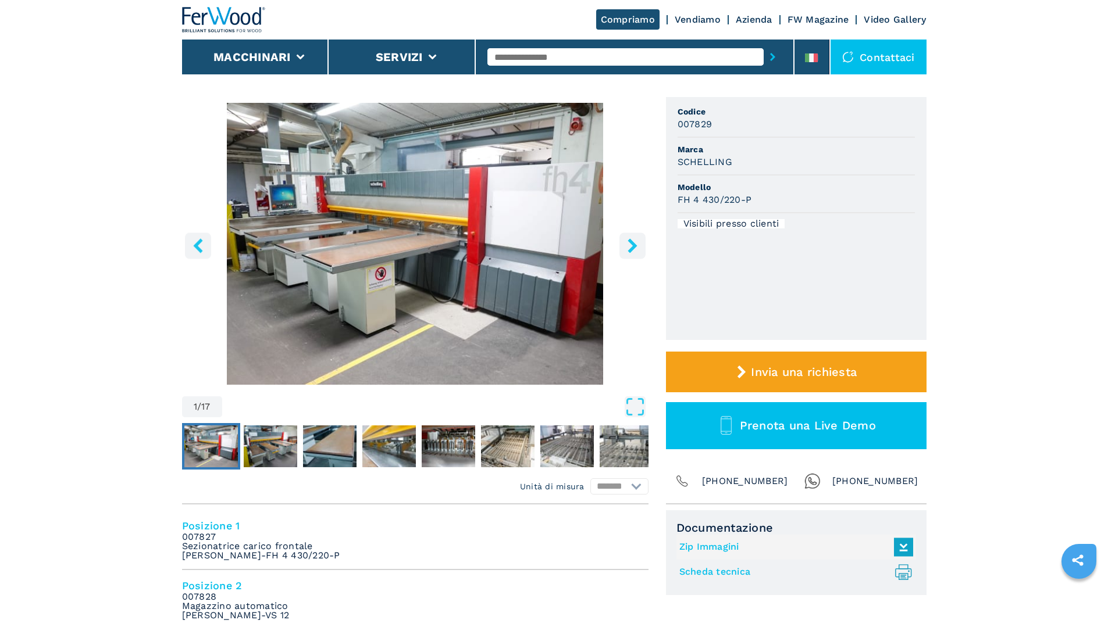
scroll to position [349, 0]
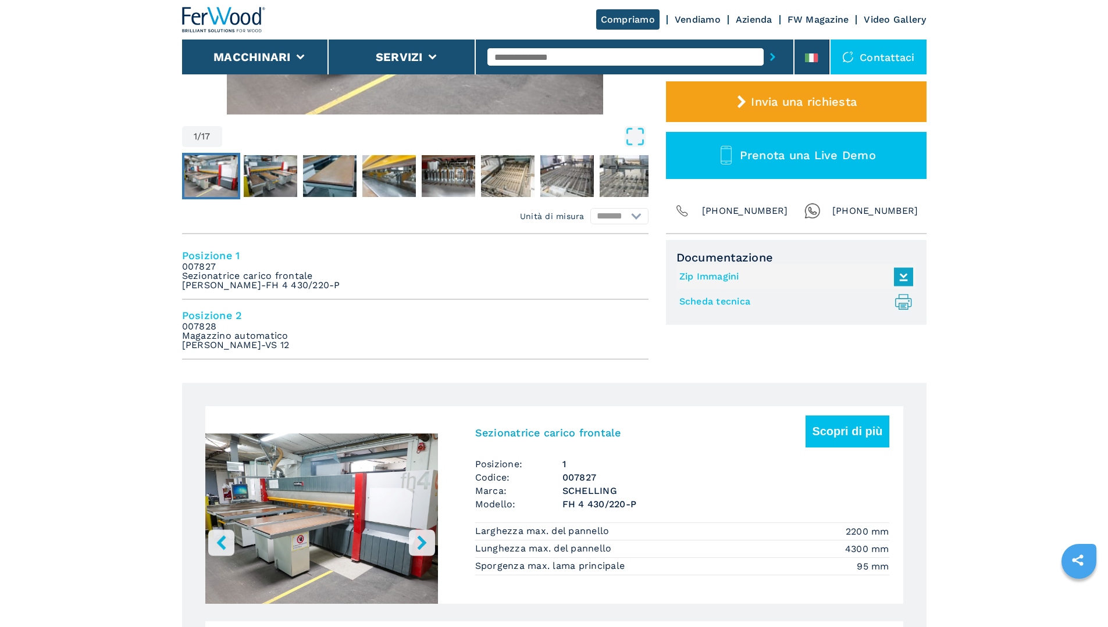
click at [209, 258] on h4 "Posizione 1" at bounding box center [415, 255] width 466 height 13
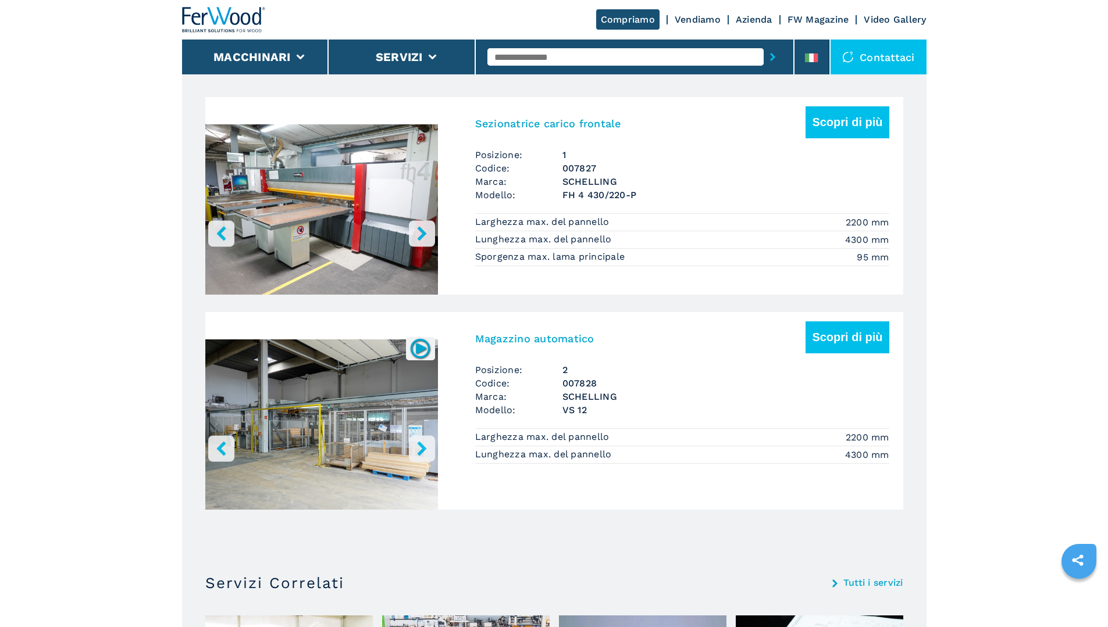
scroll to position [668, 0]
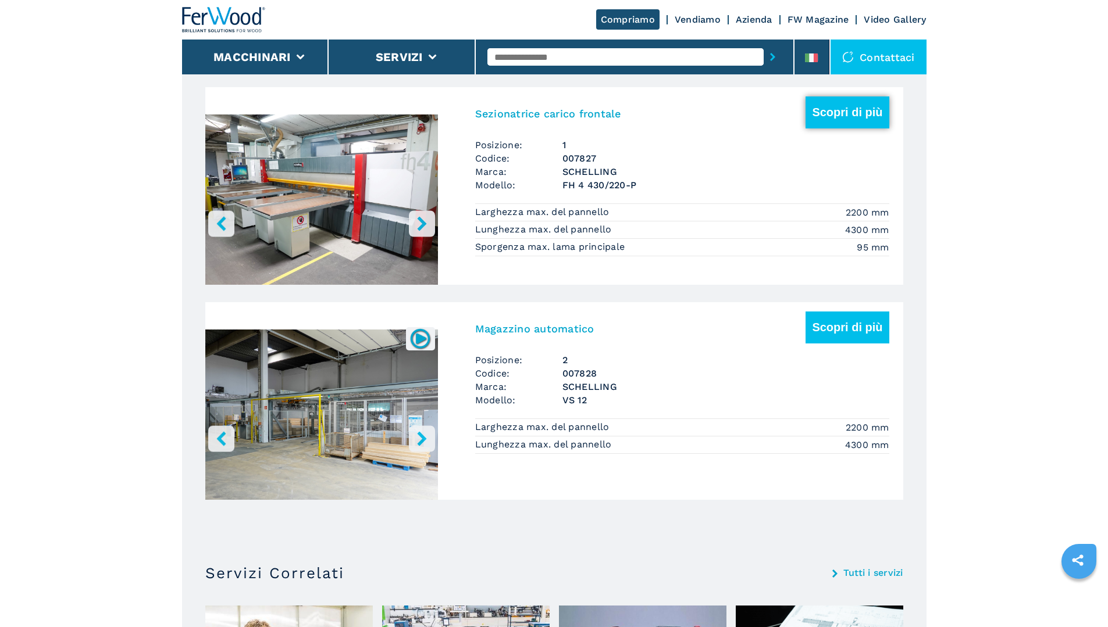
click at [828, 113] on button "Scopri di più" at bounding box center [846, 113] width 83 height 32
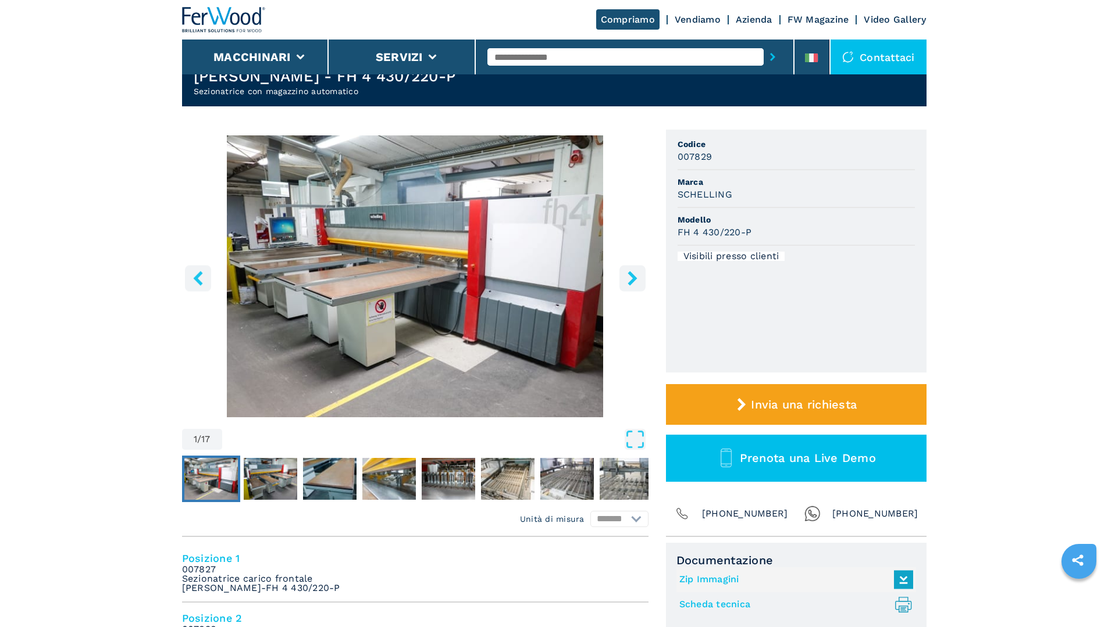
scroll to position [291, 0]
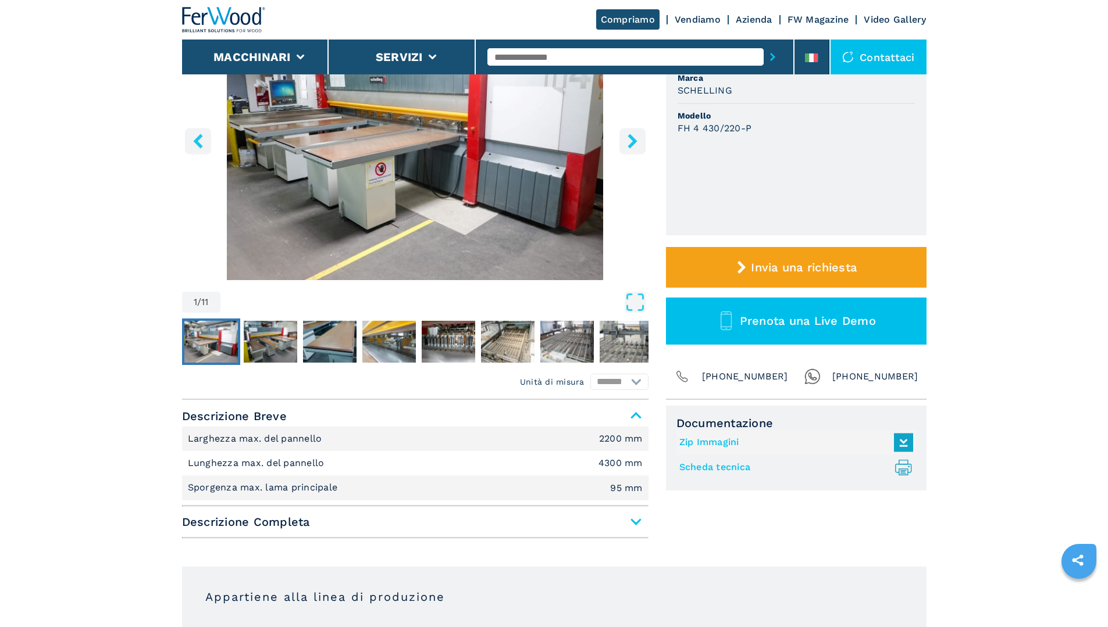
scroll to position [349, 0]
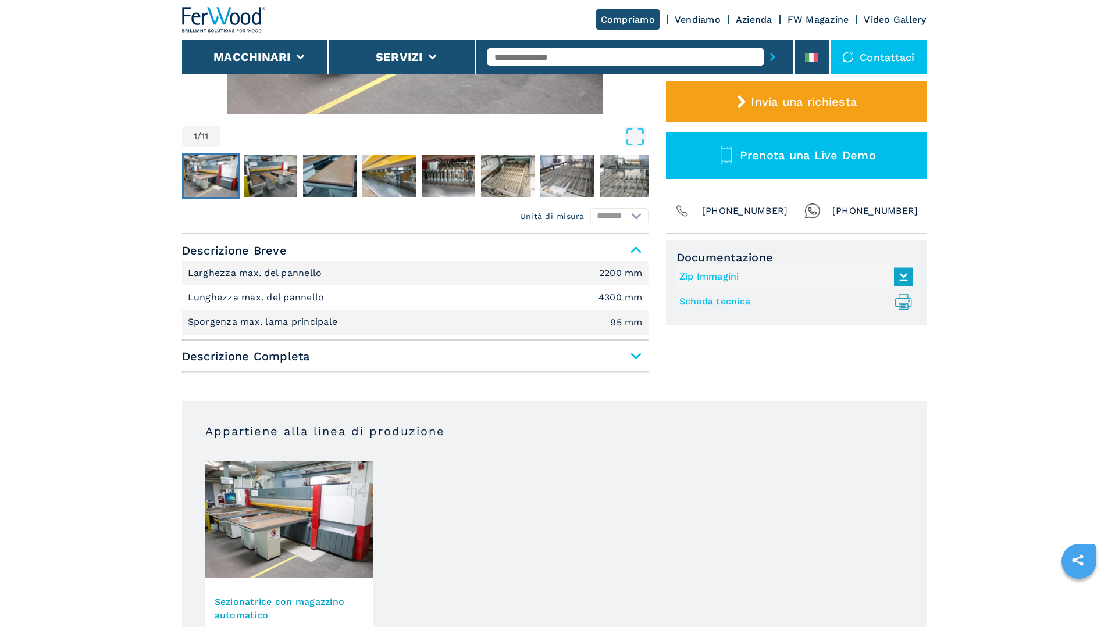
click at [631, 350] on span "Descrizione Completa" at bounding box center [415, 356] width 466 height 21
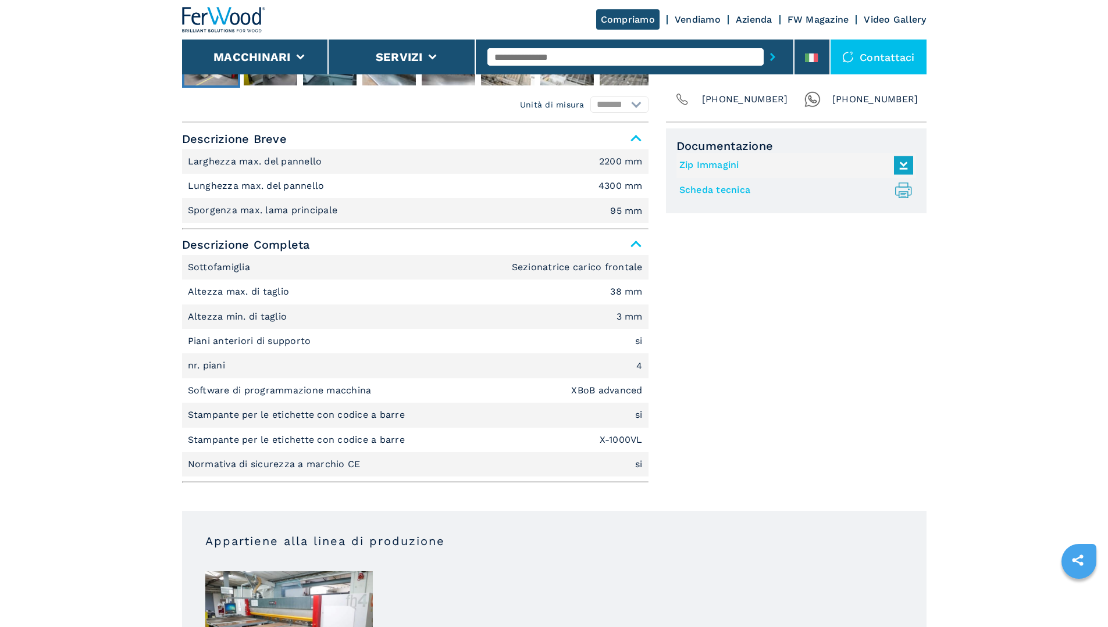
scroll to position [465, 0]
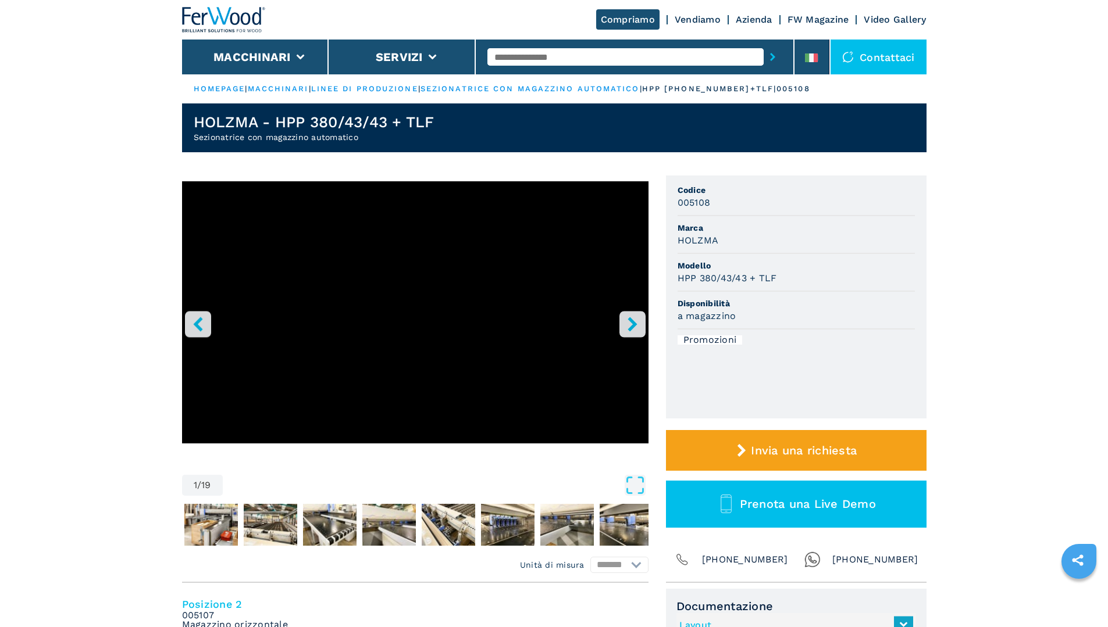
drag, startPoint x: 696, startPoint y: 340, endPoint x: 737, endPoint y: 387, distance: 61.4
click at [698, 340] on div "Promozioni" at bounding box center [709, 339] width 65 height 9
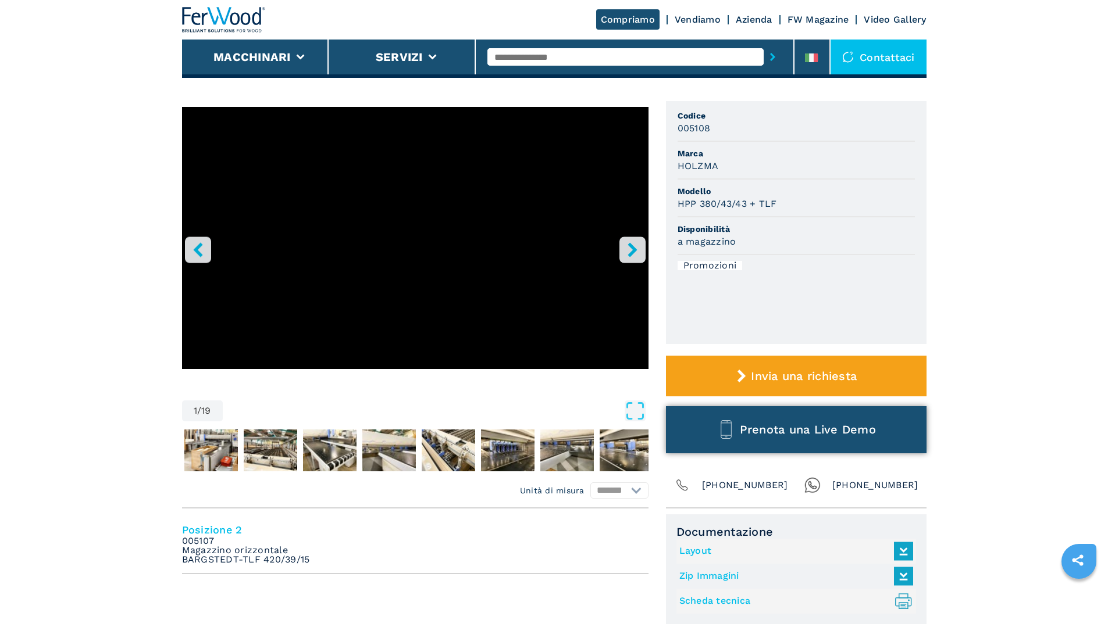
scroll to position [174, 0]
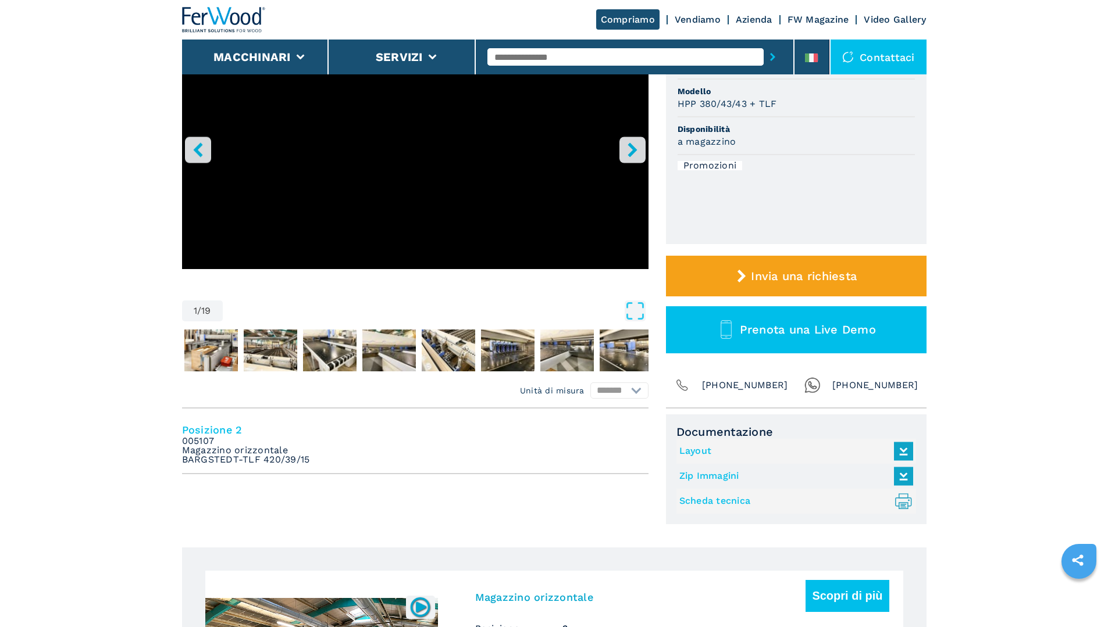
click at [712, 501] on link "Scheda tecnica .prefix__st0{stroke-linecap:round;stroke-linejoin:round}.prefix_…" at bounding box center [793, 501] width 228 height 19
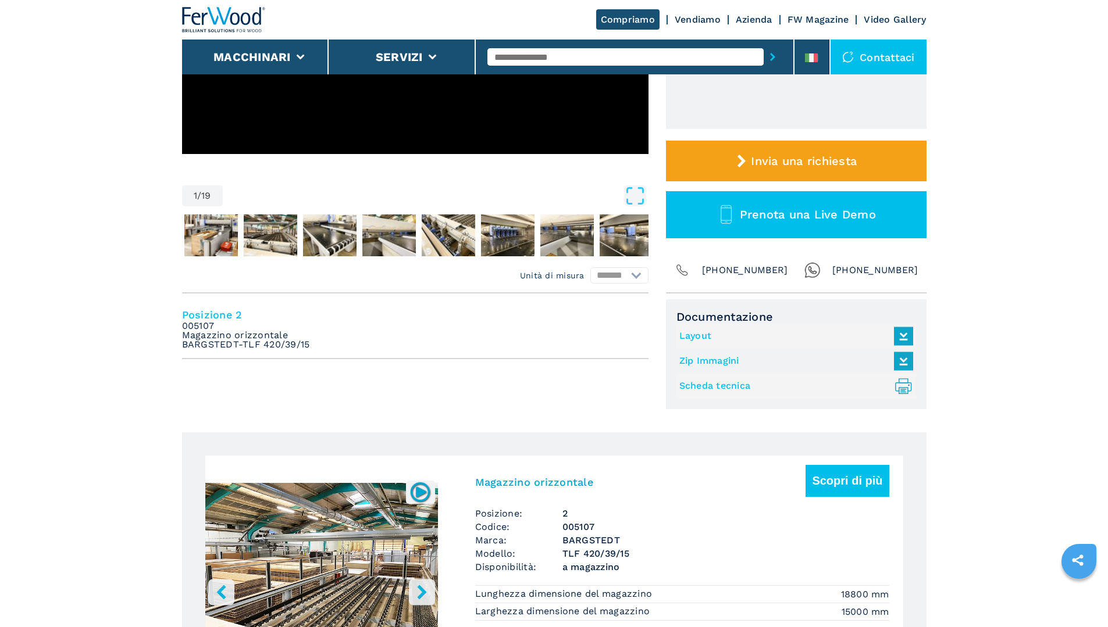
scroll to position [291, 0]
